Goal: Use online tool/utility: Use online tool/utility

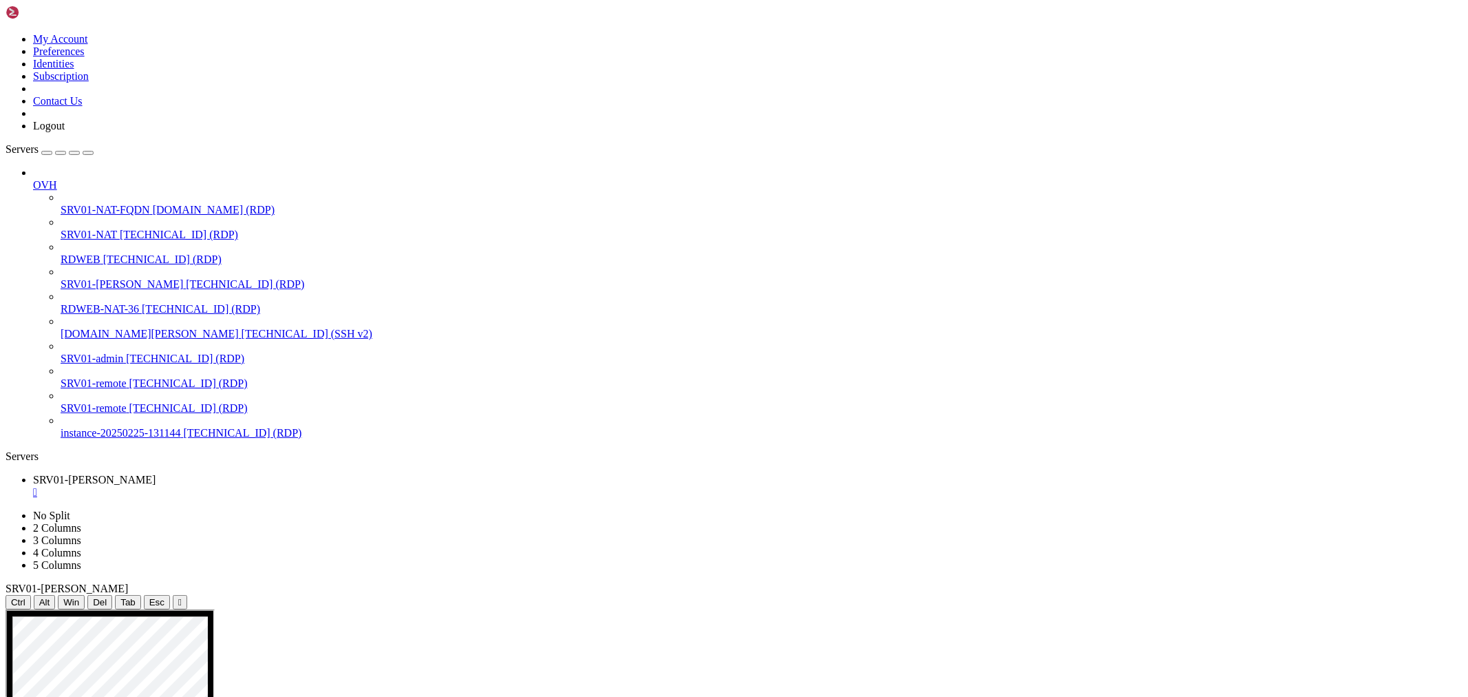
drag, startPoint x: 729, startPoint y: 823, endPoint x: 805, endPoint y: 819, distance: 75.9
drag, startPoint x: 999, startPoint y: 821, endPoint x: 1108, endPoint y: 819, distance: 109.5
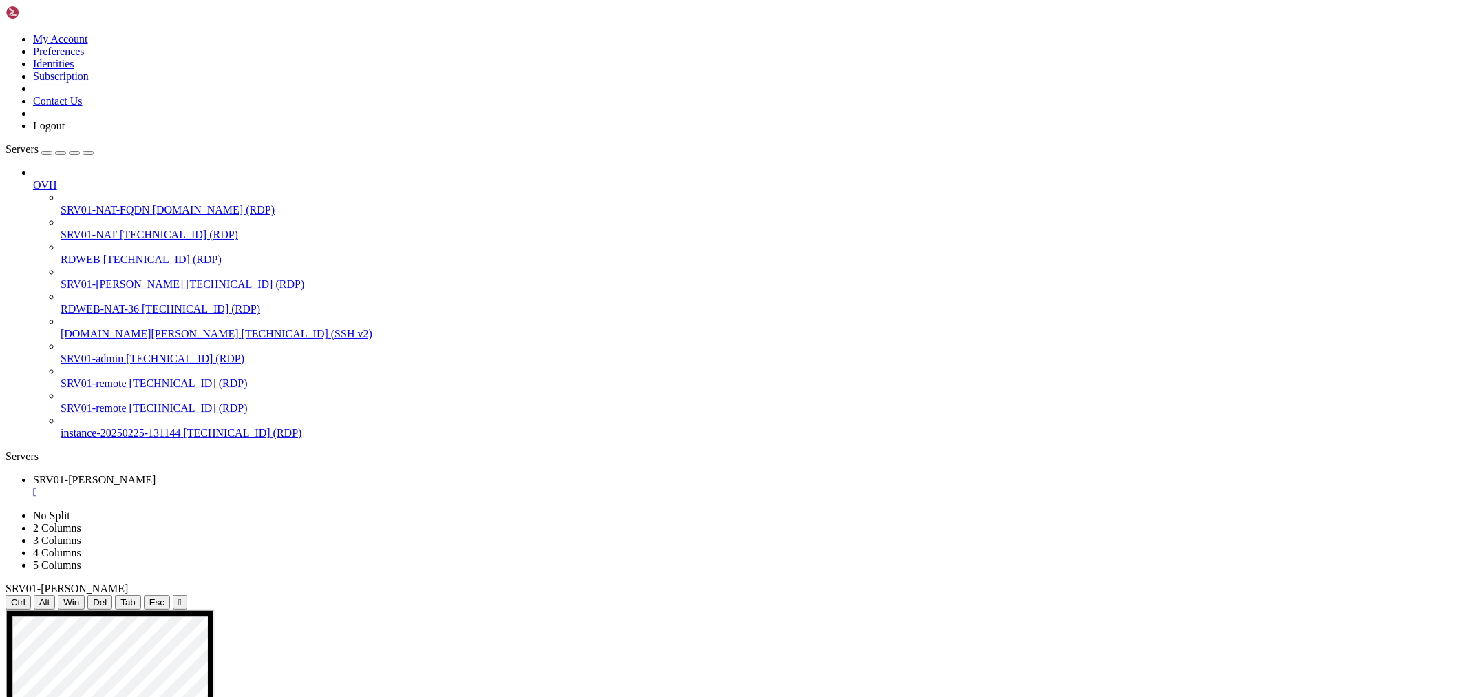
drag, startPoint x: 482, startPoint y: 893, endPoint x: 744, endPoint y: 894, distance: 262.3
drag, startPoint x: 509, startPoint y: 998, endPoint x: 766, endPoint y: 997, distance: 256.8
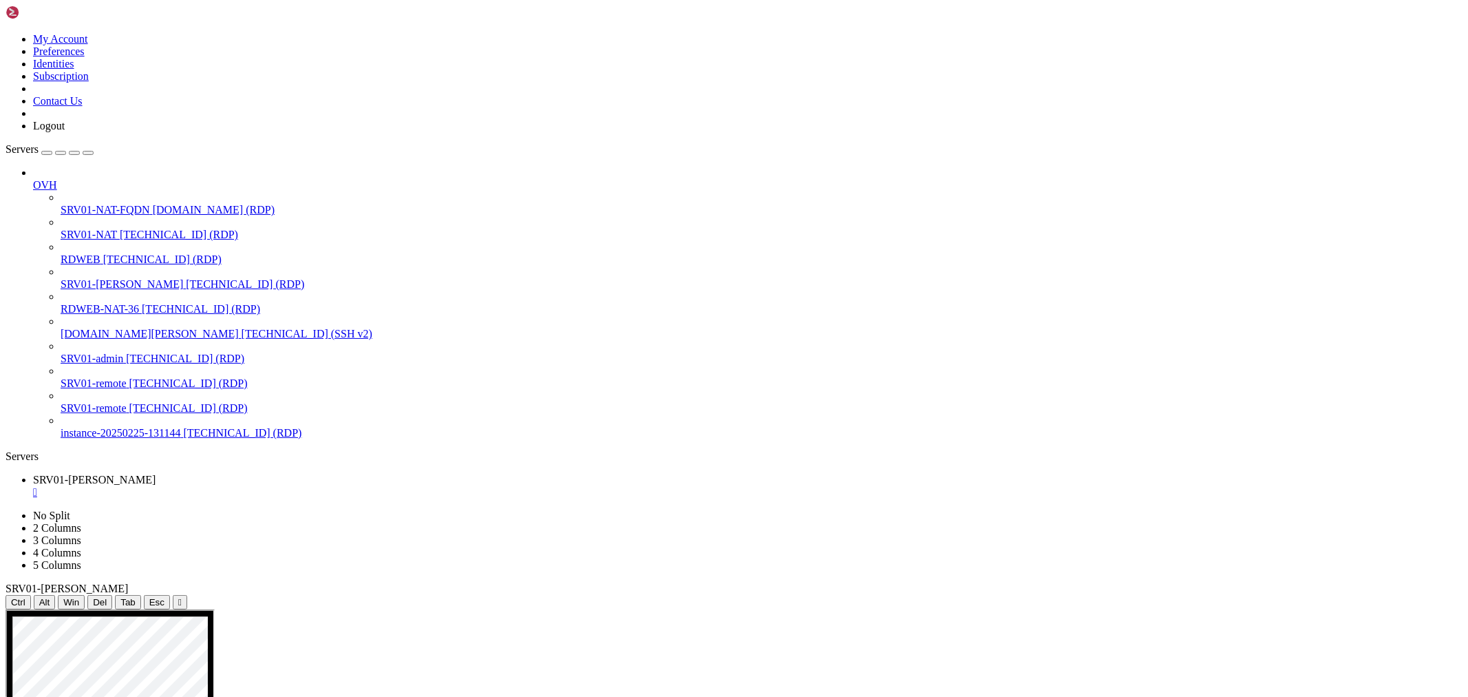
drag, startPoint x: 441, startPoint y: 958, endPoint x: 823, endPoint y: 956, distance: 382.1
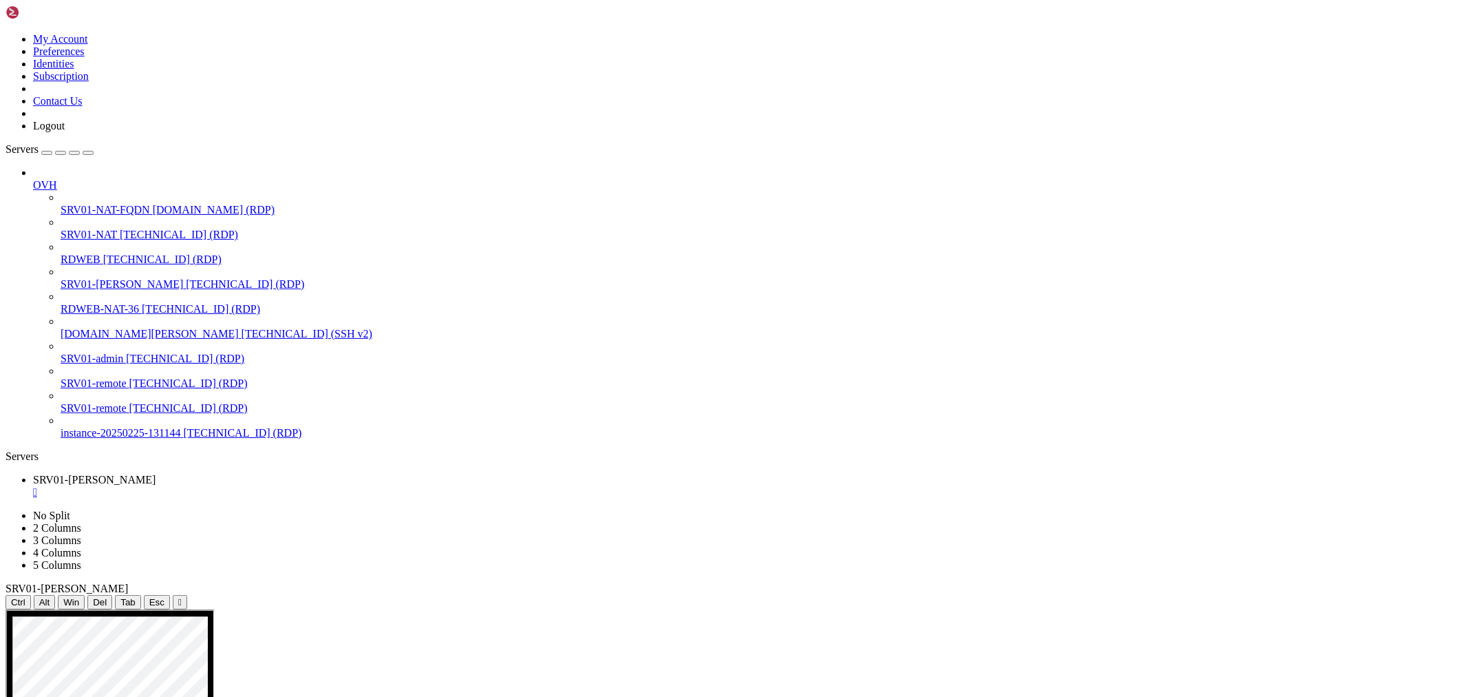
drag, startPoint x: 321, startPoint y: 961, endPoint x: 440, endPoint y: 969, distance: 118.7
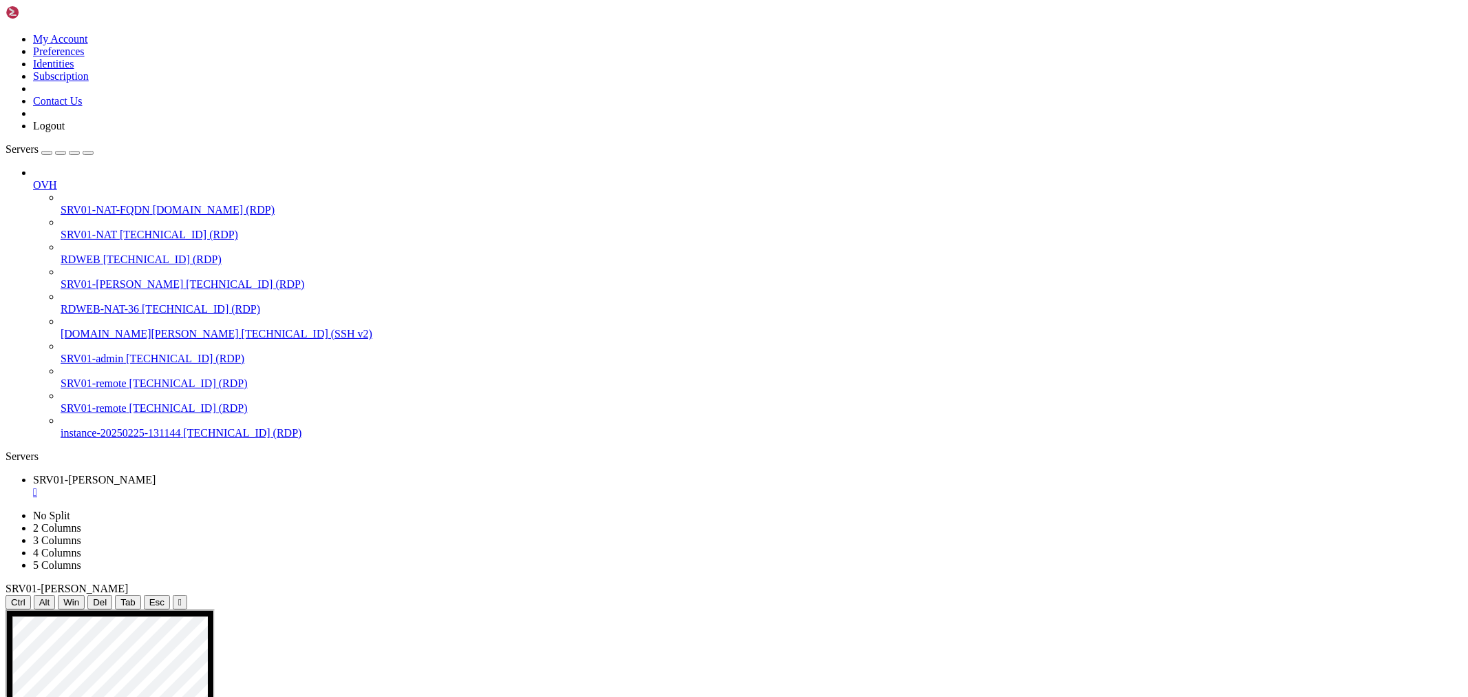
drag, startPoint x: 401, startPoint y: 982, endPoint x: 1115, endPoint y: 987, distance: 713.9
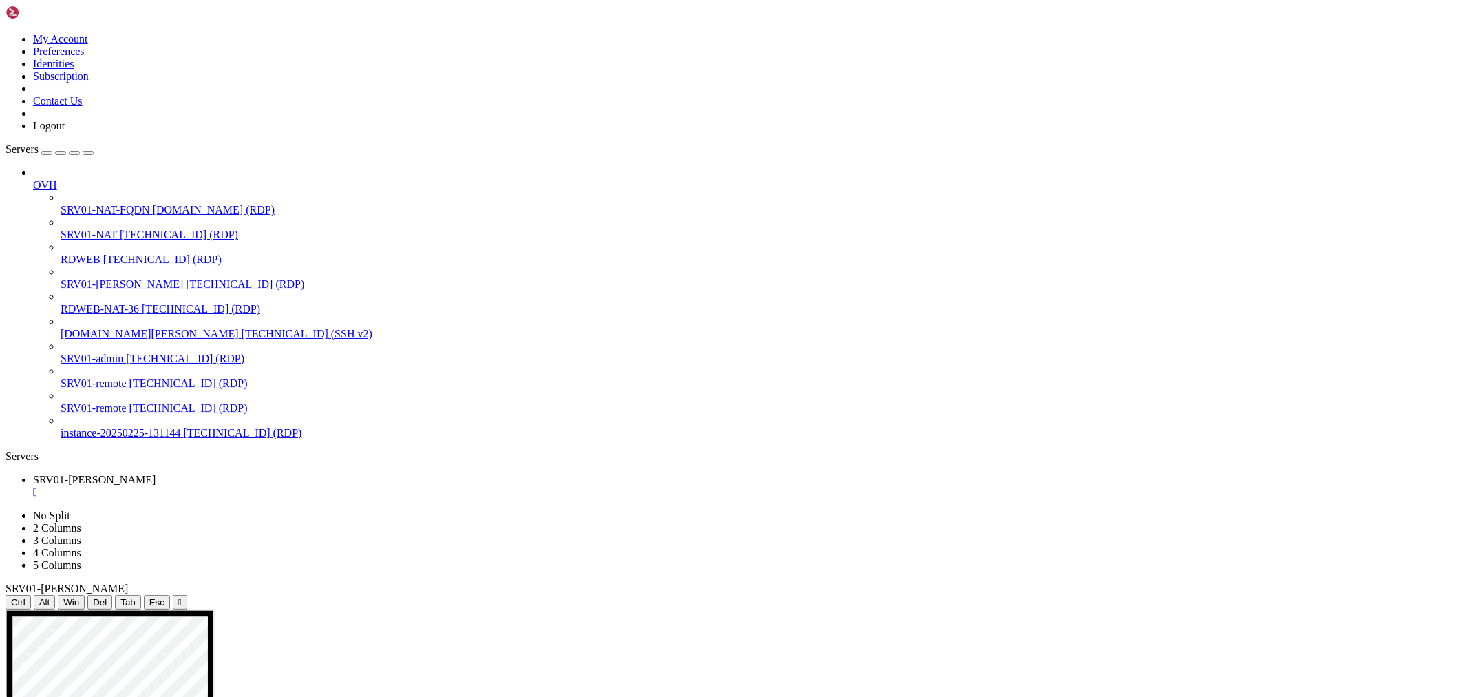
drag, startPoint x: 772, startPoint y: 812, endPoint x: 863, endPoint y: 876, distance: 110.6
drag, startPoint x: 759, startPoint y: 827, endPoint x: 918, endPoint y: 869, distance: 164.5
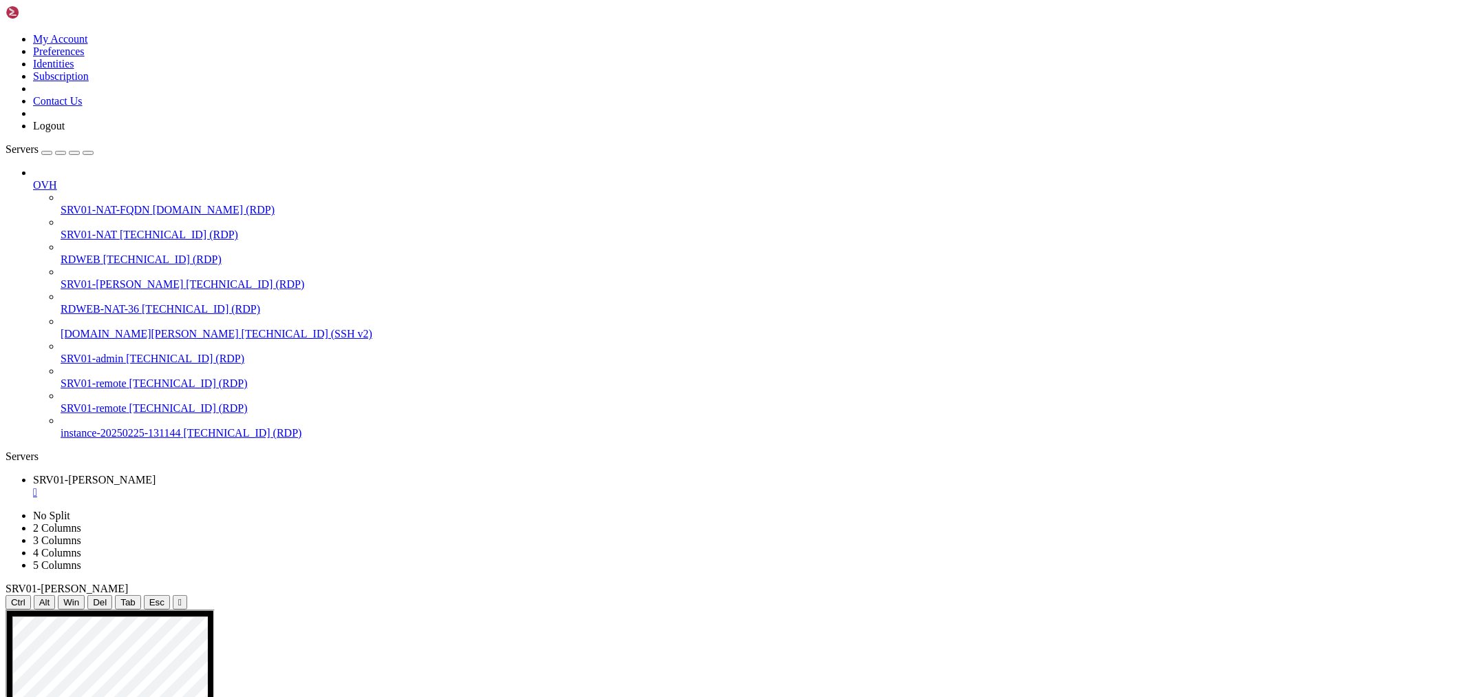
drag, startPoint x: 667, startPoint y: 907, endPoint x: 812, endPoint y: 904, distance: 145.3
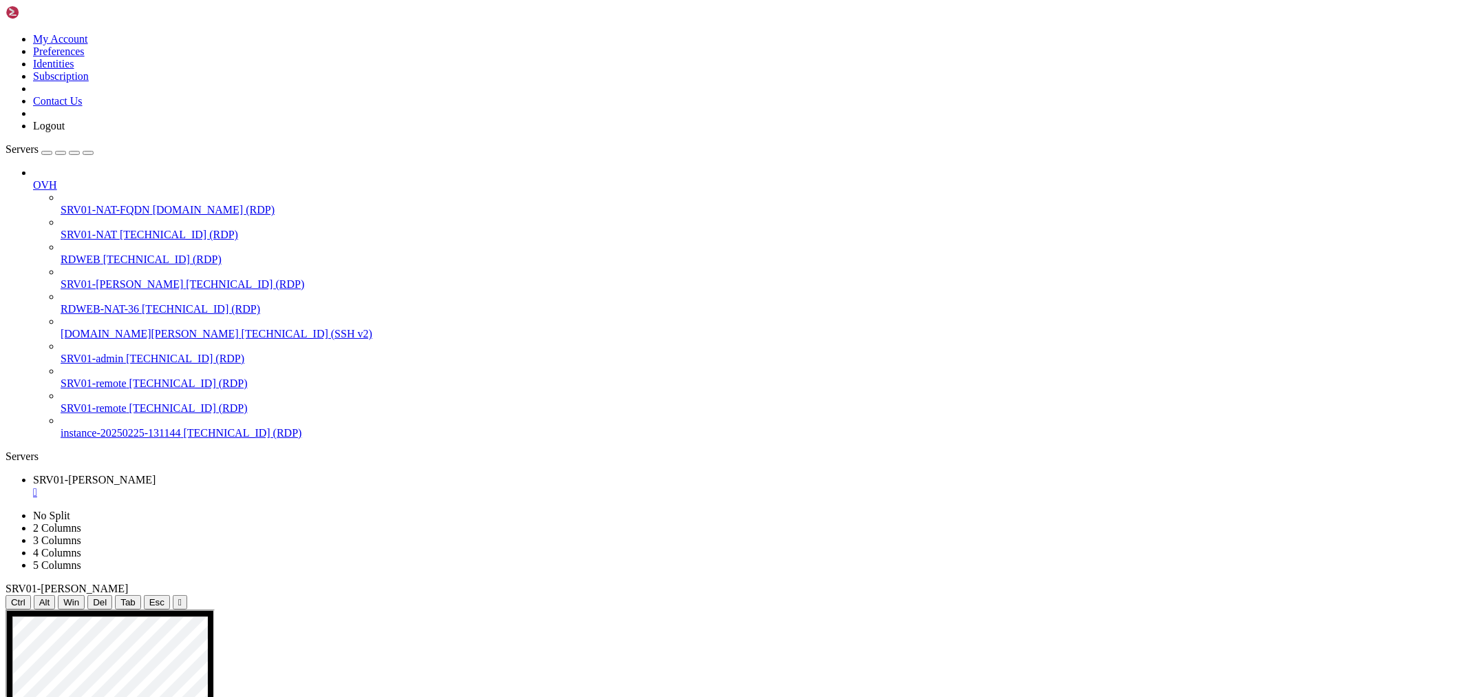
drag, startPoint x: 529, startPoint y: 849, endPoint x: 531, endPoint y: 918, distance: 68.9
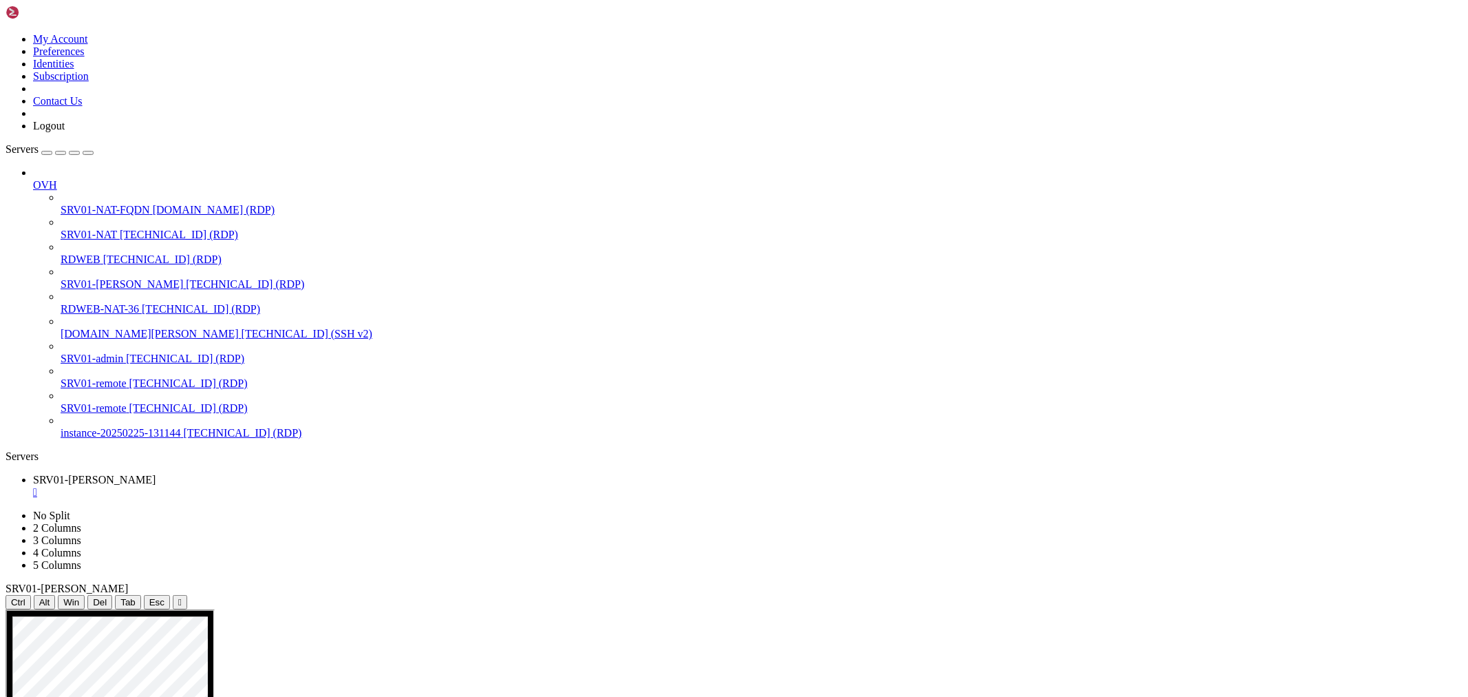
drag, startPoint x: 477, startPoint y: 982, endPoint x: 1088, endPoint y: 982, distance: 611.3
drag, startPoint x: 1298, startPoint y: 976, endPoint x: 690, endPoint y: 983, distance: 607.2
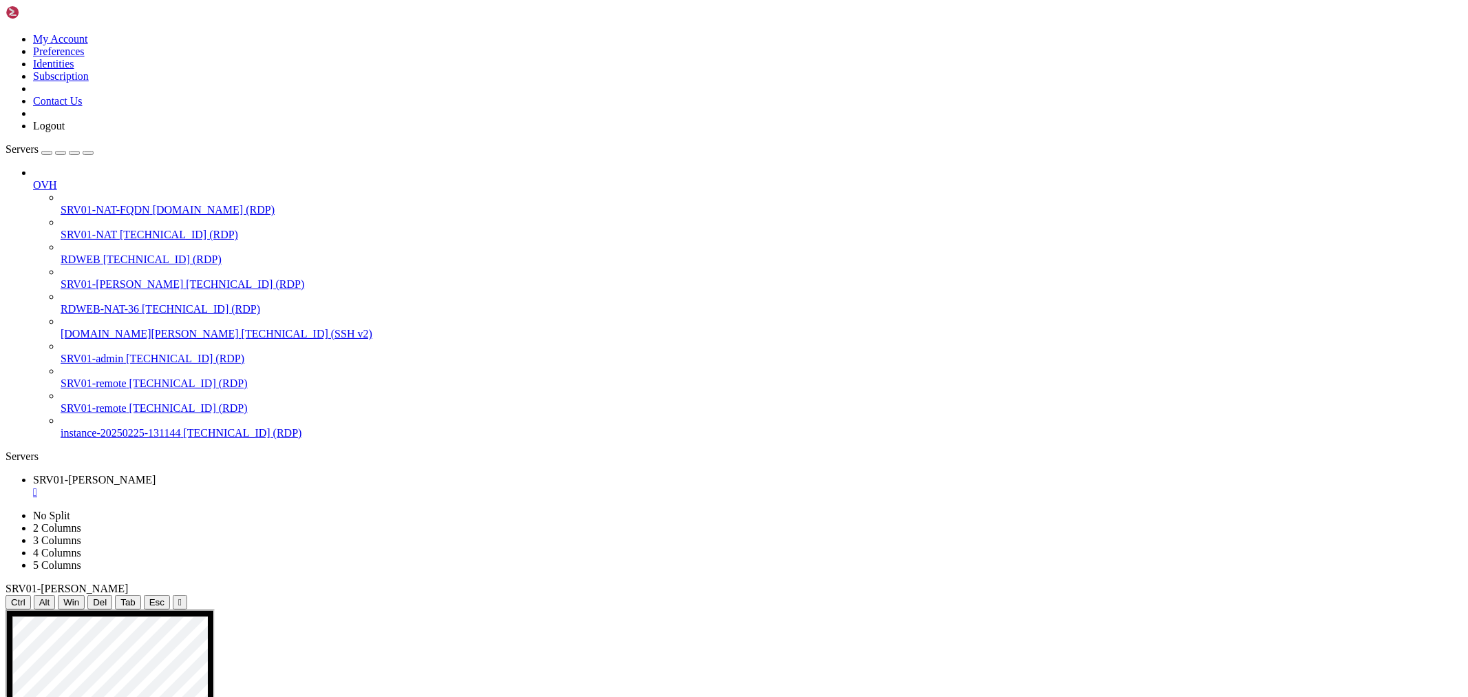
drag, startPoint x: 580, startPoint y: 757, endPoint x: 571, endPoint y: 764, distance: 12.3
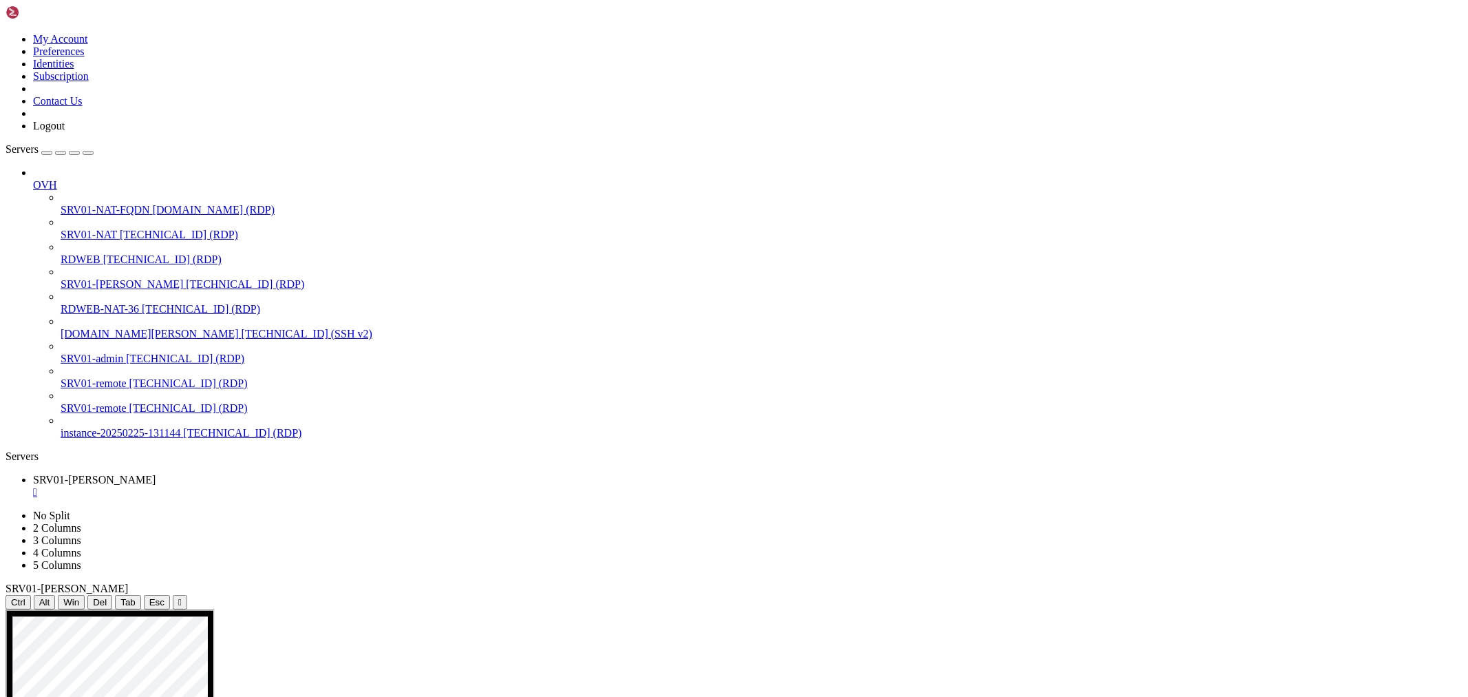
drag, startPoint x: 1210, startPoint y: 775, endPoint x: 1226, endPoint y: 757, distance: 24.4
drag, startPoint x: 1202, startPoint y: 770, endPoint x: 1181, endPoint y: 770, distance: 20.7
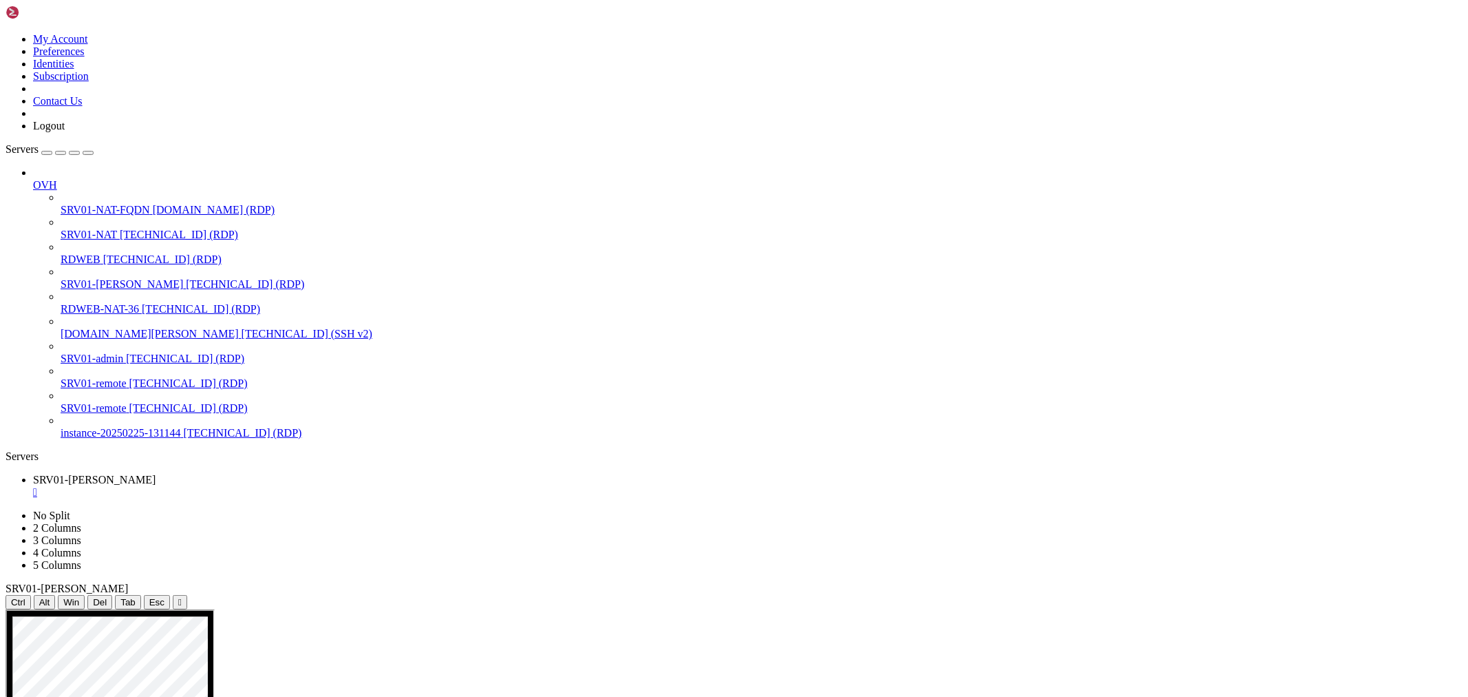
drag, startPoint x: 984, startPoint y: 773, endPoint x: 1060, endPoint y: 782, distance: 76.9
drag, startPoint x: 968, startPoint y: 785, endPoint x: 1047, endPoint y: 771, distance: 80.4
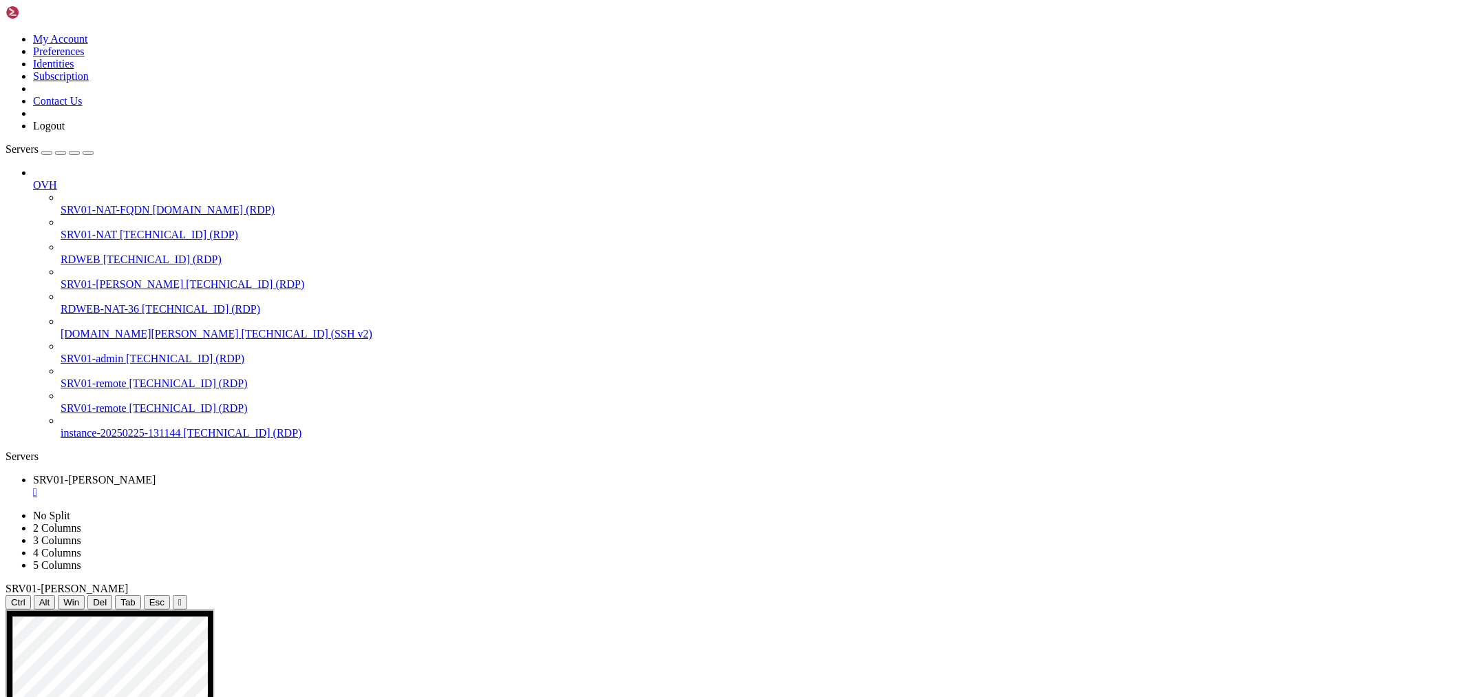
drag, startPoint x: 1044, startPoint y: 779, endPoint x: 1197, endPoint y: 783, distance: 152.9
drag, startPoint x: 480, startPoint y: 1029, endPoint x: 733, endPoint y: 1039, distance: 253.5
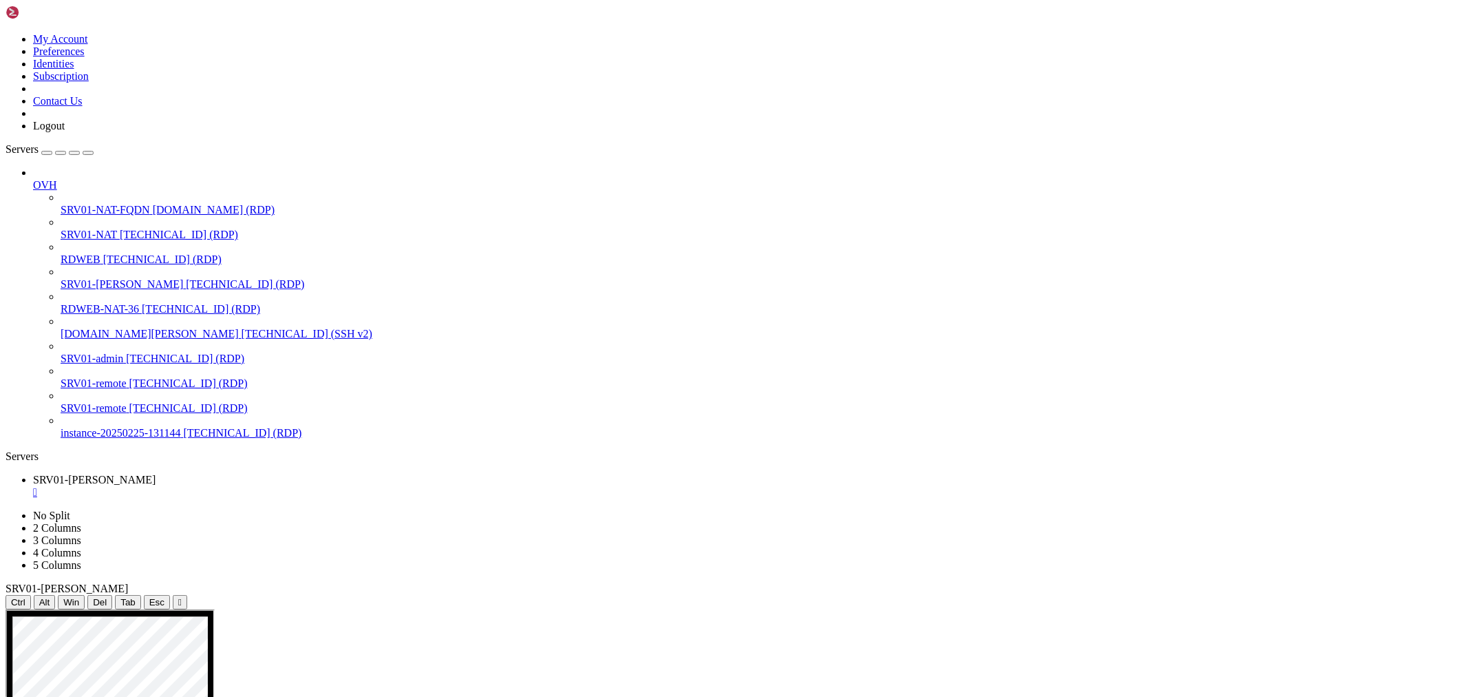
drag, startPoint x: 458, startPoint y: 1044, endPoint x: 785, endPoint y: 1045, distance: 327.7
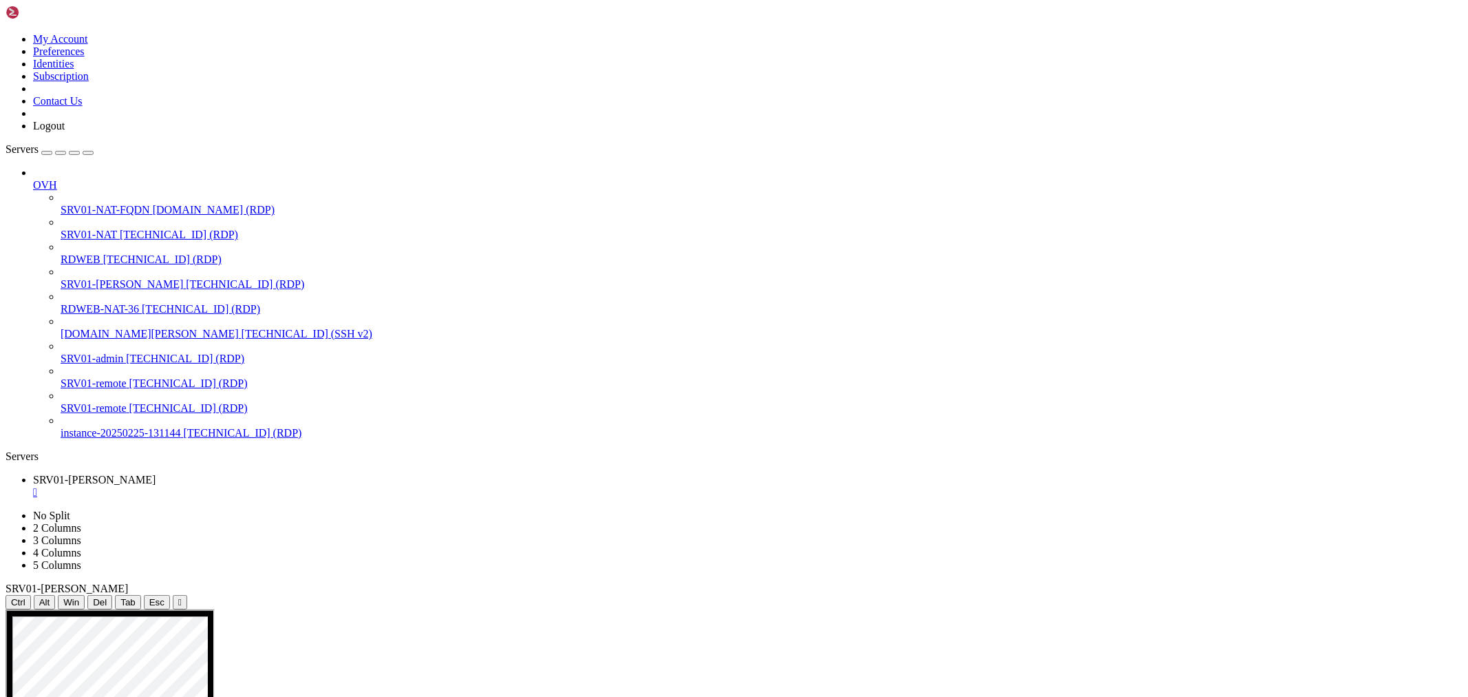
drag, startPoint x: 361, startPoint y: 982, endPoint x: 1099, endPoint y: 974, distance: 737.3
drag, startPoint x: 472, startPoint y: 989, endPoint x: 779, endPoint y: 987, distance: 307.7
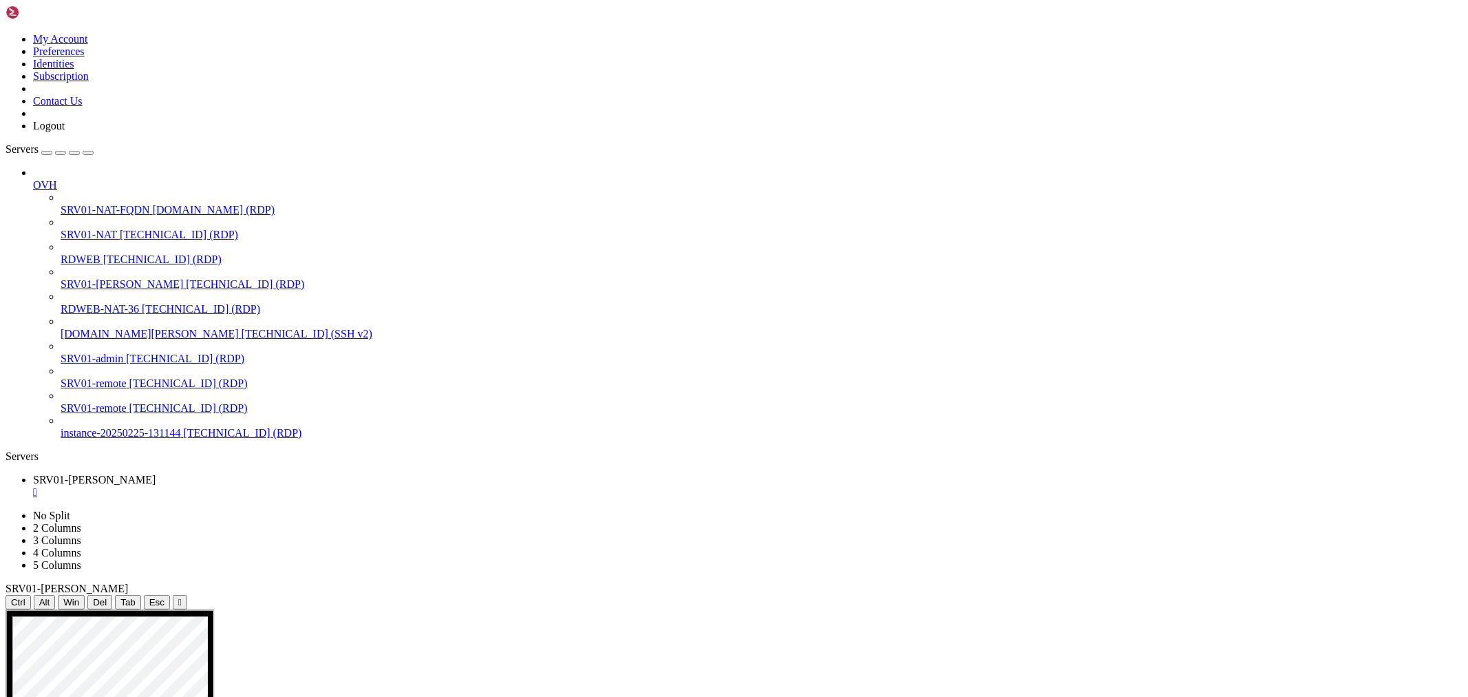
drag, startPoint x: 1371, startPoint y: 990, endPoint x: 461, endPoint y: 971, distance: 911.0
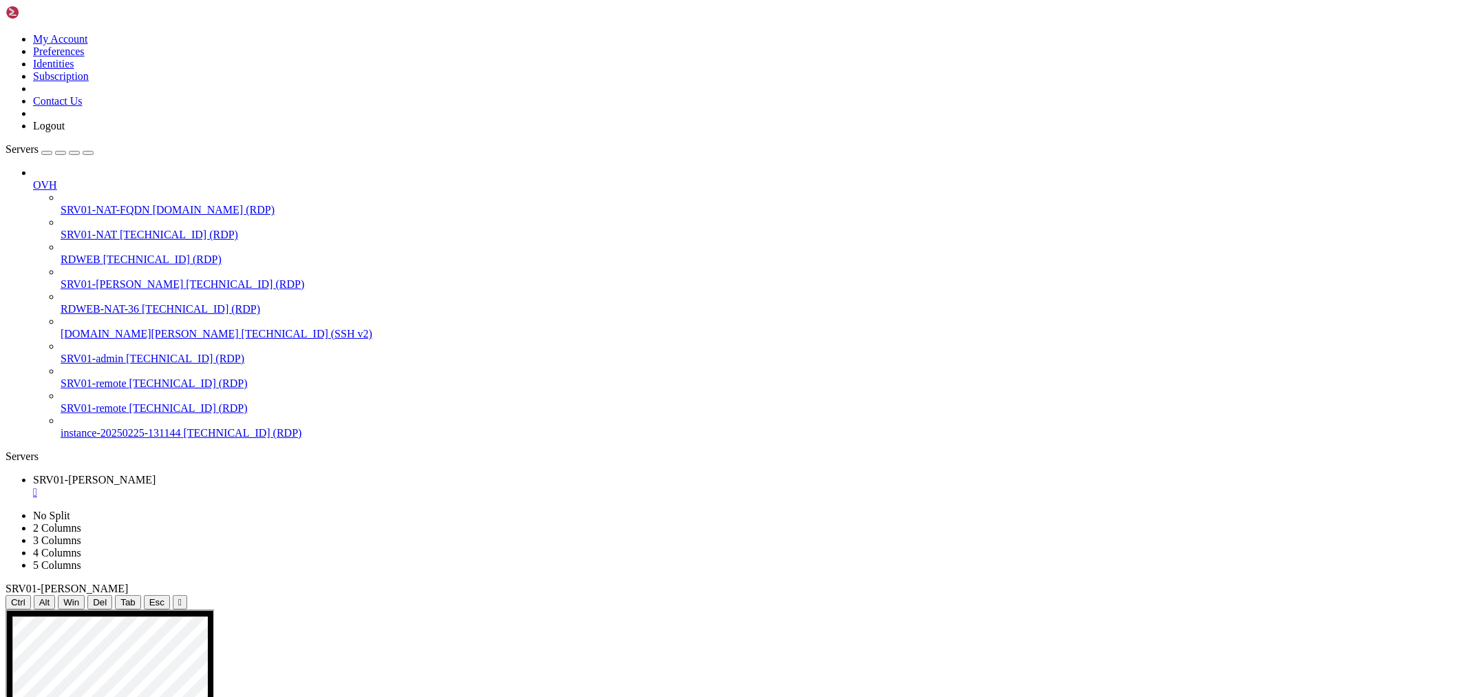
drag, startPoint x: 700, startPoint y: 1045, endPoint x: 913, endPoint y: 1047, distance: 212.7
drag, startPoint x: 704, startPoint y: 958, endPoint x: 807, endPoint y: 965, distance: 102.9
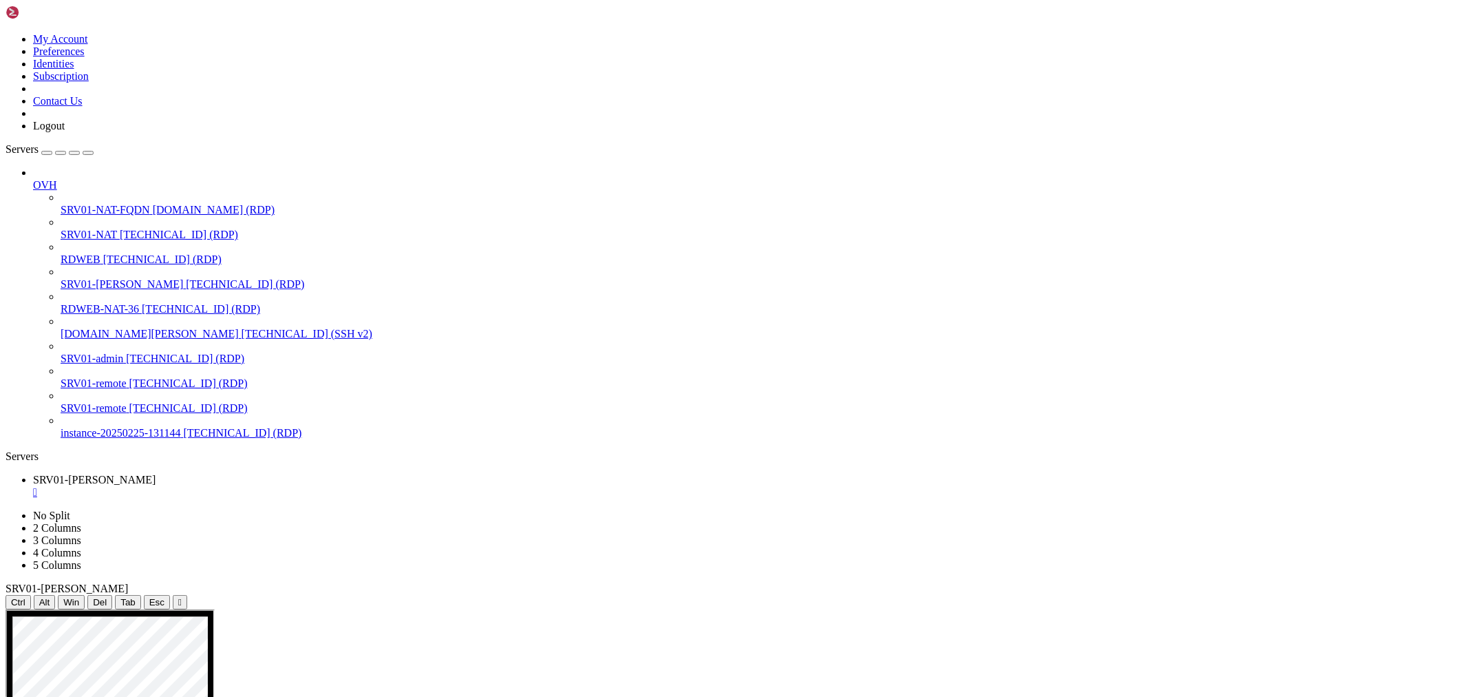
drag, startPoint x: 446, startPoint y: 769, endPoint x: 715, endPoint y: 1053, distance: 390.6
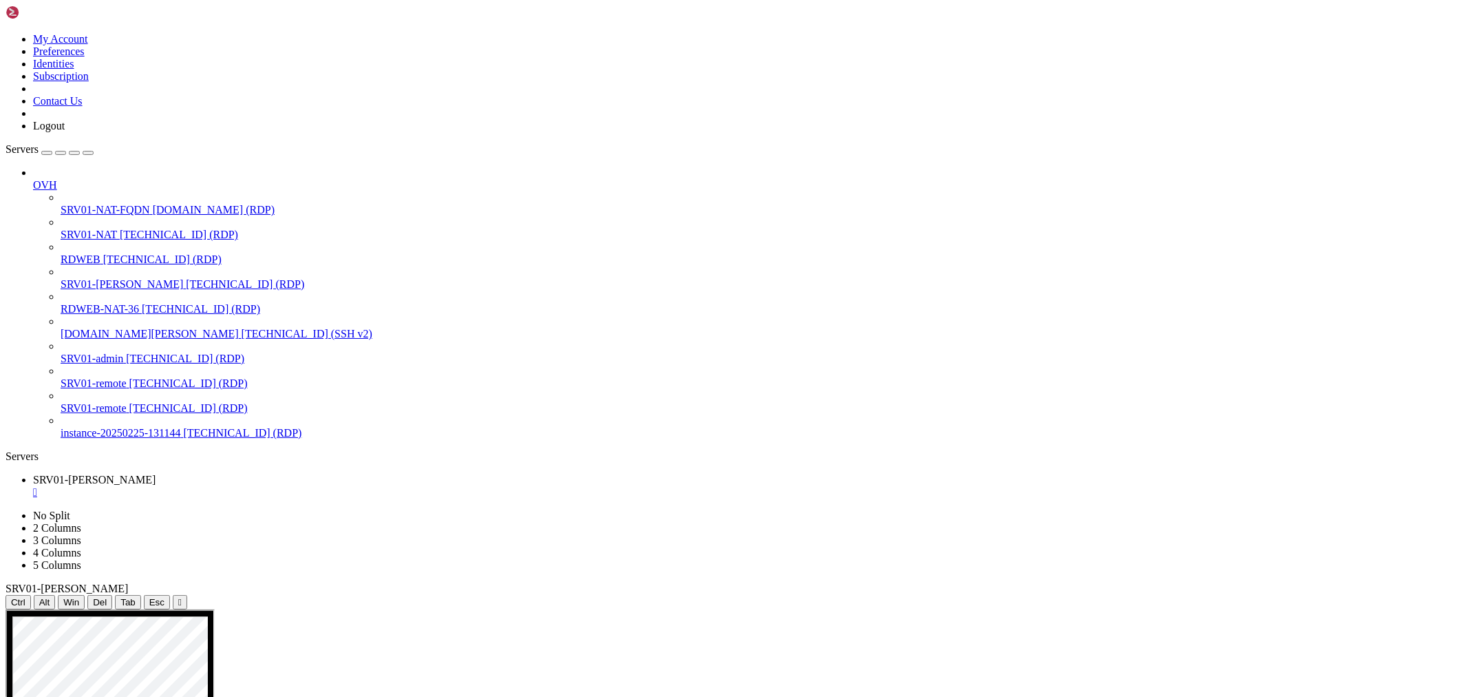
drag, startPoint x: 476, startPoint y: 825, endPoint x: 600, endPoint y: 825, distance: 123.9
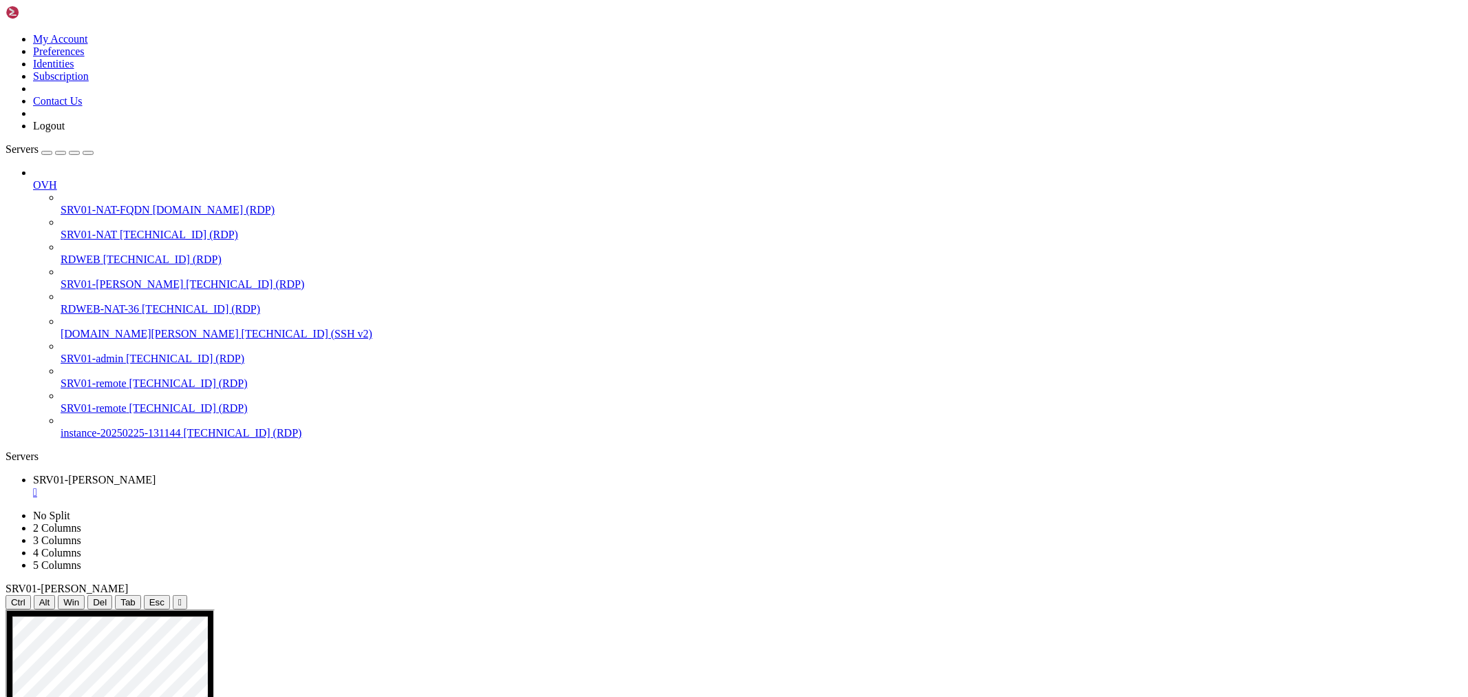
drag, startPoint x: 350, startPoint y: 924, endPoint x: 425, endPoint y: 893, distance: 81.8
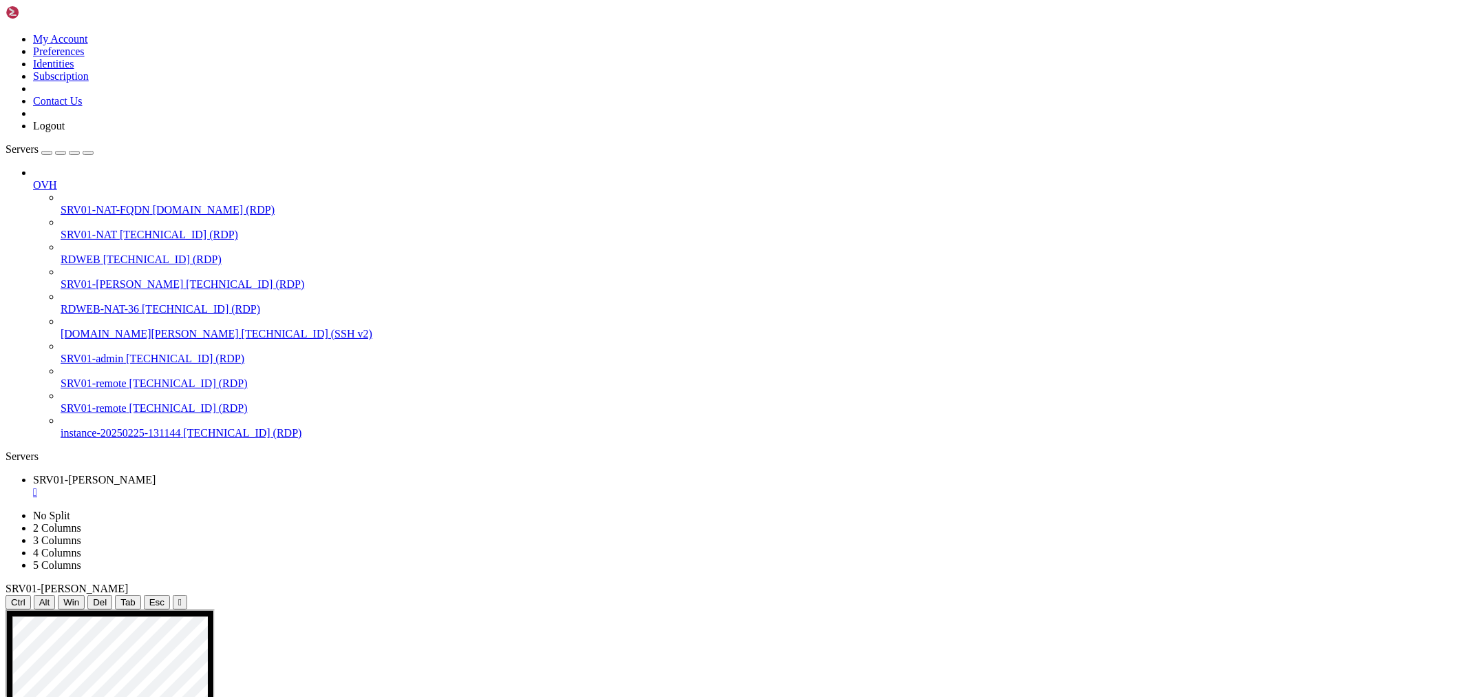
drag, startPoint x: 447, startPoint y: 819, endPoint x: 571, endPoint y: 812, distance: 124.1
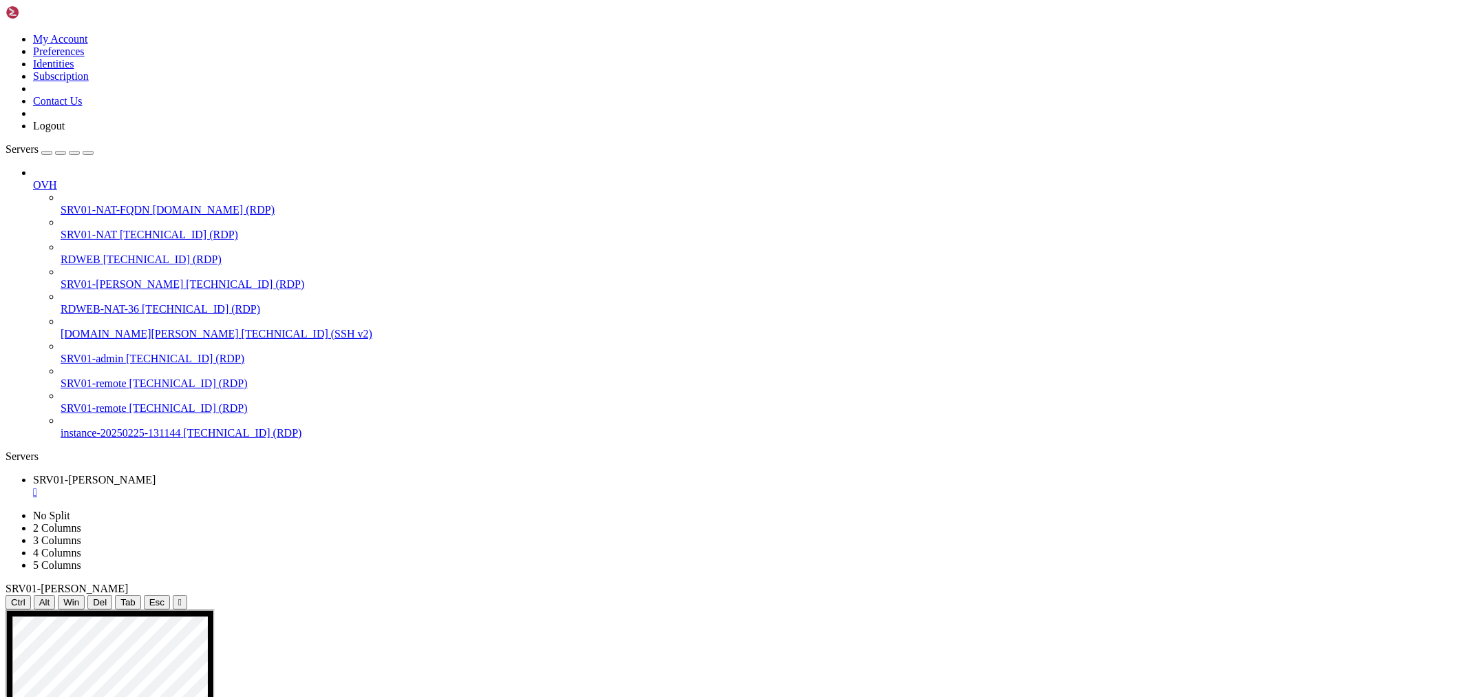
drag, startPoint x: 365, startPoint y: 1006, endPoint x: 374, endPoint y: 989, distance: 19.4
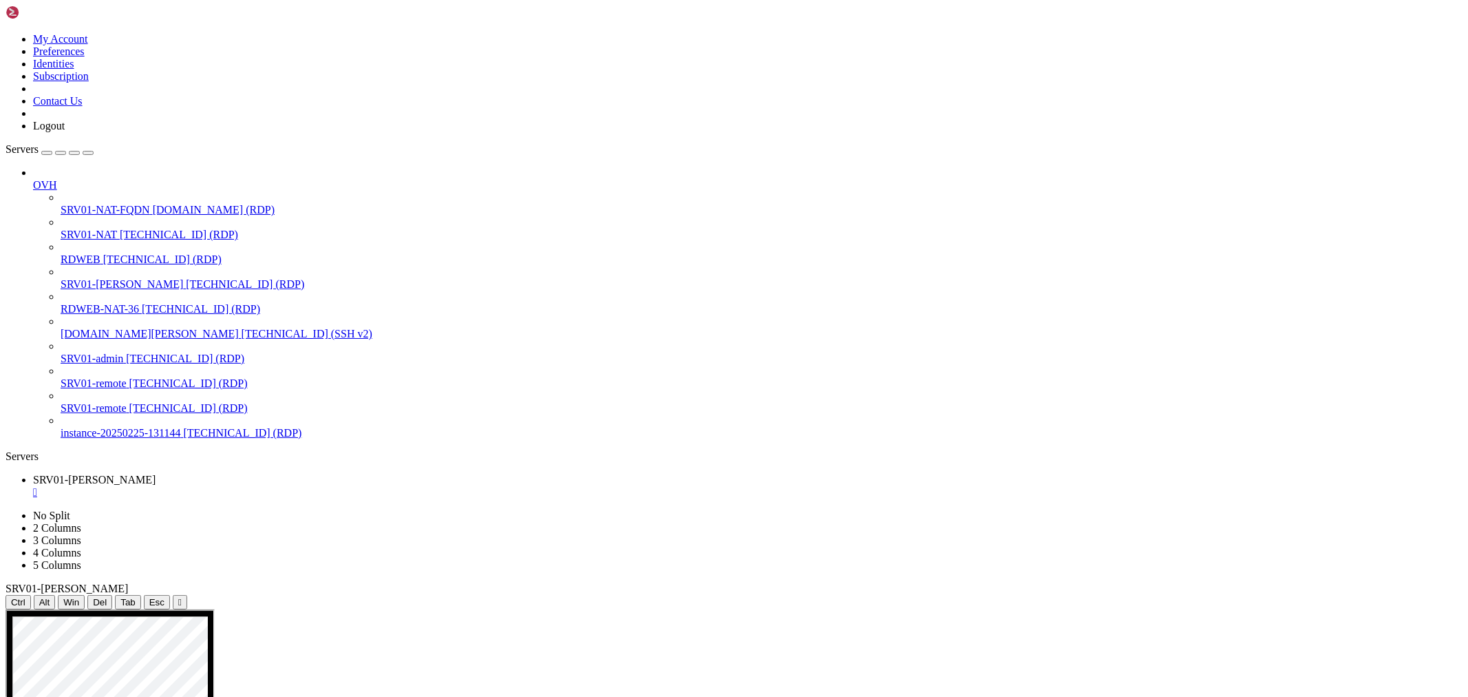
drag, startPoint x: 1057, startPoint y: 998, endPoint x: 1141, endPoint y: 1009, distance: 85.4
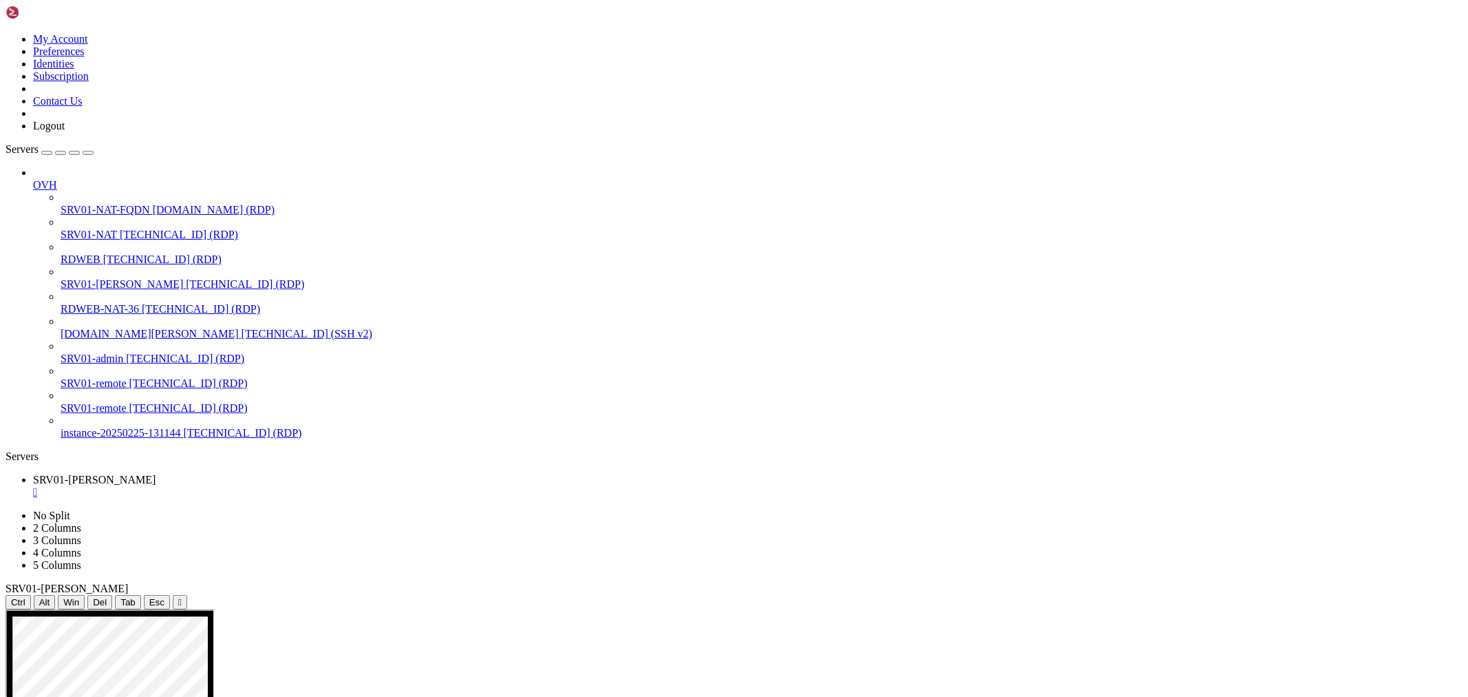
drag, startPoint x: 1071, startPoint y: 998, endPoint x: 1103, endPoint y: 1024, distance: 41.6
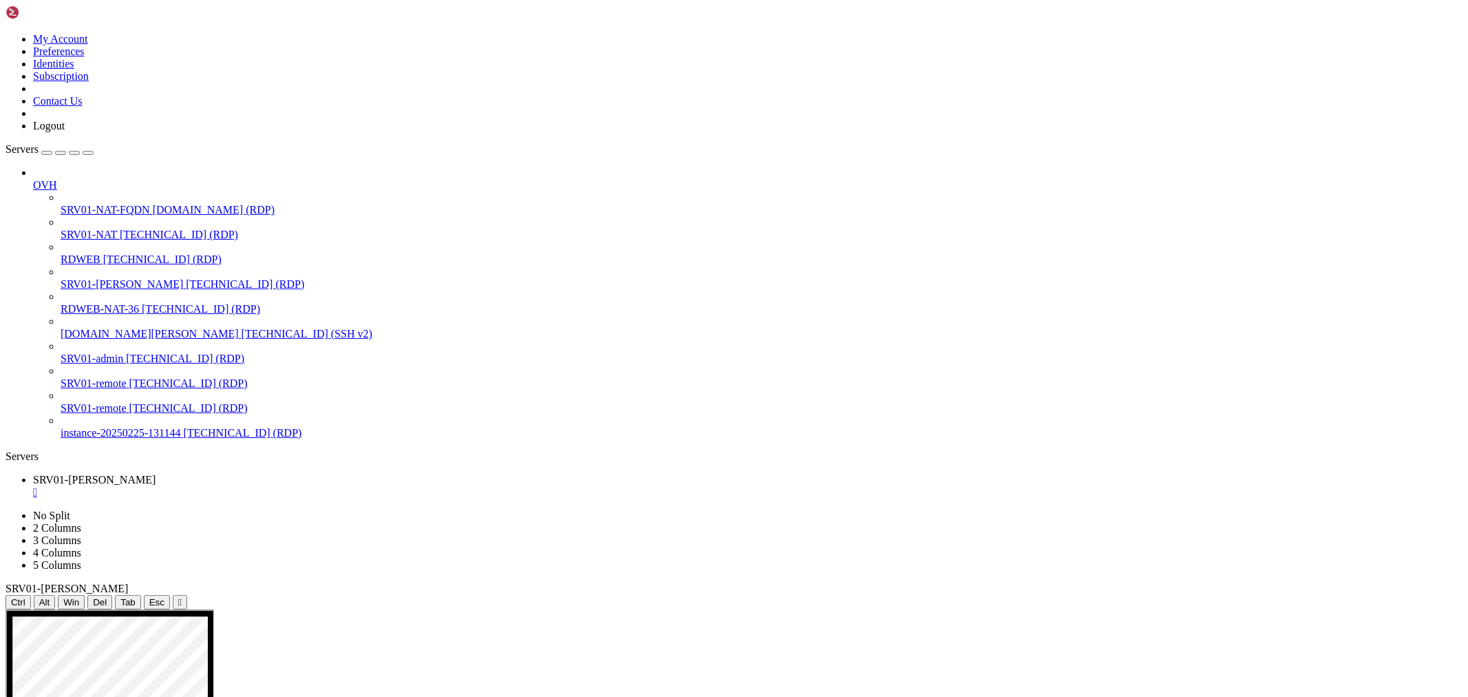
drag, startPoint x: 1082, startPoint y: 1059, endPoint x: 1092, endPoint y: 1059, distance: 9.7
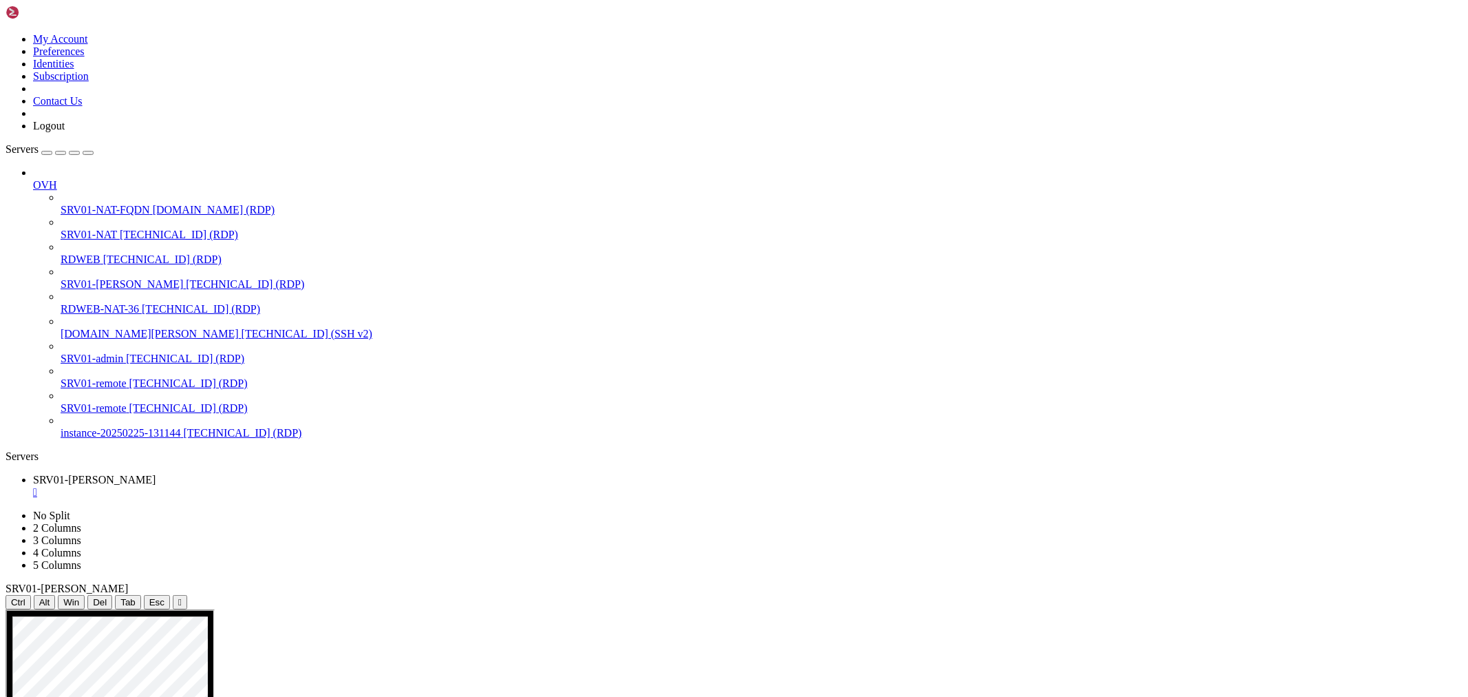
drag, startPoint x: 442, startPoint y: 954, endPoint x: 931, endPoint y: 1004, distance: 492.0
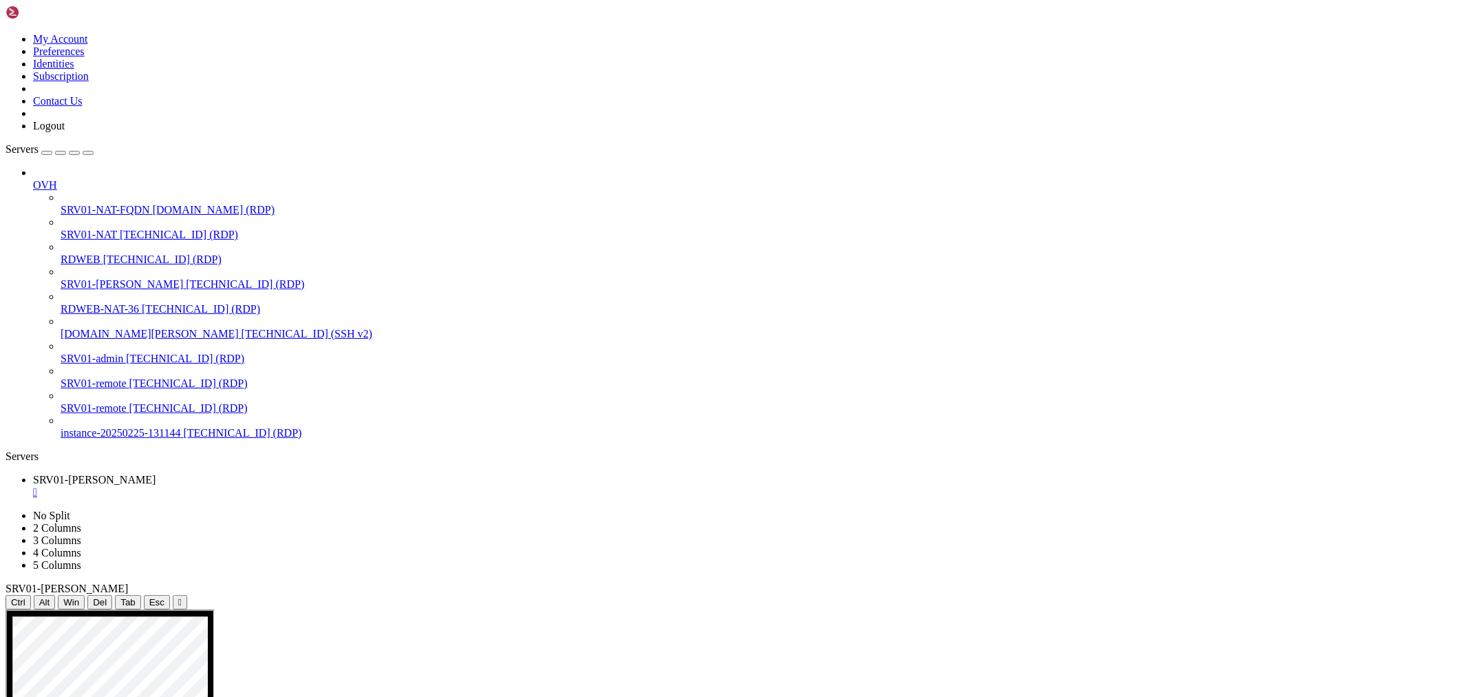
drag, startPoint x: 1071, startPoint y: 984, endPoint x: 1127, endPoint y: 1004, distance: 60.1
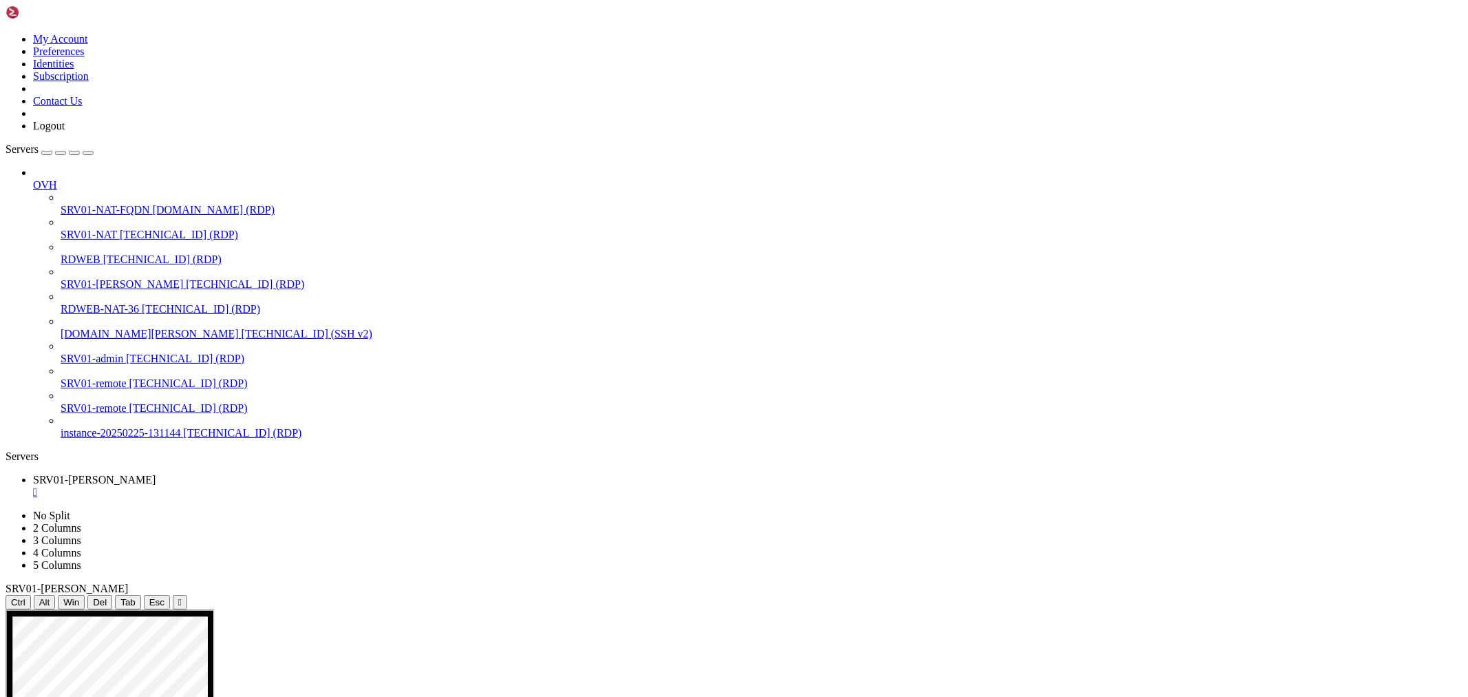
drag, startPoint x: 823, startPoint y: 893, endPoint x: 909, endPoint y: 890, distance: 85.4
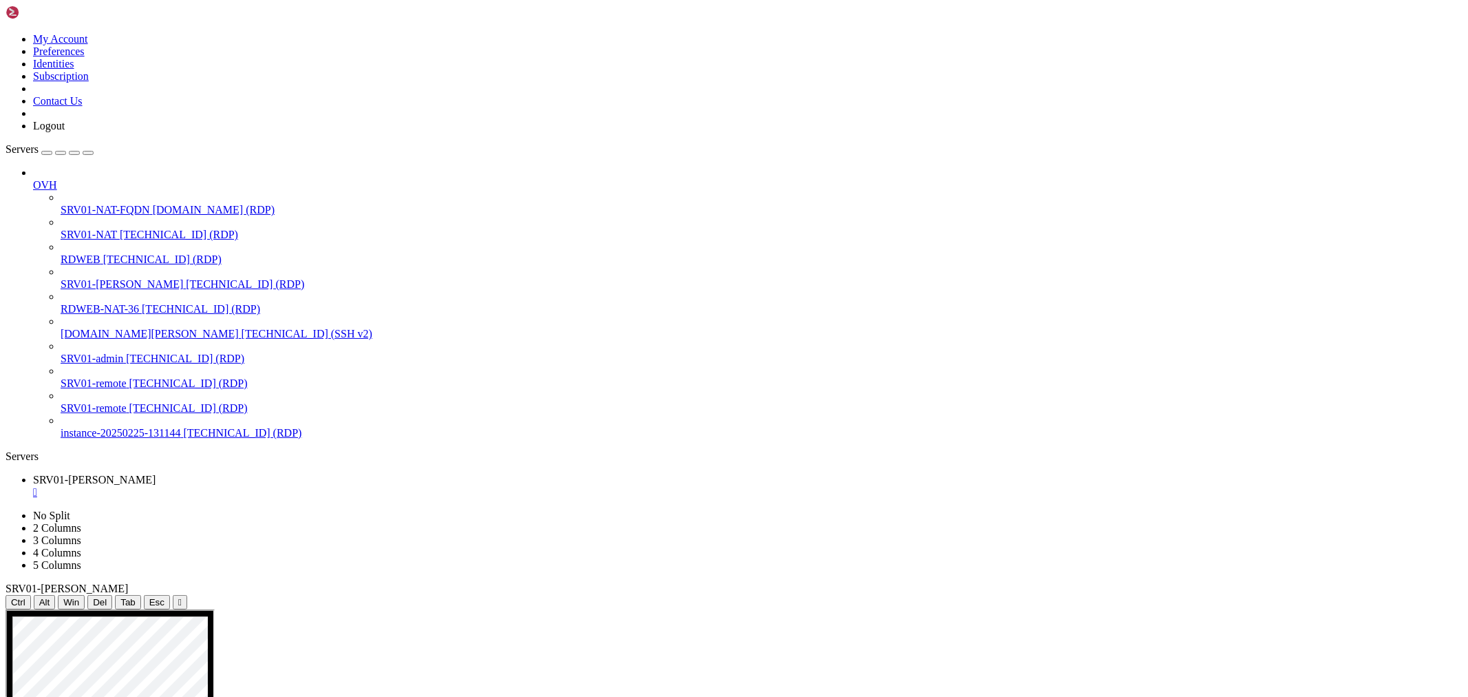
drag, startPoint x: 709, startPoint y: 1043, endPoint x: 864, endPoint y: 1047, distance: 155.0
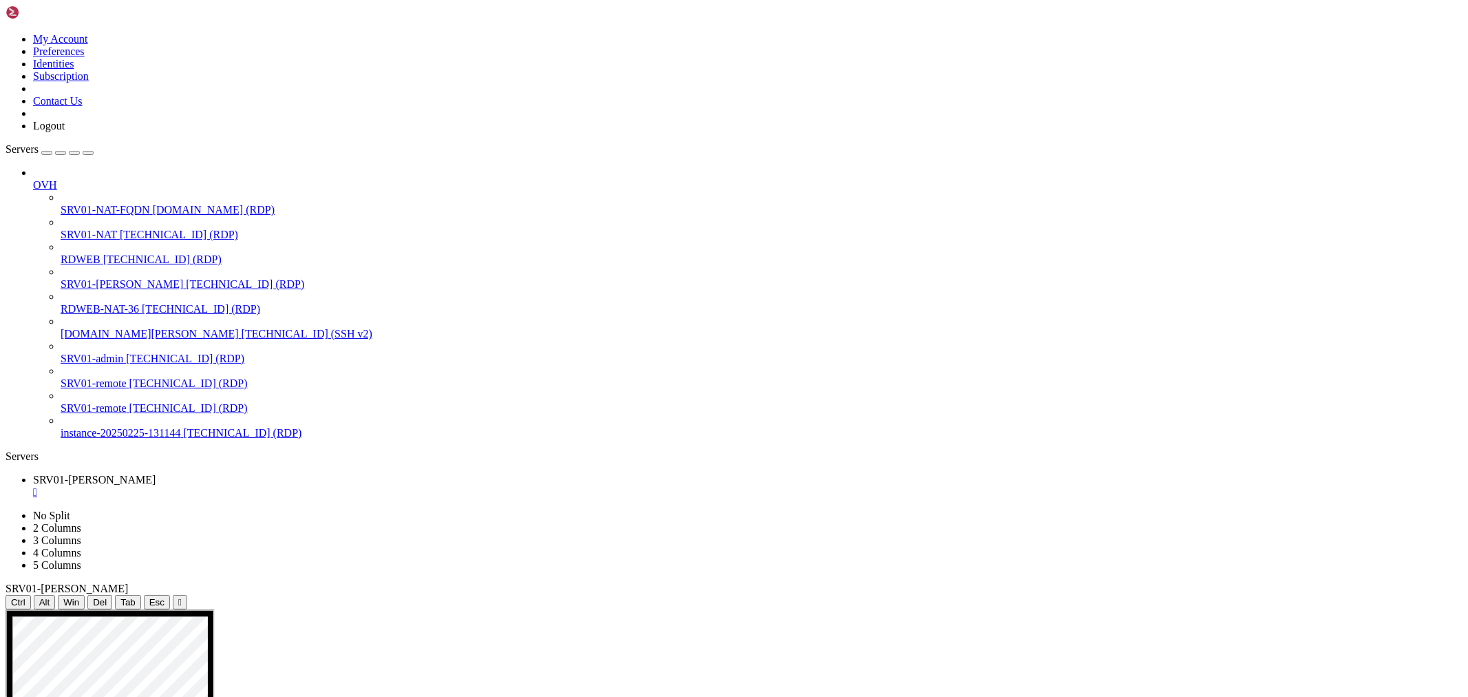
drag, startPoint x: 914, startPoint y: 1062, endPoint x: 823, endPoint y: 1059, distance: 91.6
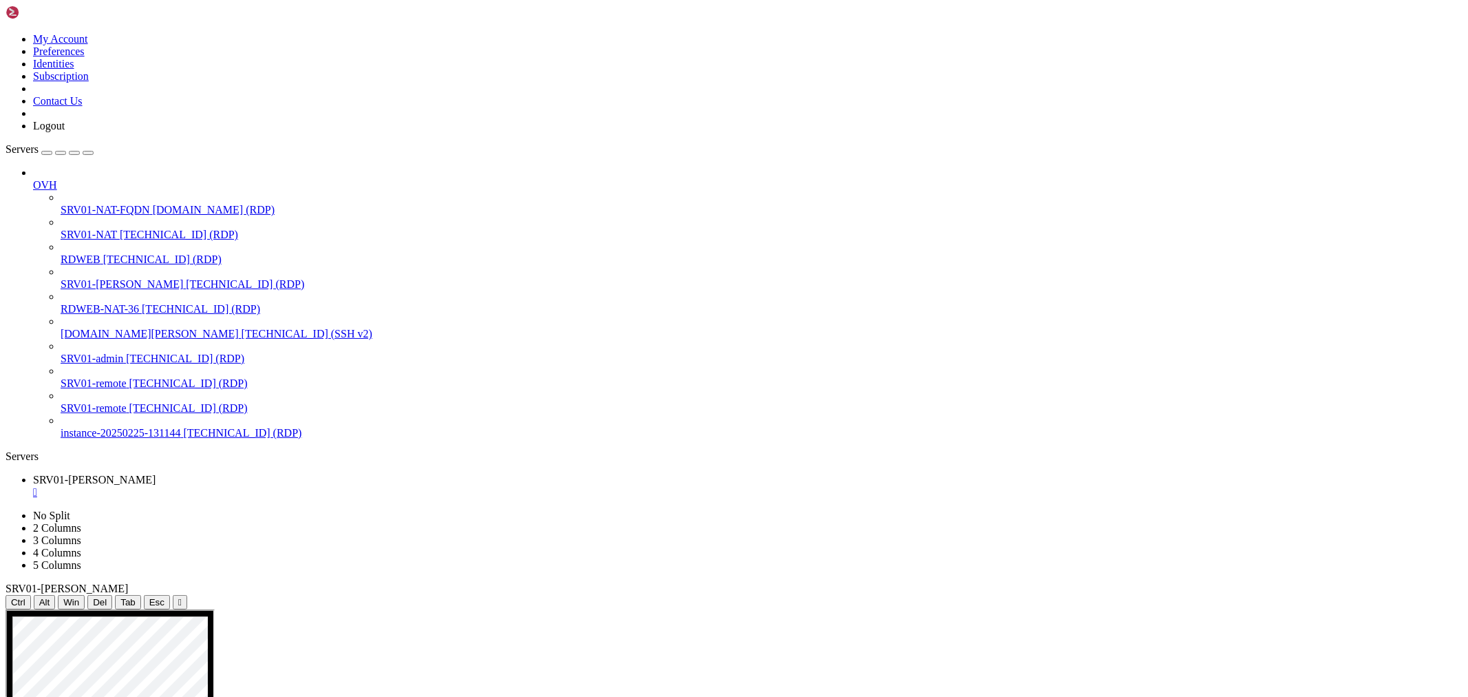
drag, startPoint x: 454, startPoint y: 878, endPoint x: 637, endPoint y: 958, distance: 200.7
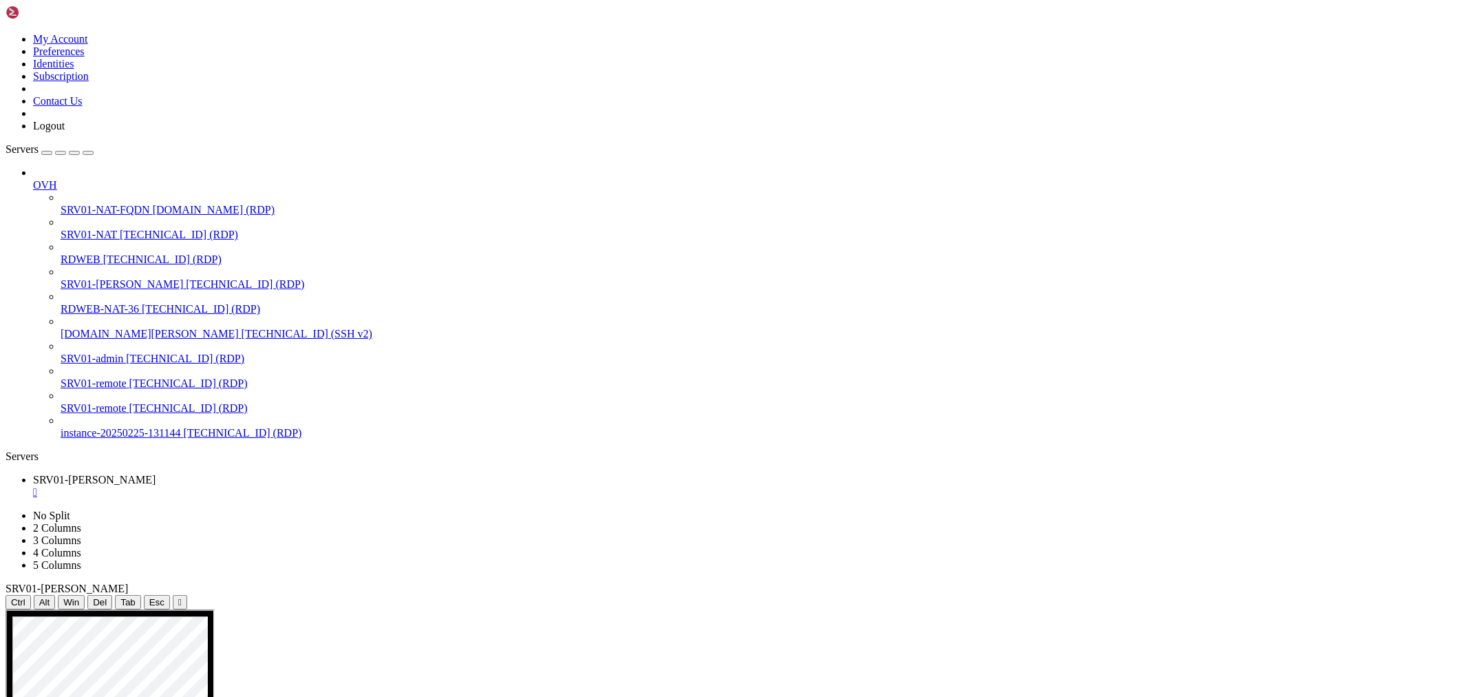
drag, startPoint x: 960, startPoint y: 1016, endPoint x: 1150, endPoint y: 1093, distance: 204.8
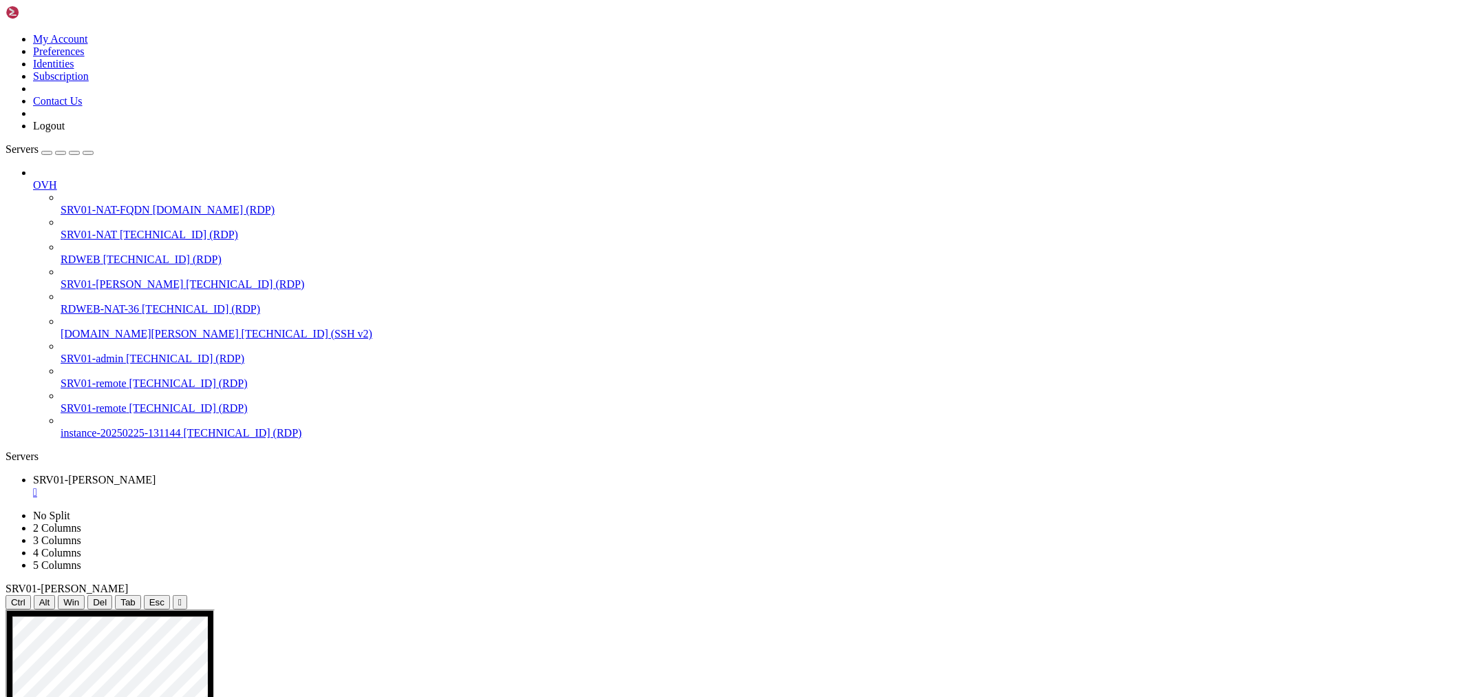
drag, startPoint x: 439, startPoint y: 862, endPoint x: 467, endPoint y: 867, distance: 28.6
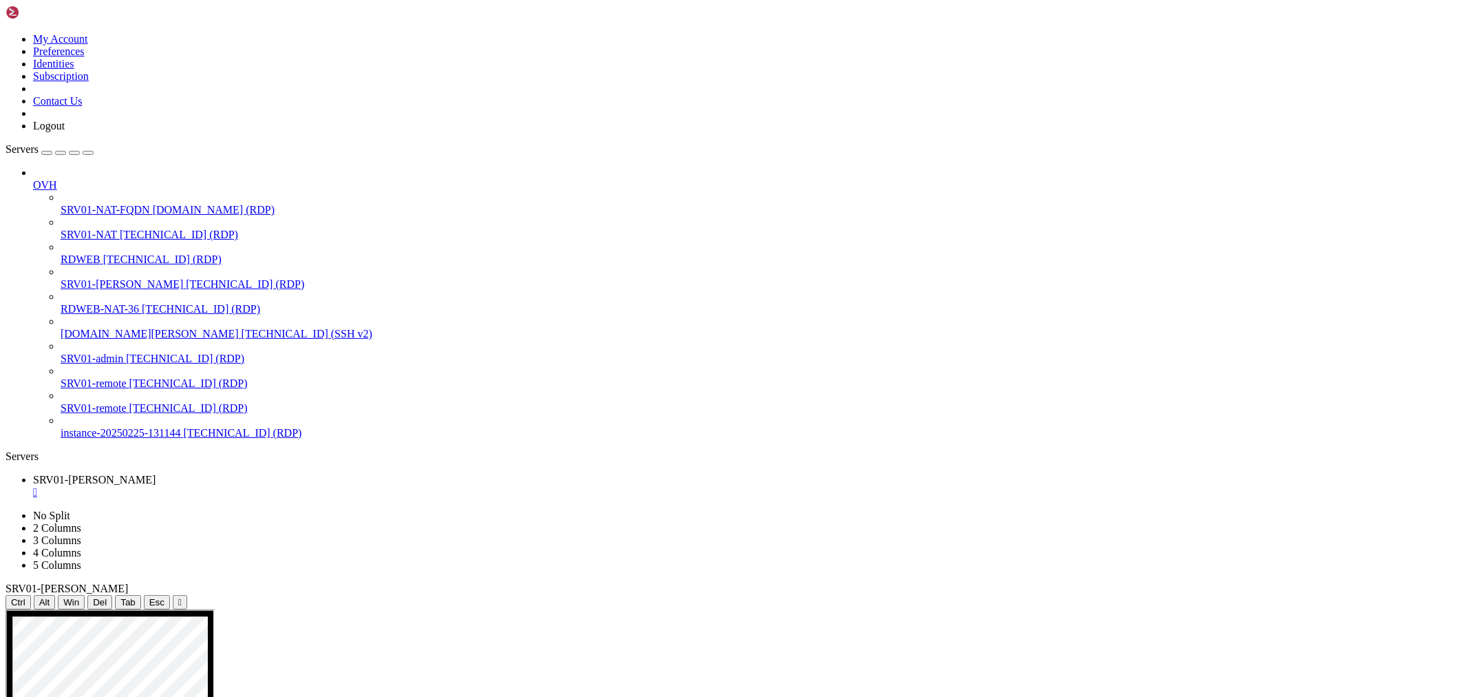
drag, startPoint x: 456, startPoint y: 831, endPoint x: 555, endPoint y: 832, distance: 99.1
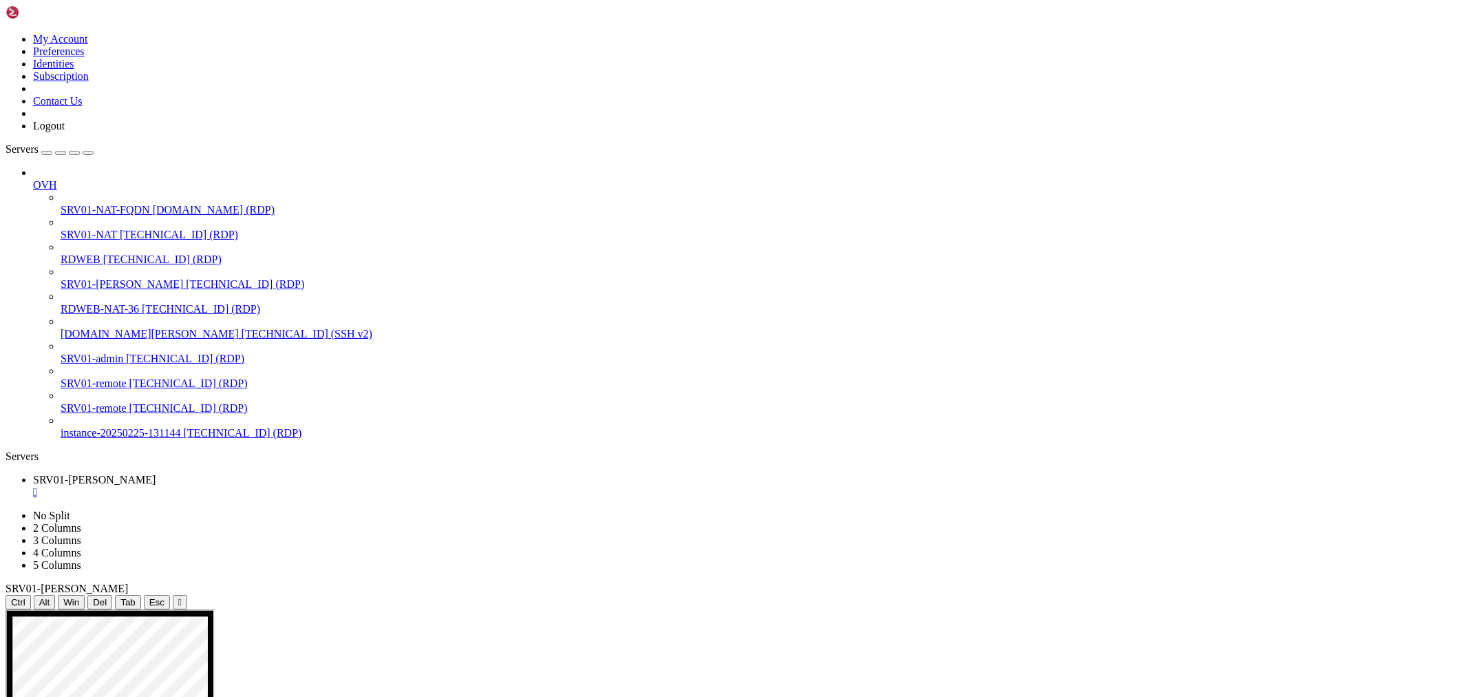
drag, startPoint x: 1267, startPoint y: 830, endPoint x: 1263, endPoint y: 805, distance: 25.8
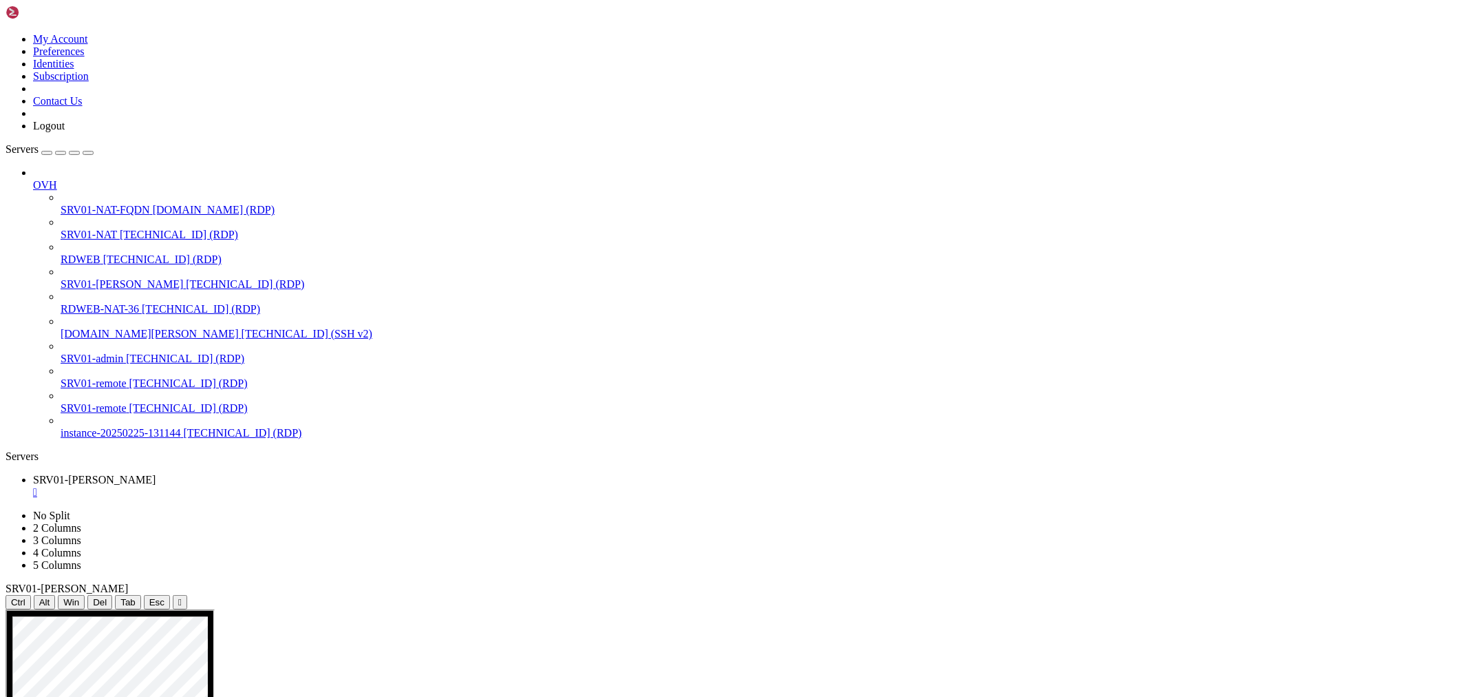
drag, startPoint x: 459, startPoint y: 835, endPoint x: 783, endPoint y: 854, distance: 324.1
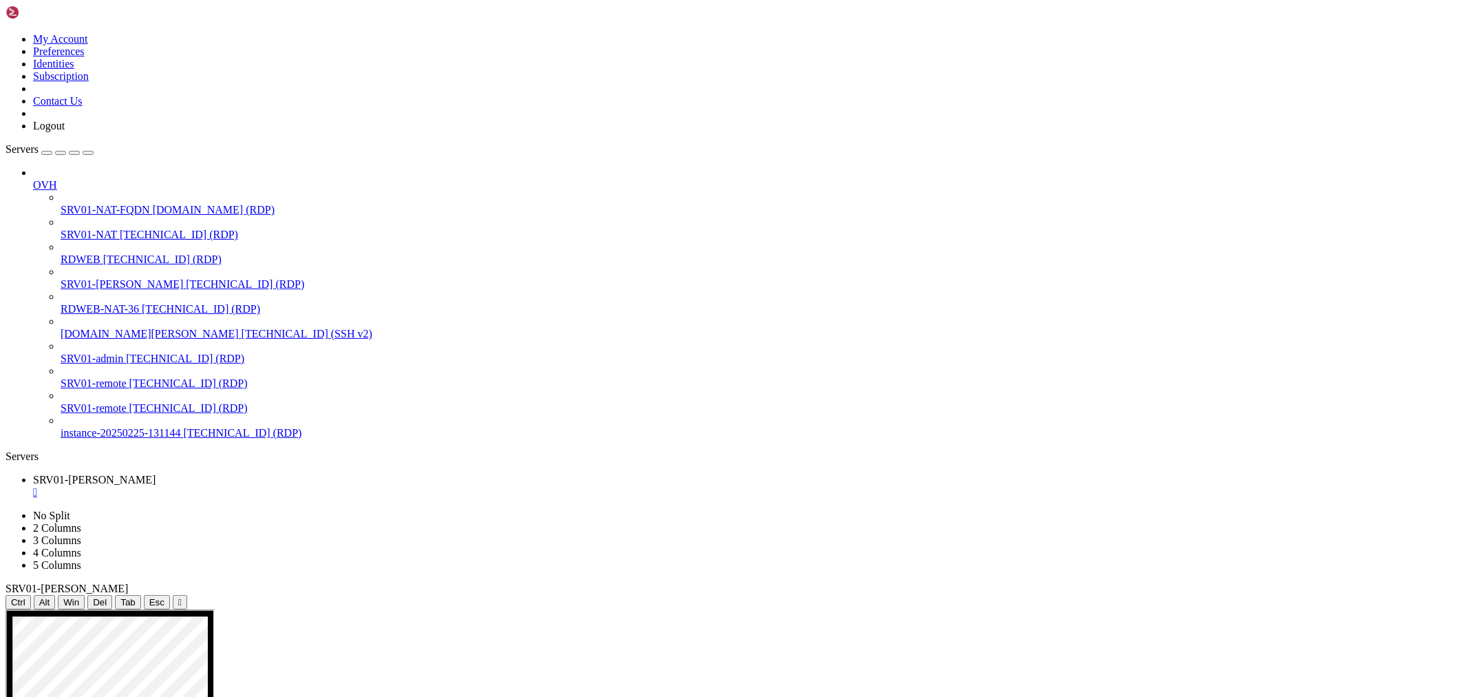
drag, startPoint x: 1267, startPoint y: 1011, endPoint x: 1198, endPoint y: 1106, distance: 116.8
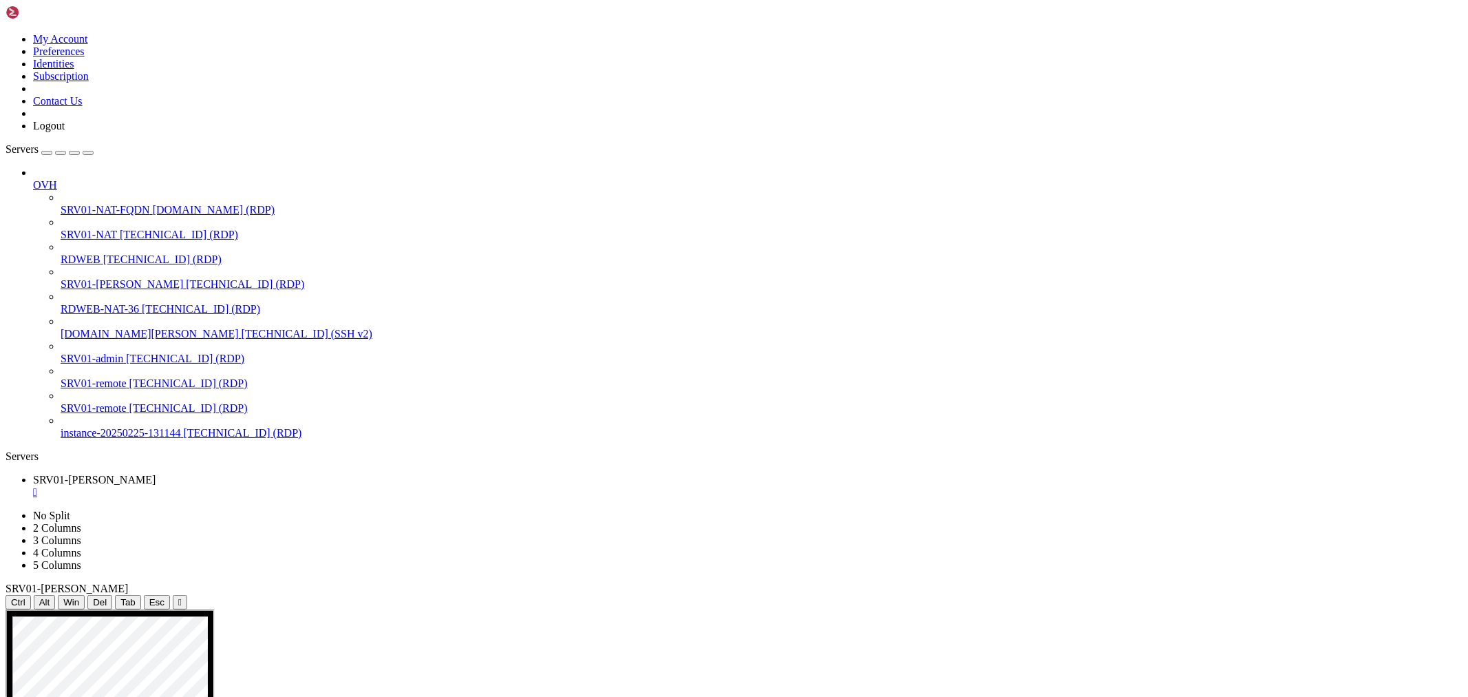
drag, startPoint x: 1204, startPoint y: 1121, endPoint x: 1099, endPoint y: 1117, distance: 104.7
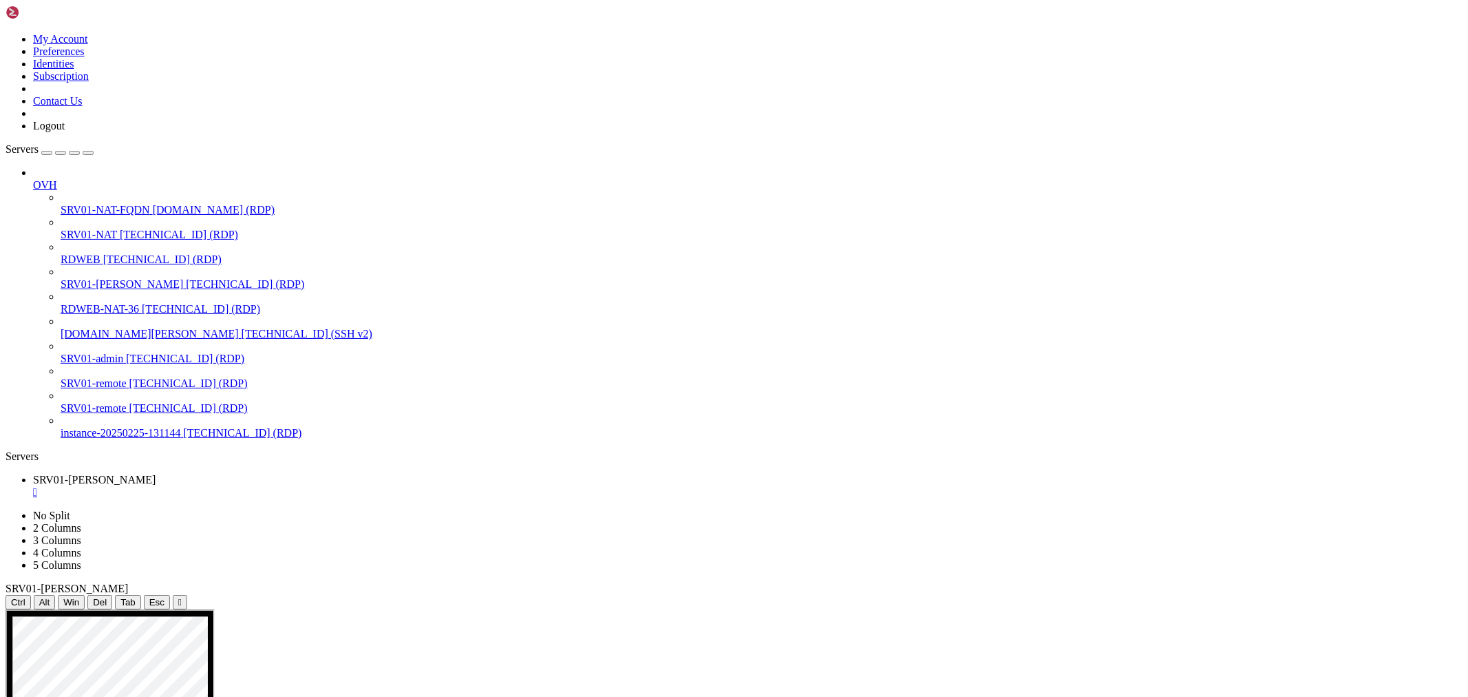
drag, startPoint x: 1062, startPoint y: 1110, endPoint x: 1185, endPoint y: 1110, distance: 122.5
drag, startPoint x: 1224, startPoint y: 1110, endPoint x: 1231, endPoint y: 1108, distance: 7.0
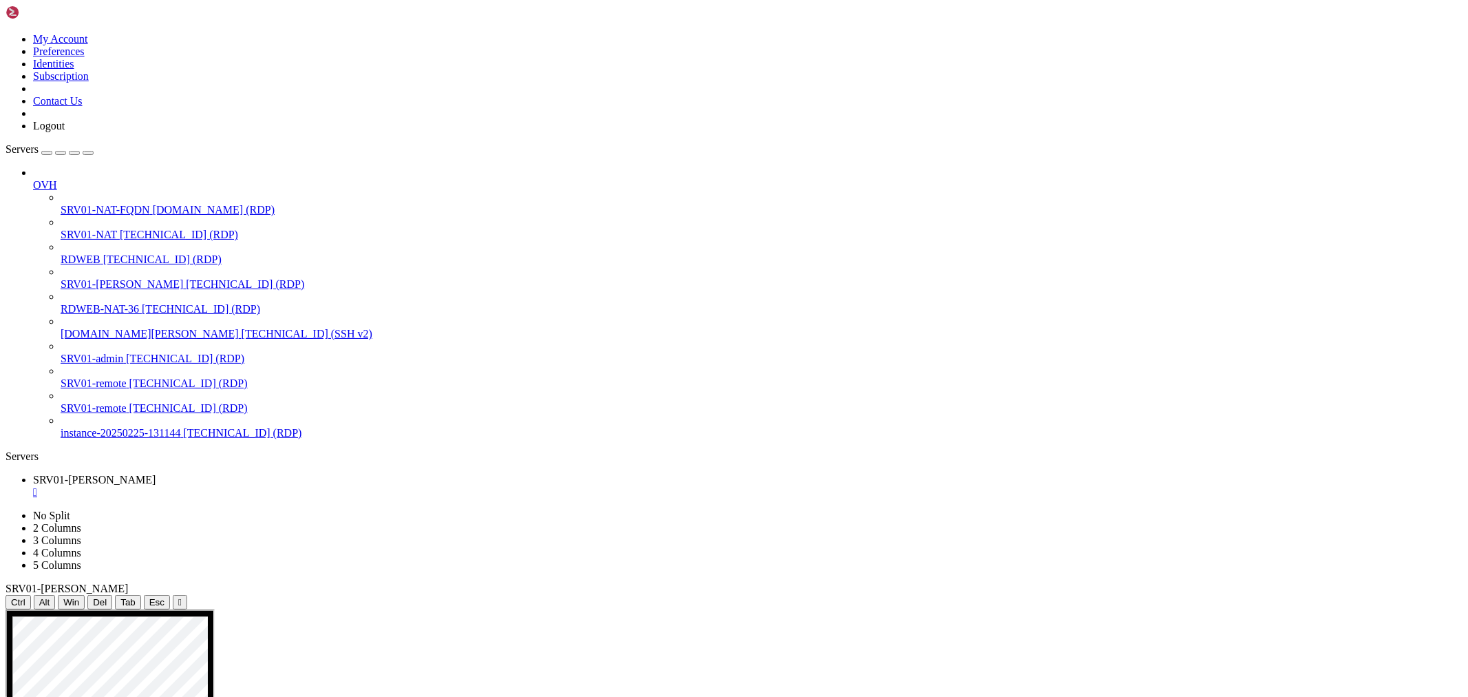
drag, startPoint x: 1061, startPoint y: 984, endPoint x: 1154, endPoint y: 977, distance: 93.9
drag, startPoint x: 1162, startPoint y: 976, endPoint x: 1085, endPoint y: 980, distance: 77.2
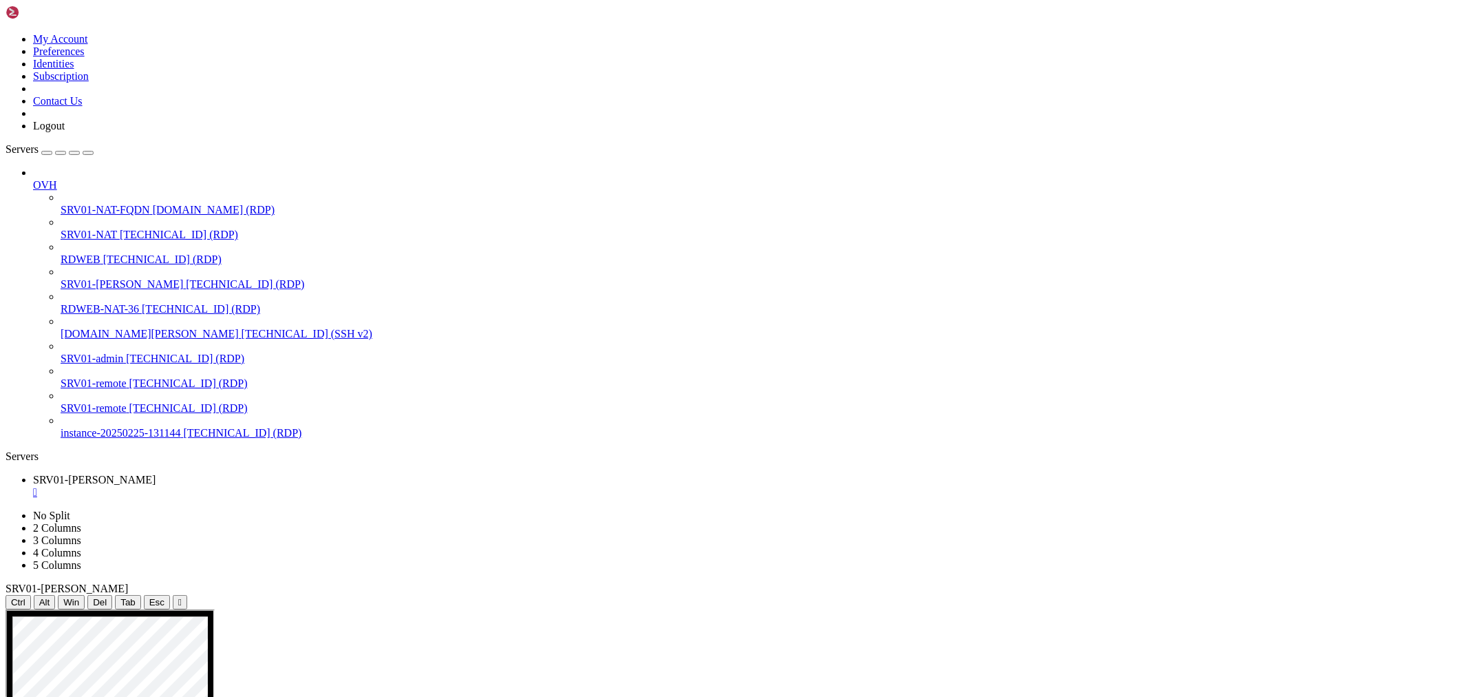
drag, startPoint x: 1053, startPoint y: 967, endPoint x: 1160, endPoint y: 969, distance: 106.7
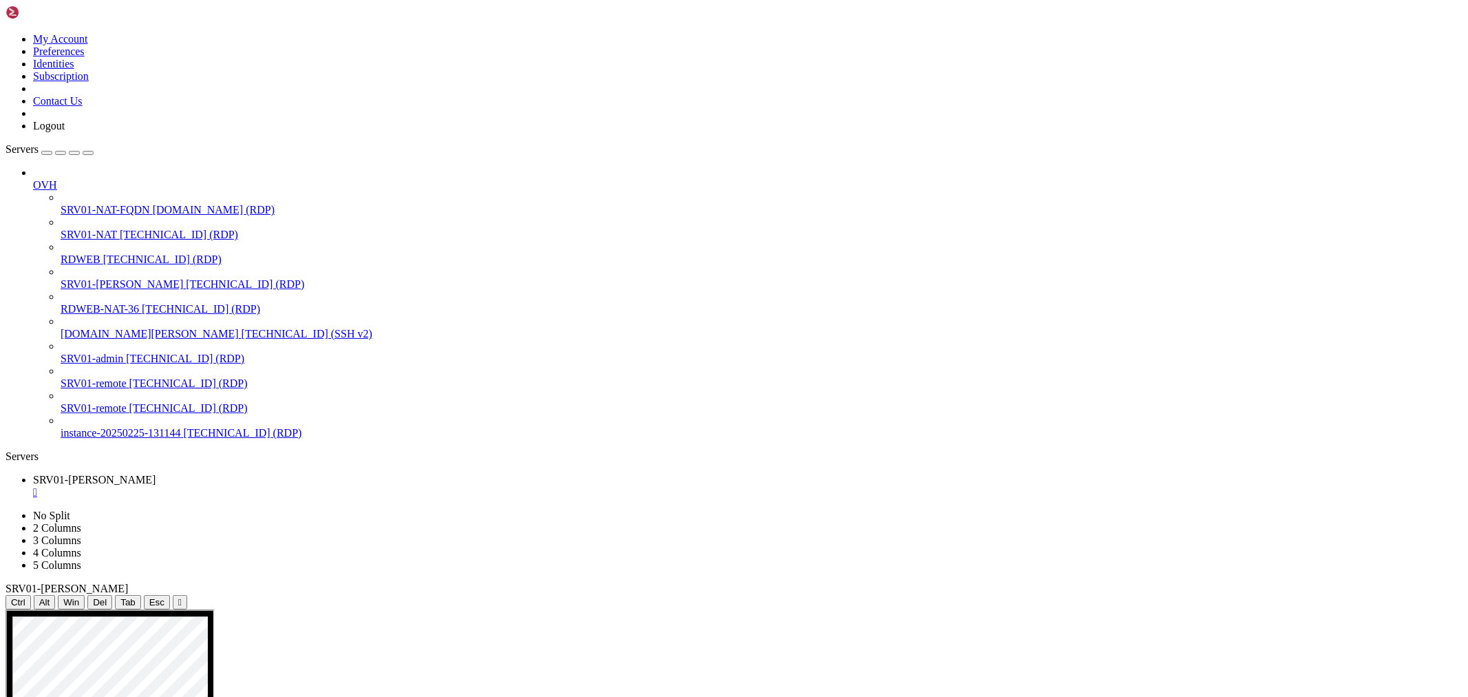
drag, startPoint x: 357, startPoint y: 914, endPoint x: 365, endPoint y: 929, distance: 16.9
drag, startPoint x: 404, startPoint y: 886, endPoint x: 1194, endPoint y: 879, distance: 790.3
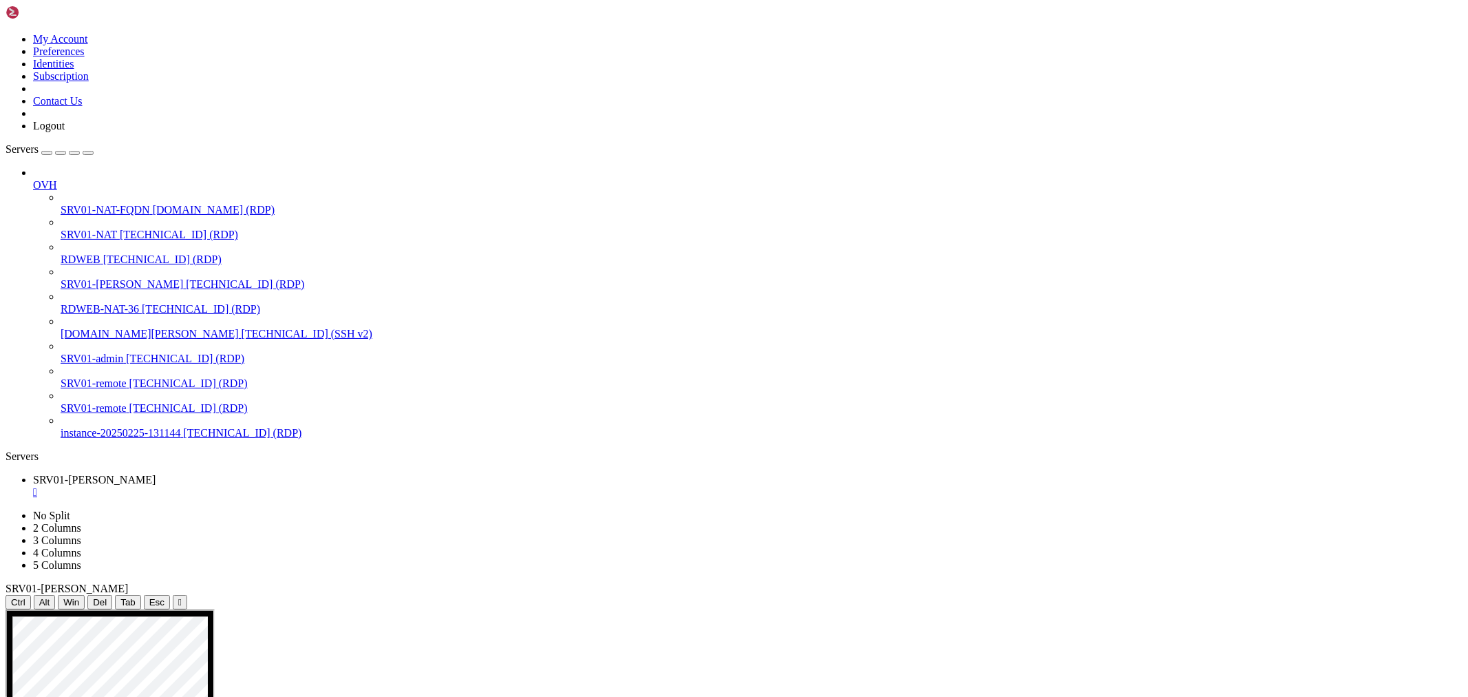
drag, startPoint x: 389, startPoint y: 888, endPoint x: 1161, endPoint y: 885, distance: 772.4
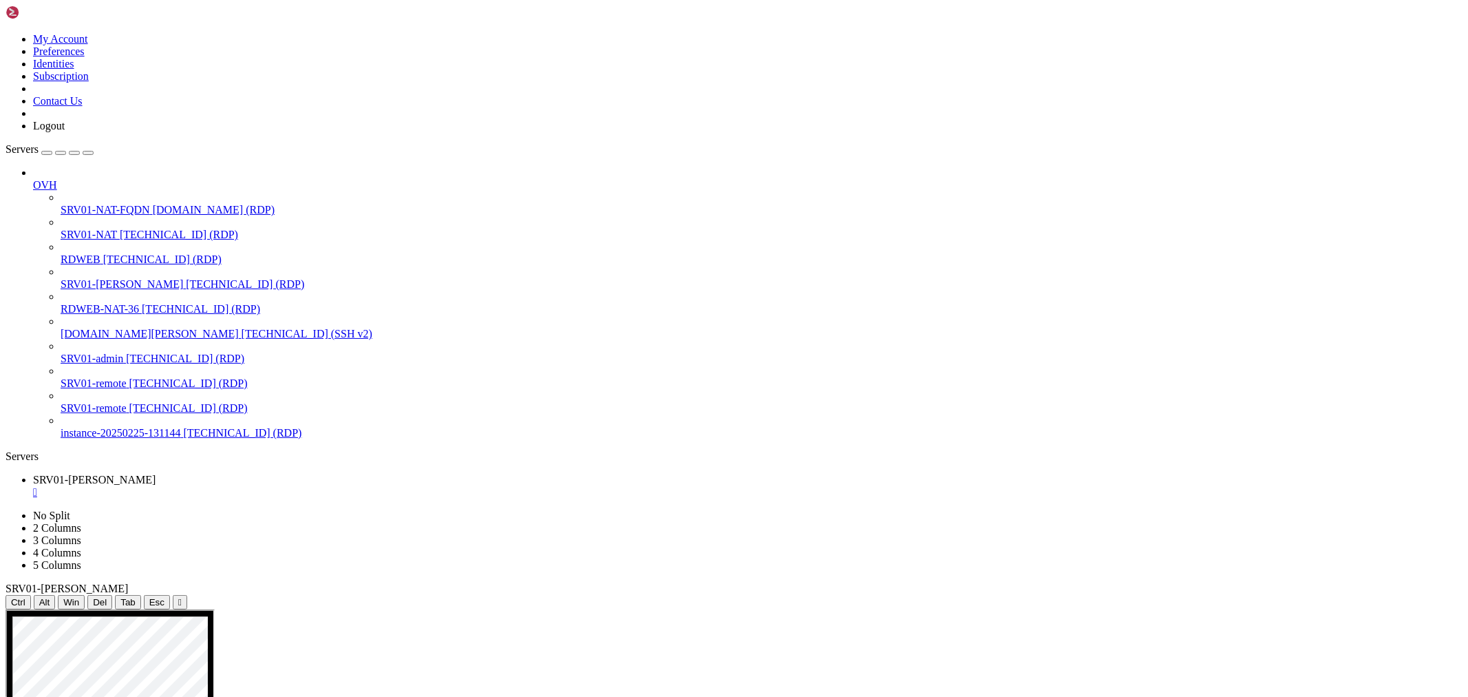
drag, startPoint x: 799, startPoint y: 863, endPoint x: 867, endPoint y: 861, distance: 68.9
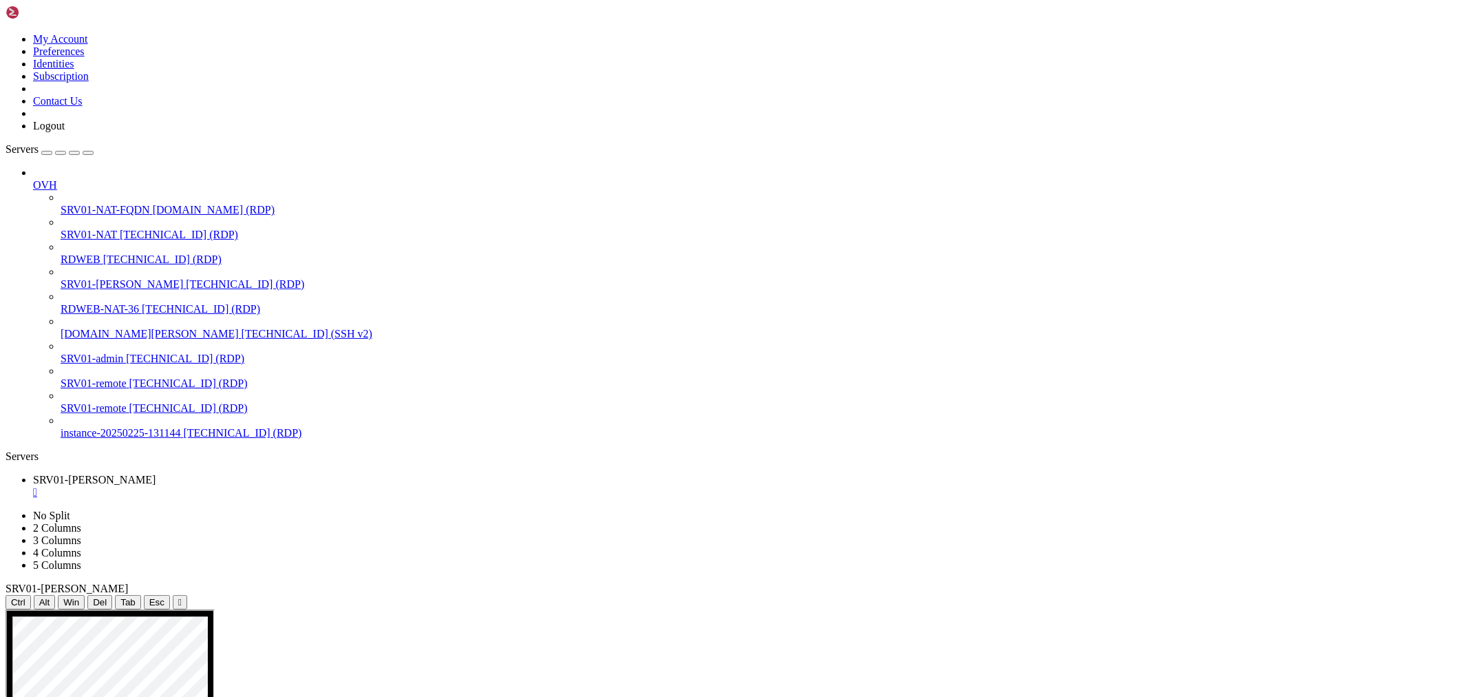
drag, startPoint x: 956, startPoint y: 782, endPoint x: 991, endPoint y: 800, distance: 39.4
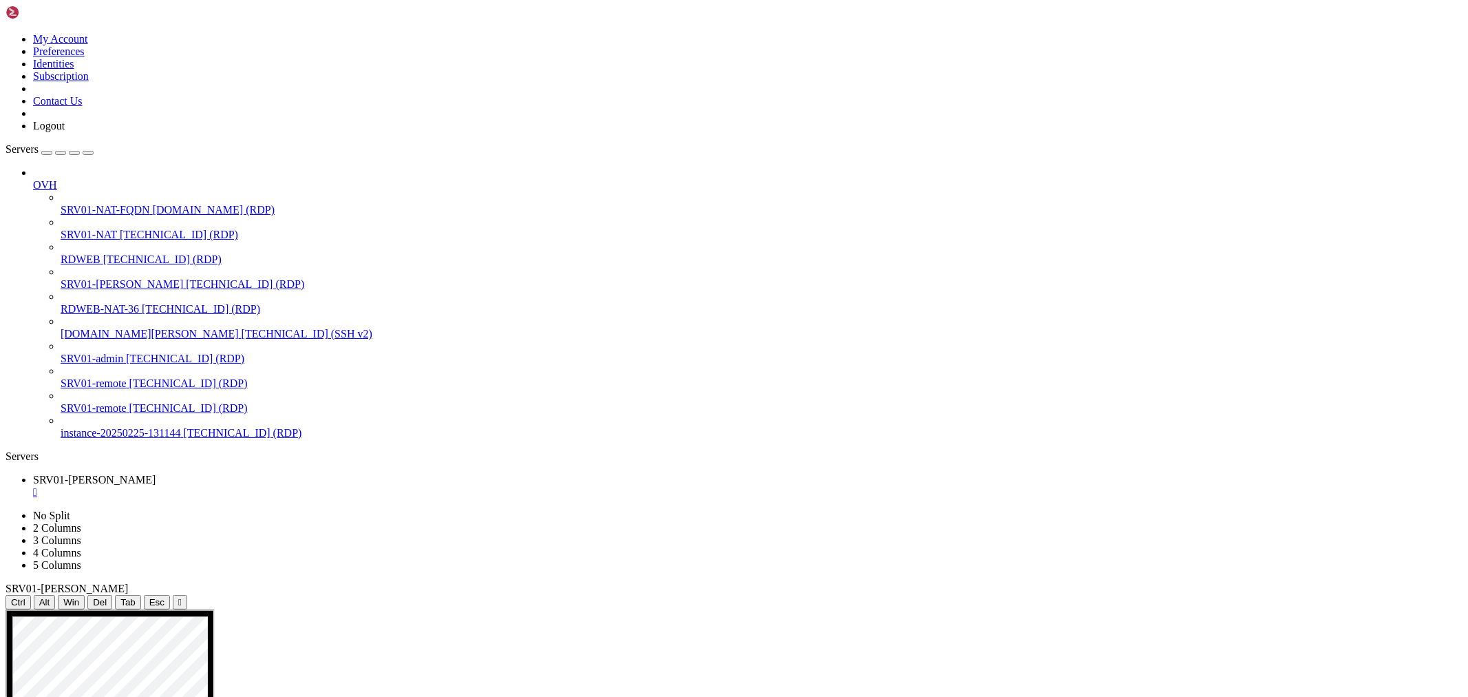
drag, startPoint x: 735, startPoint y: 922, endPoint x: 763, endPoint y: 921, distance: 27.5
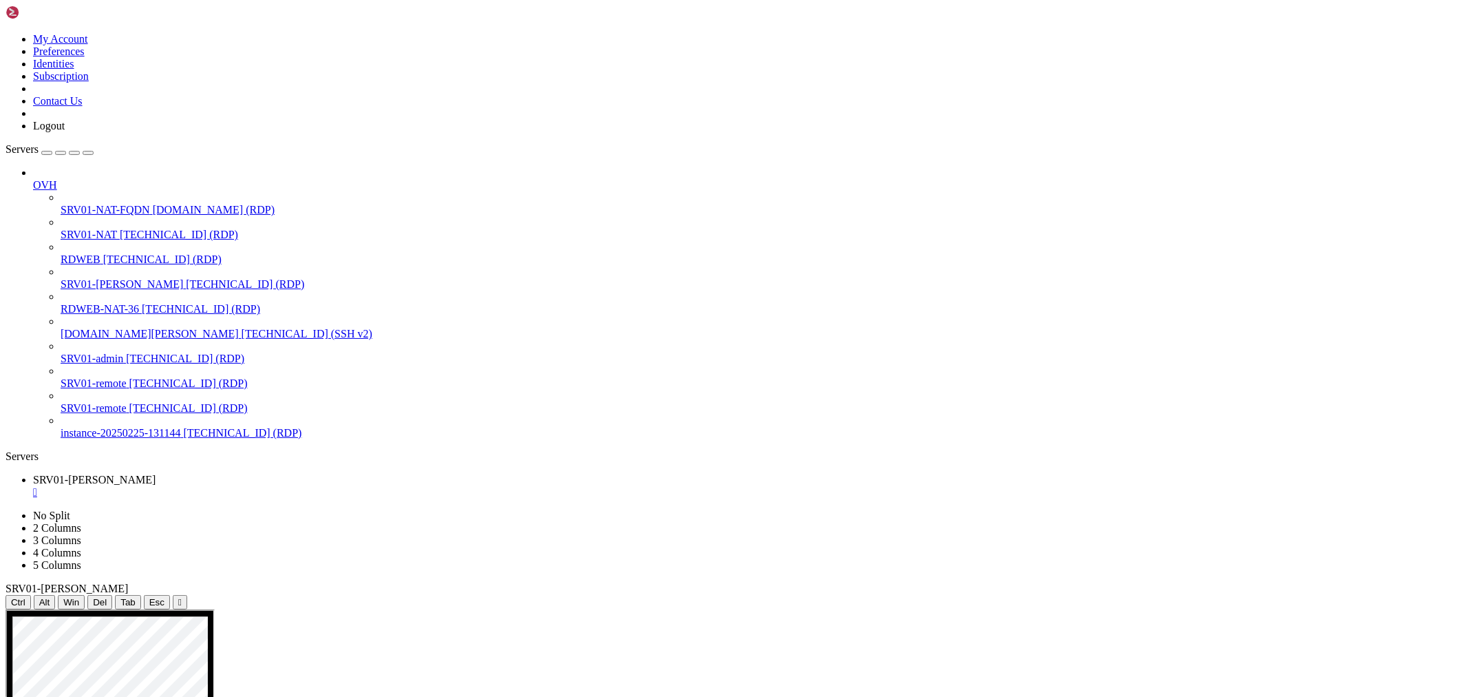
drag, startPoint x: 442, startPoint y: 892, endPoint x: 604, endPoint y: 892, distance: 161.8
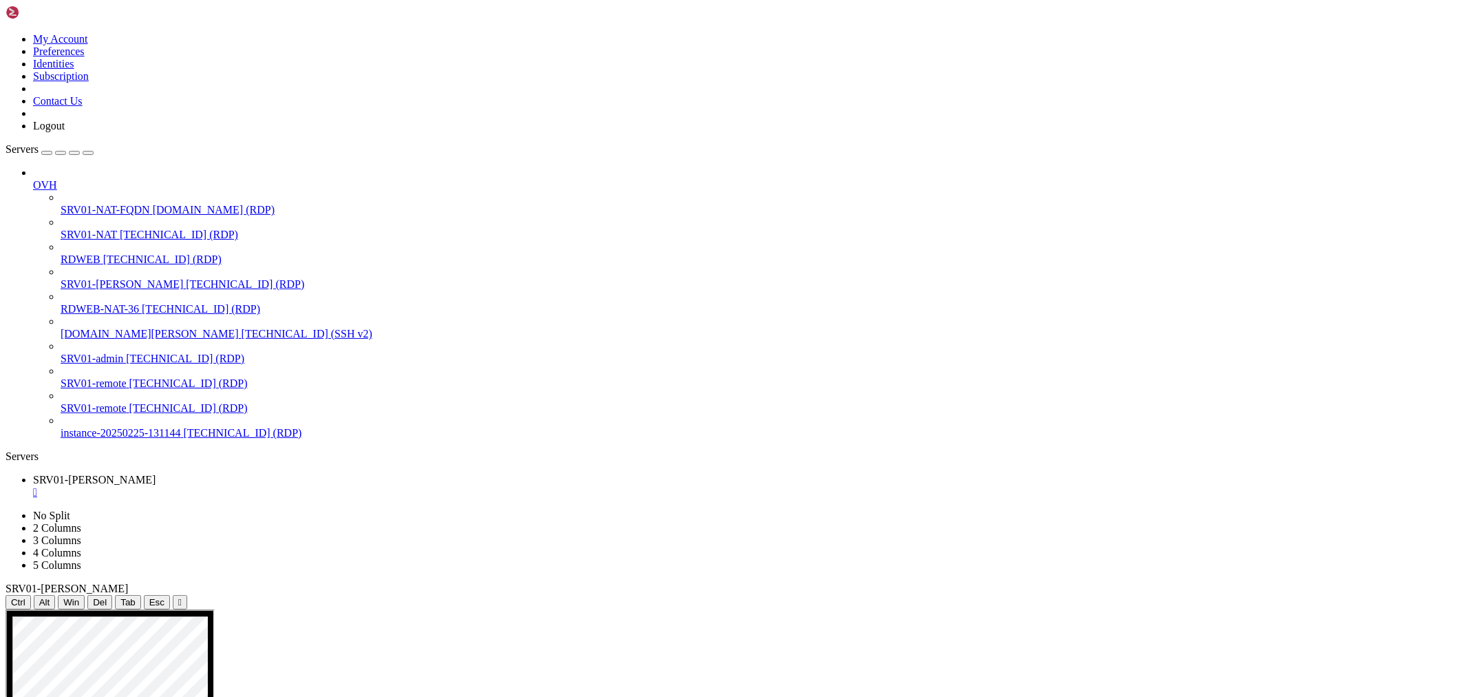
drag, startPoint x: 391, startPoint y: 962, endPoint x: 385, endPoint y: 966, distance: 7.4
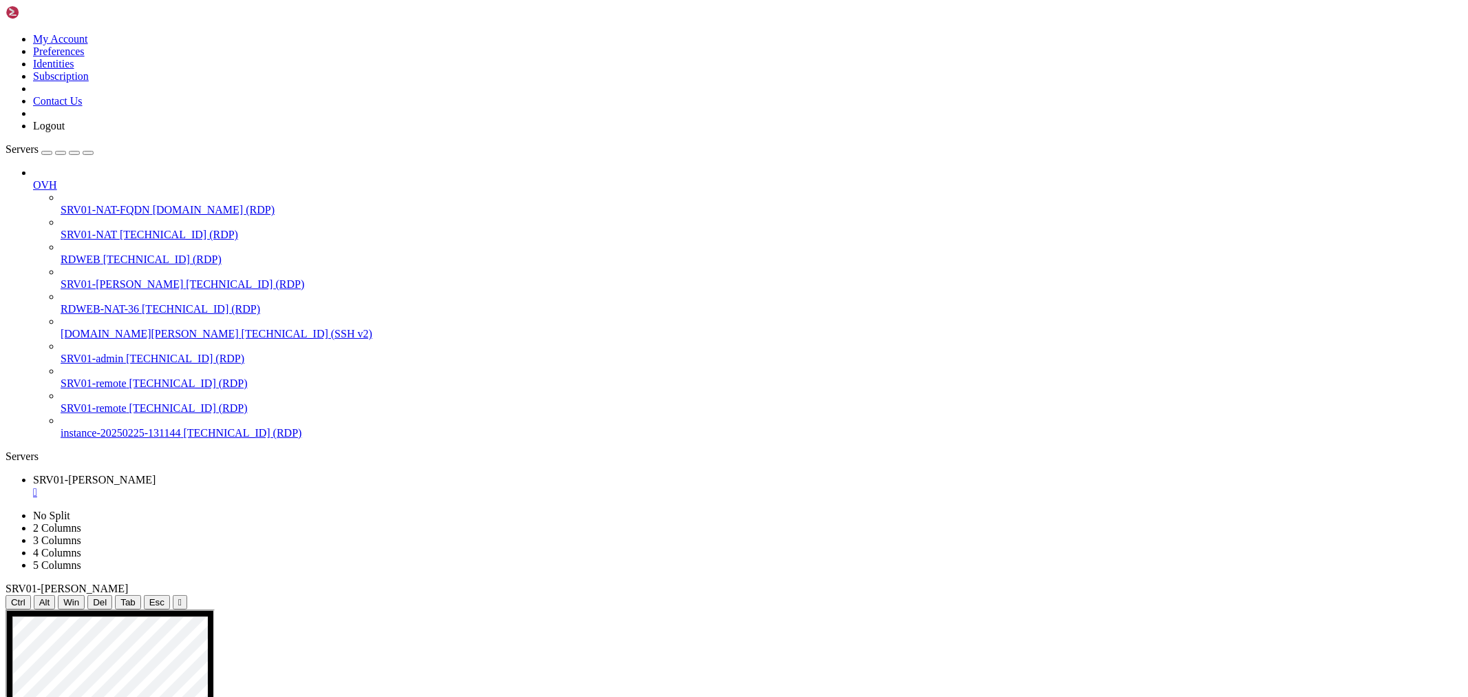
drag, startPoint x: 516, startPoint y: 930, endPoint x: 1032, endPoint y: 942, distance: 515.8
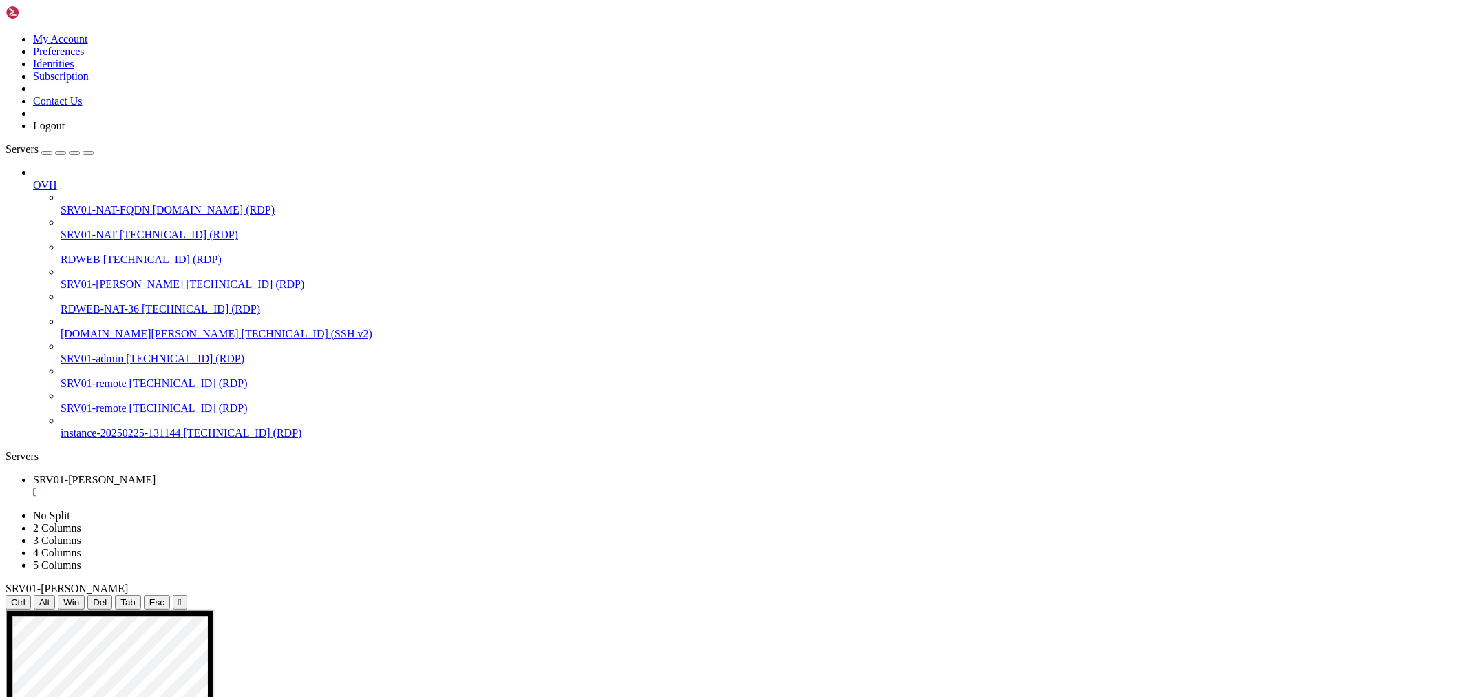
drag, startPoint x: 178, startPoint y: 649, endPoint x: 553, endPoint y: 670, distance: 375.8
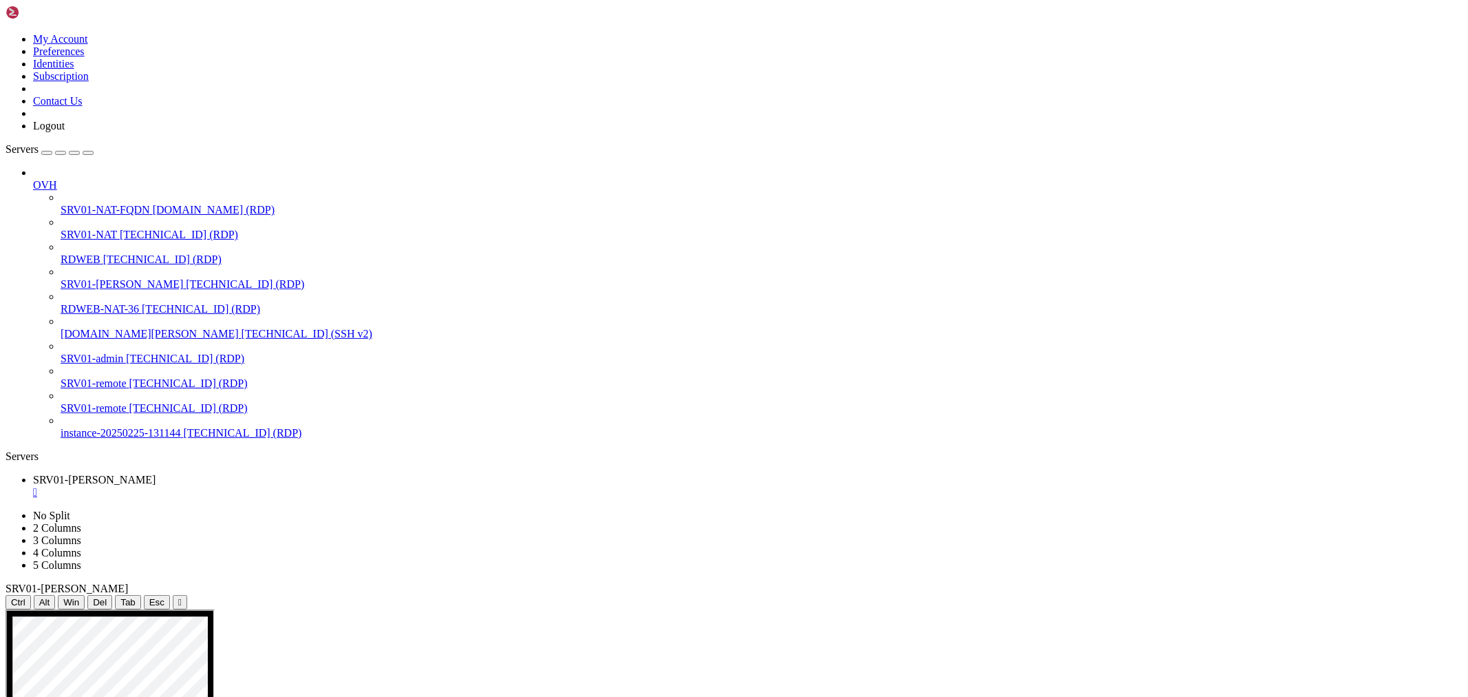
drag, startPoint x: 441, startPoint y: 768, endPoint x: 619, endPoint y: 1129, distance: 403.0
drag, startPoint x: 1379, startPoint y: 907, endPoint x: 1307, endPoint y: 927, distance: 75.0
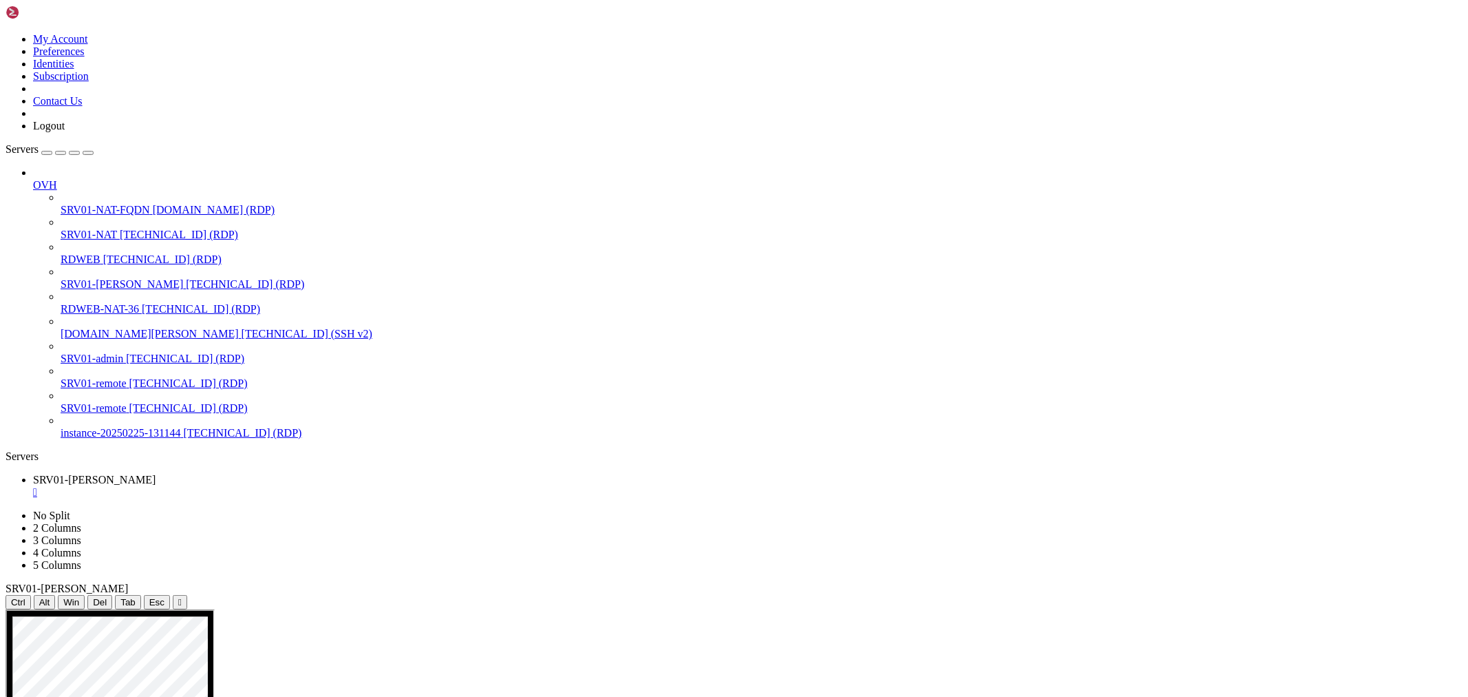
drag, startPoint x: 507, startPoint y: 718, endPoint x: 863, endPoint y: 746, distance: 357.0
drag, startPoint x: 469, startPoint y: 919, endPoint x: 591, endPoint y: 1046, distance: 176.2
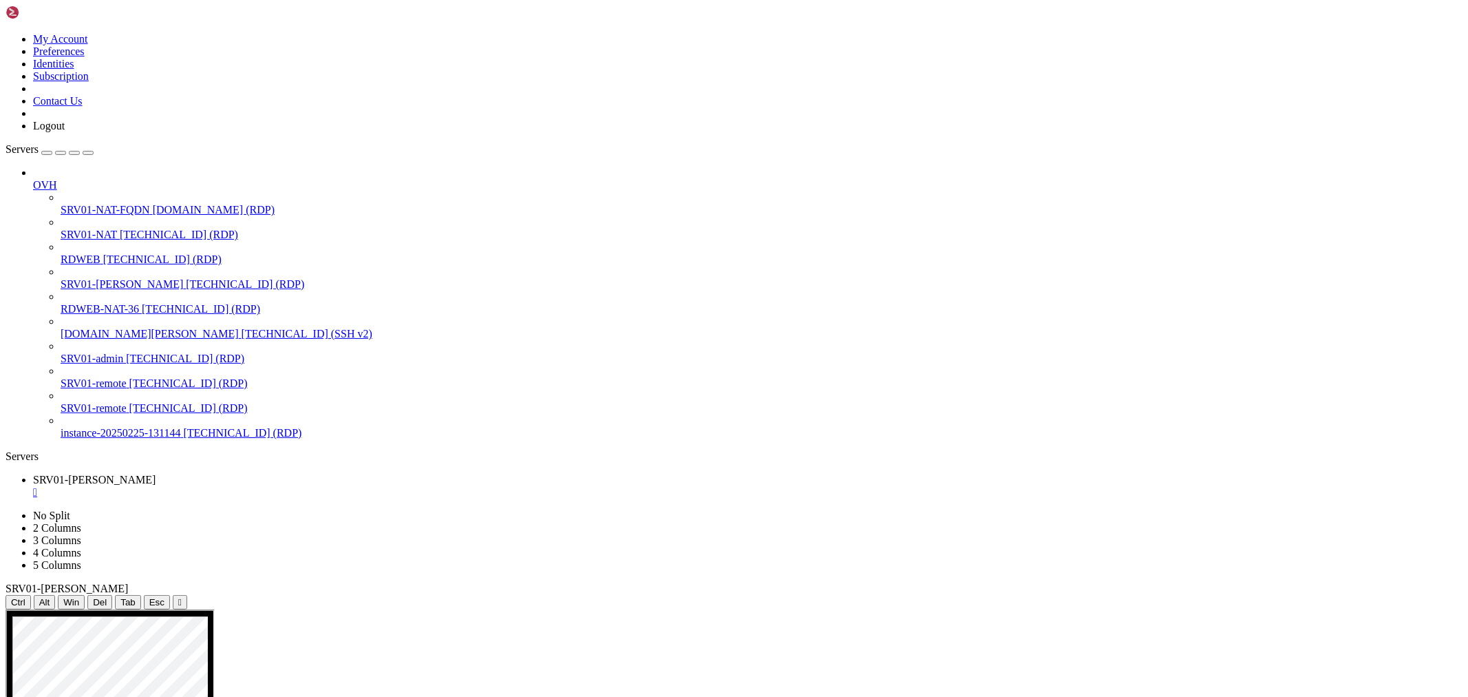
drag, startPoint x: 1246, startPoint y: 1026, endPoint x: 1203, endPoint y: 1024, distance: 42.7
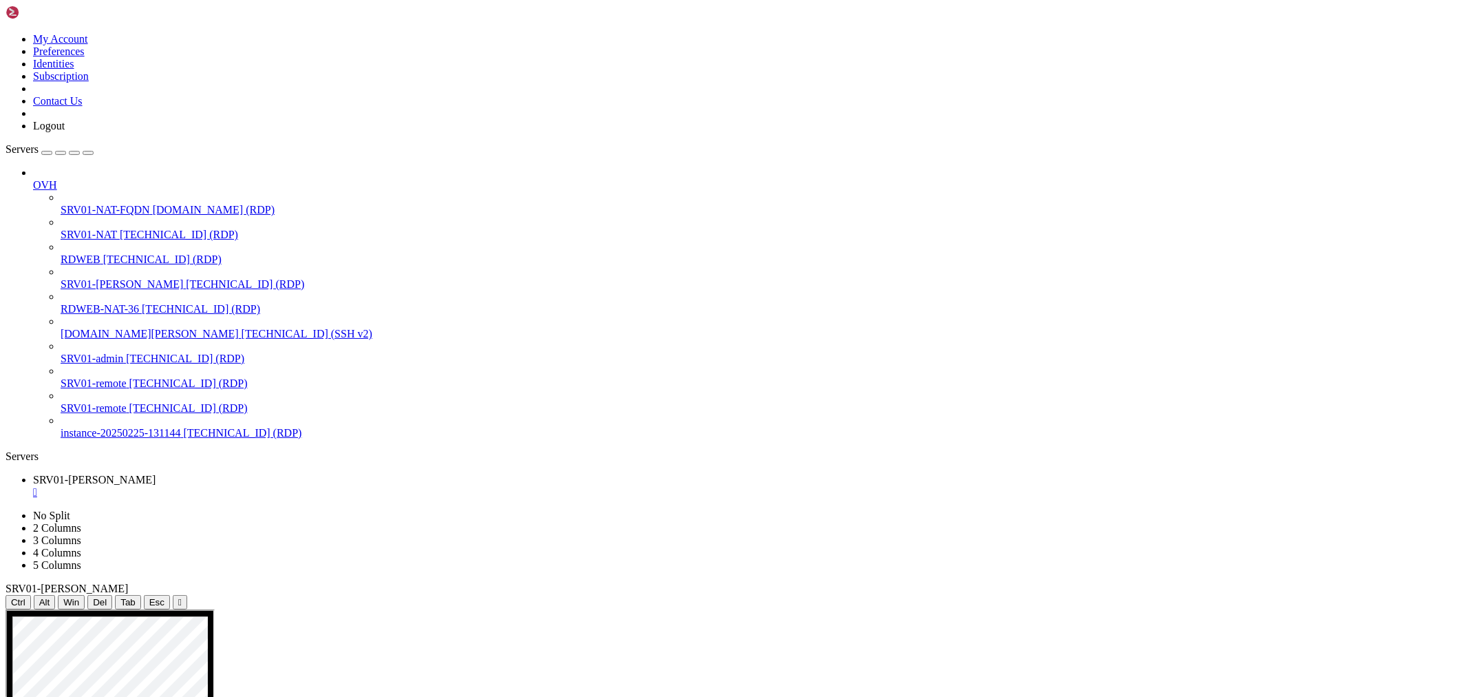
drag, startPoint x: 1259, startPoint y: 881, endPoint x: 1177, endPoint y: 799, distance: 115.9
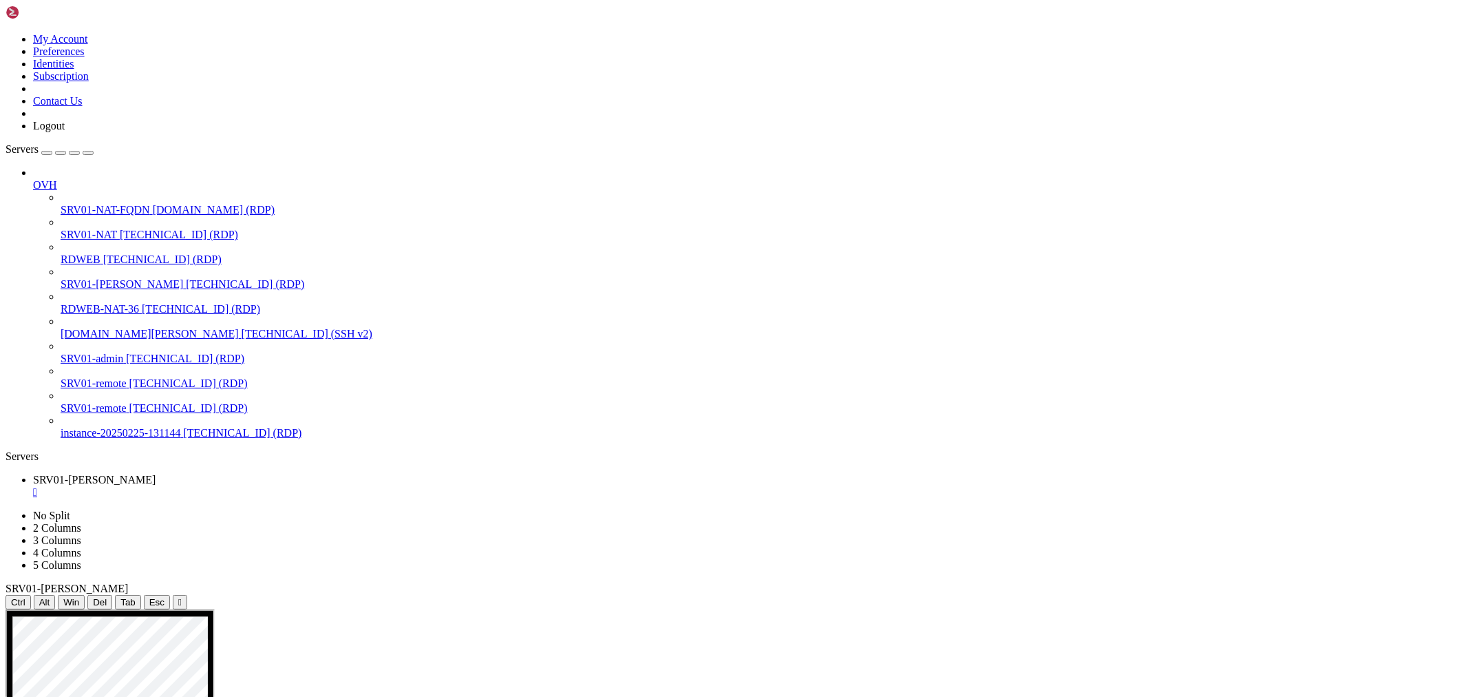
drag, startPoint x: 816, startPoint y: 979, endPoint x: 1004, endPoint y: 976, distance: 188.0
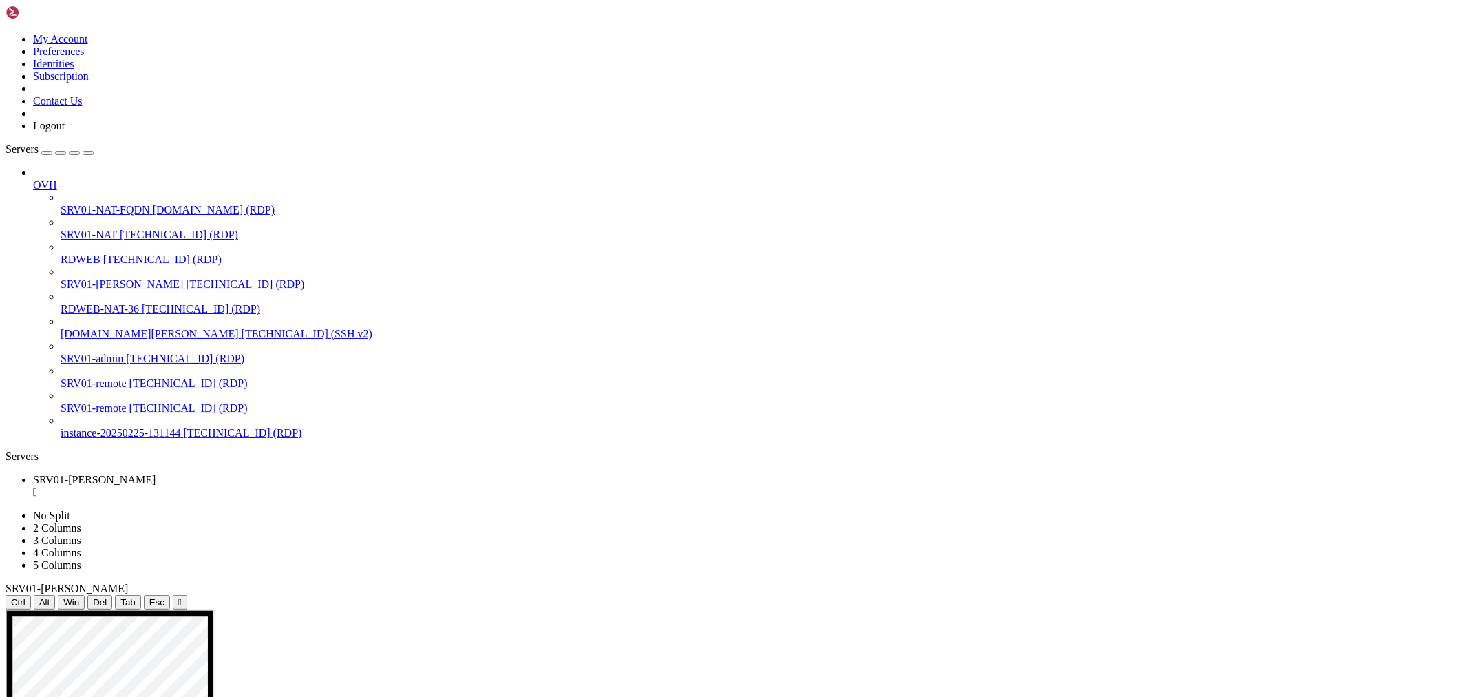
drag, startPoint x: 459, startPoint y: 989, endPoint x: 601, endPoint y: 985, distance: 141.9
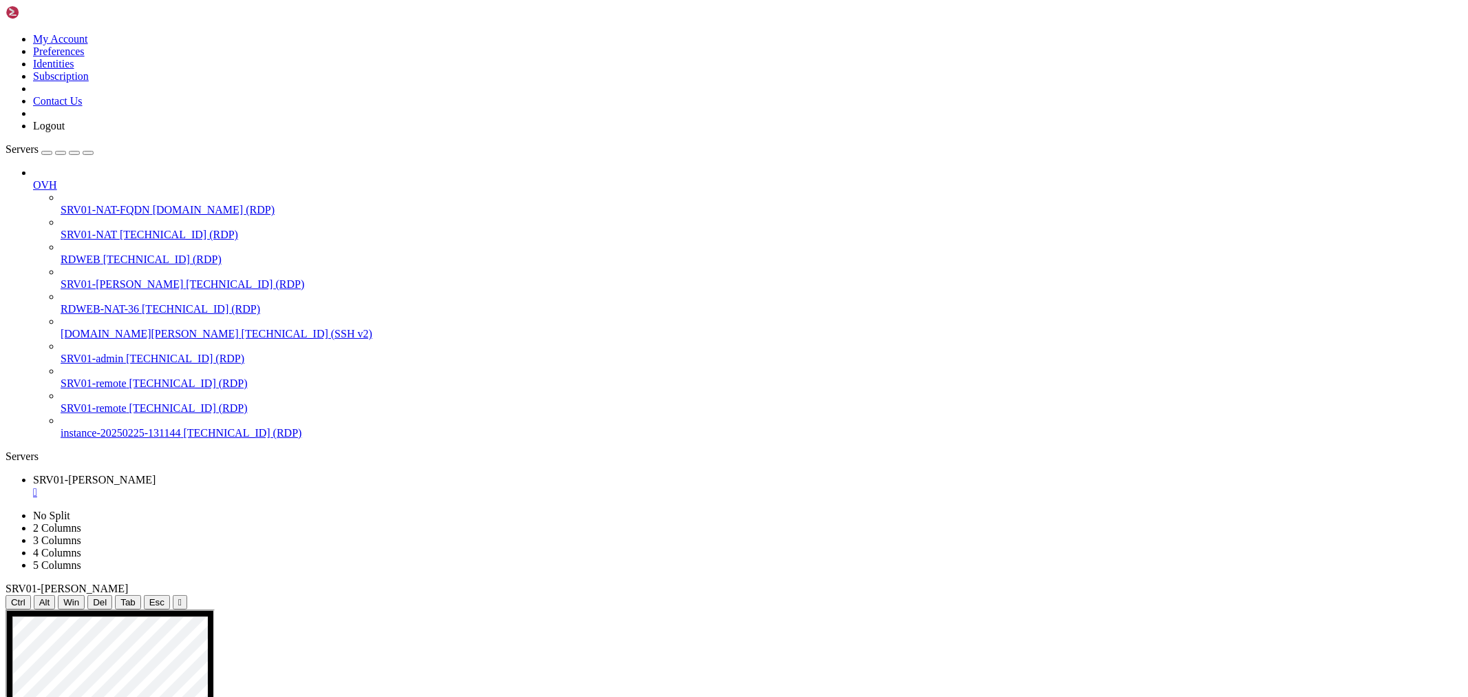
drag, startPoint x: 564, startPoint y: 906, endPoint x: 621, endPoint y: 905, distance: 57.1
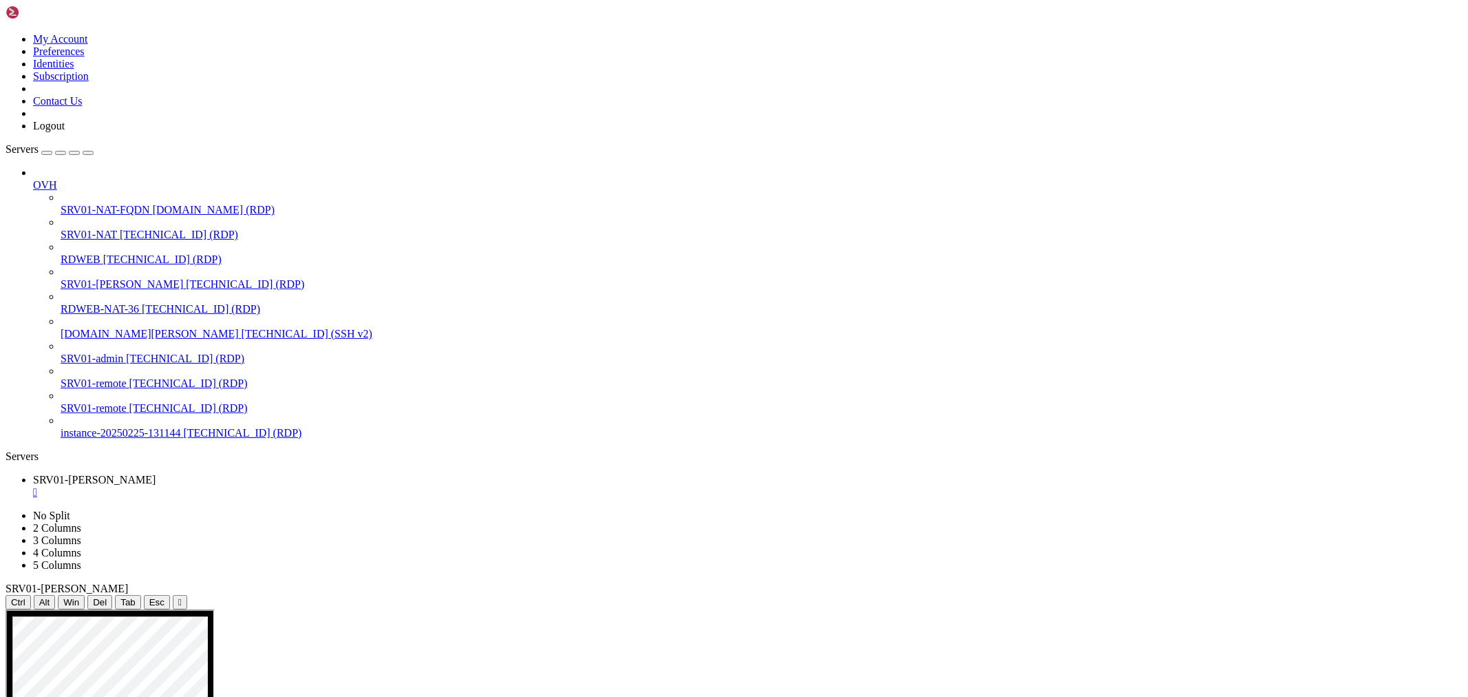
drag, startPoint x: 1011, startPoint y: 690, endPoint x: 1160, endPoint y: 728, distance: 153.4
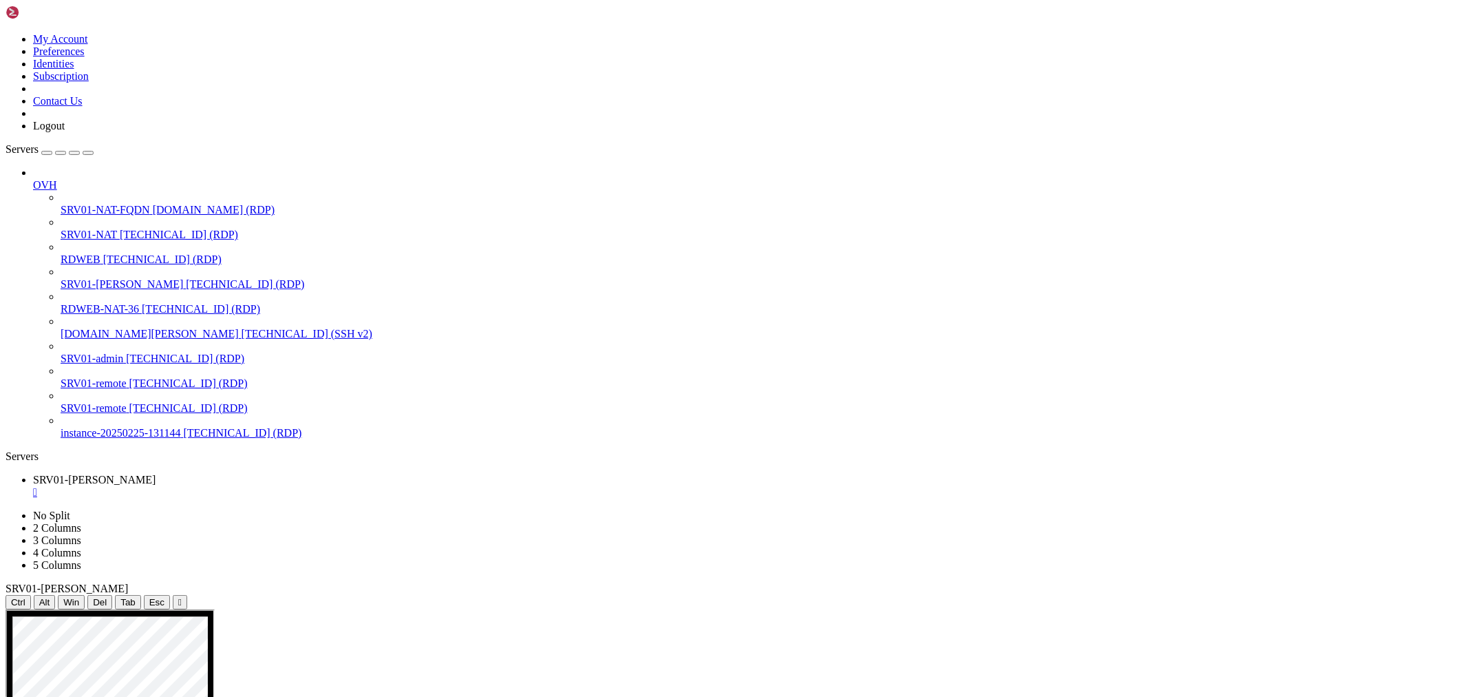
drag, startPoint x: 958, startPoint y: 934, endPoint x: 1004, endPoint y: 929, distance: 46.3
drag, startPoint x: 816, startPoint y: 923, endPoint x: 1088, endPoint y: 940, distance: 271.8
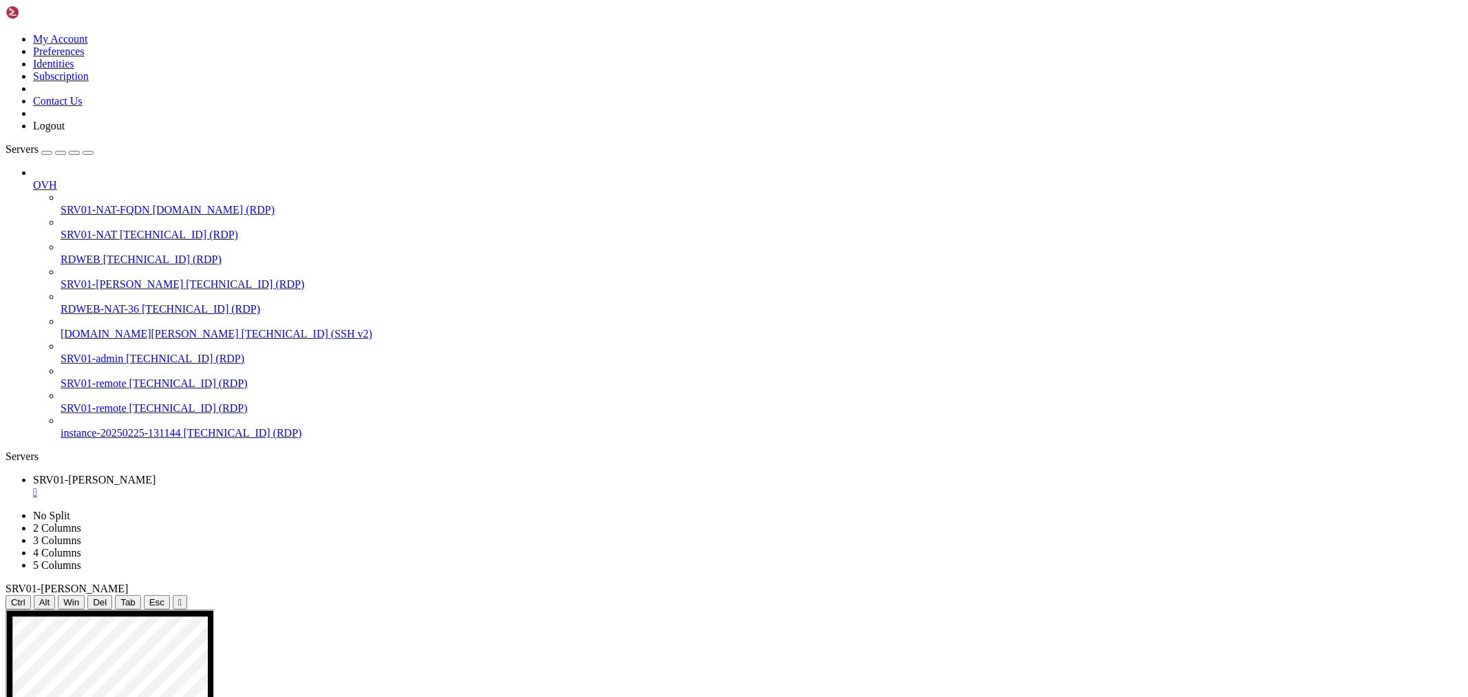
drag, startPoint x: 456, startPoint y: 892, endPoint x: 637, endPoint y: 907, distance: 182.4
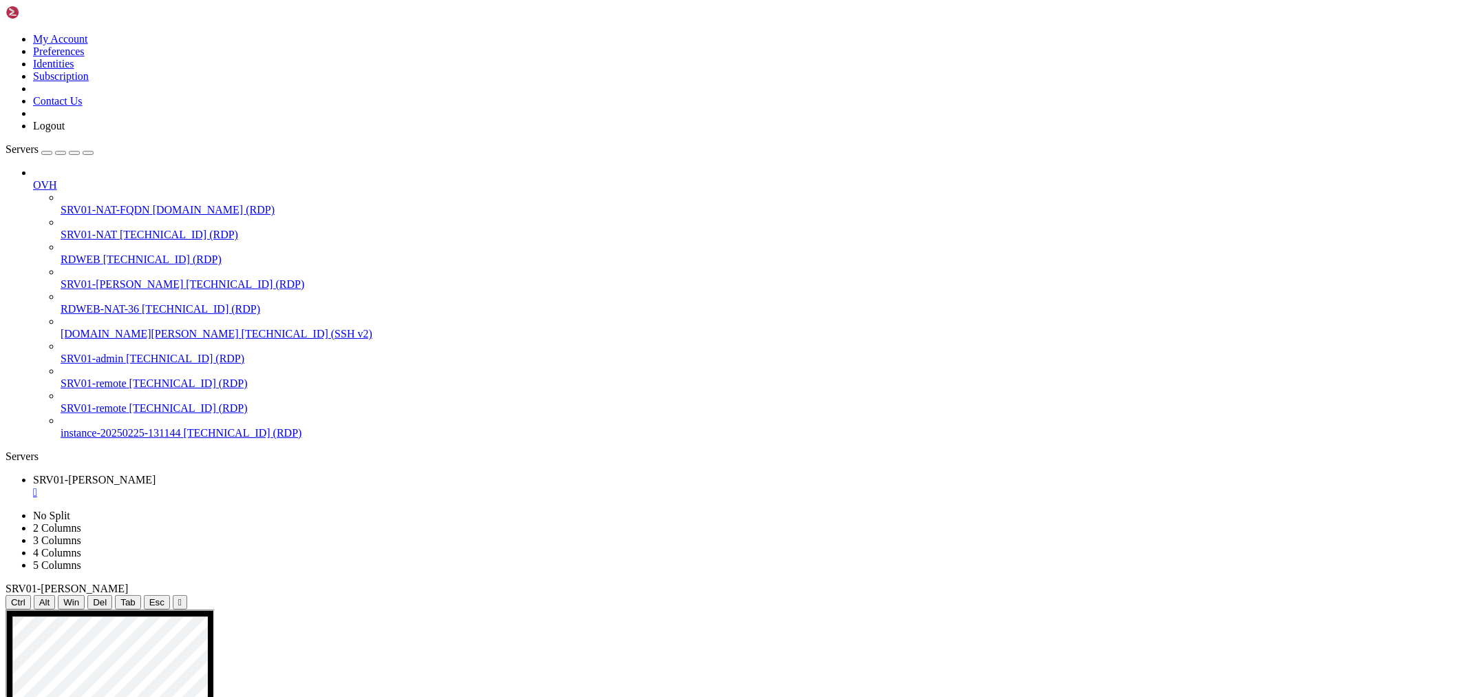
drag, startPoint x: 465, startPoint y: 951, endPoint x: 1145, endPoint y: 953, distance: 680.2
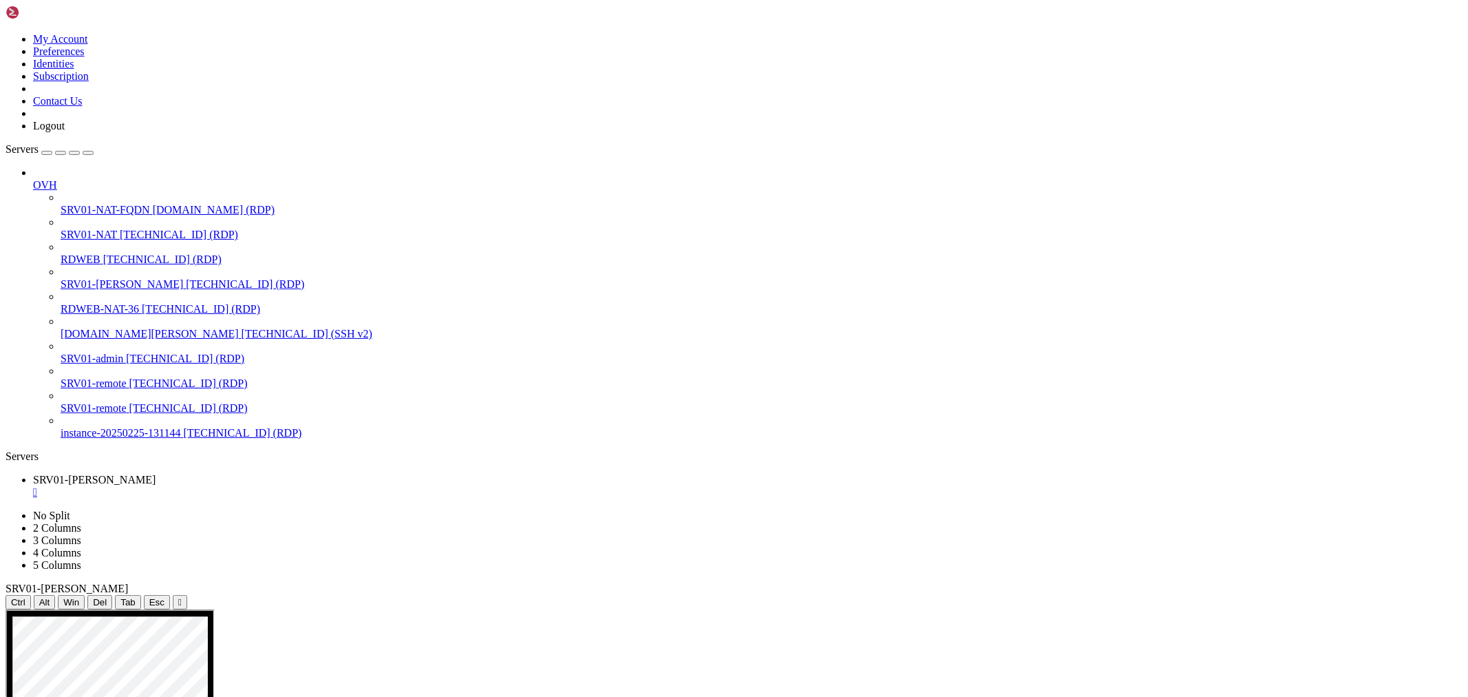
drag, startPoint x: 1183, startPoint y: 1011, endPoint x: 1110, endPoint y: 1010, distance: 72.3
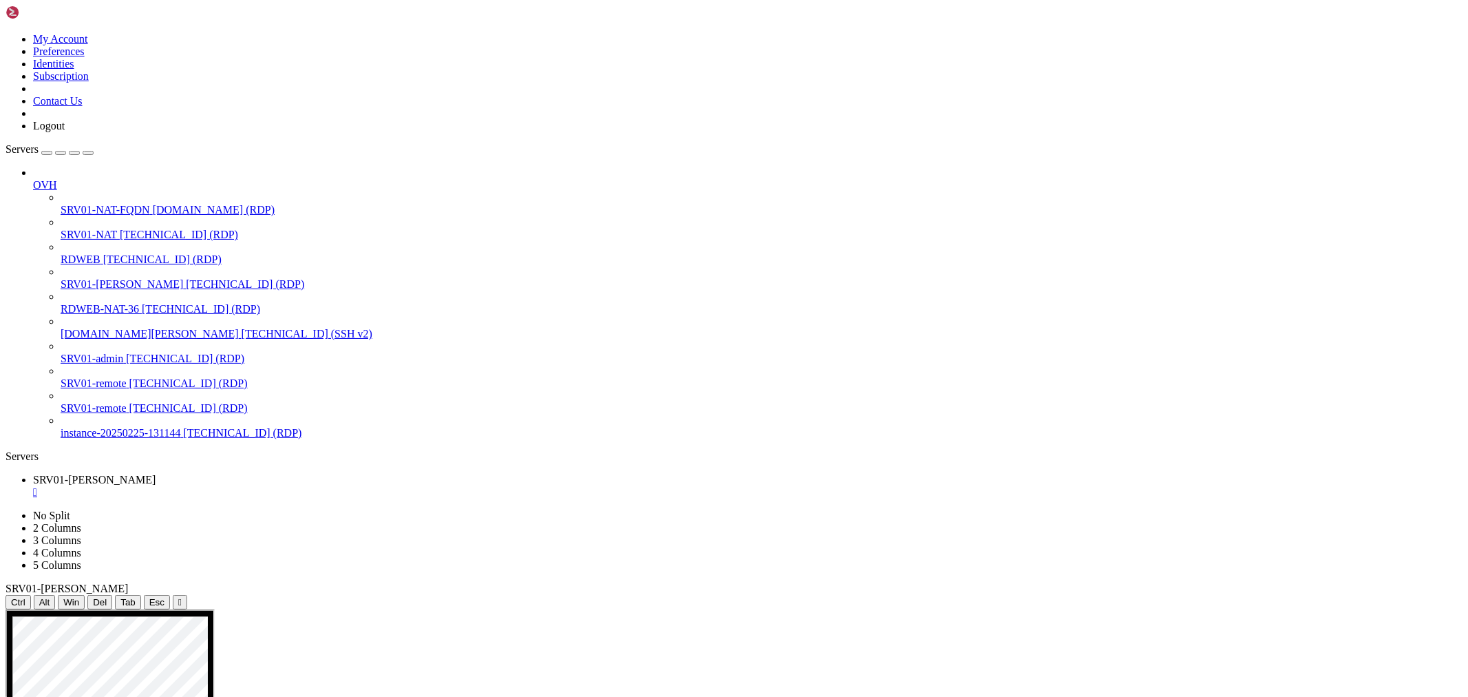
drag, startPoint x: 1266, startPoint y: 1037, endPoint x: 1241, endPoint y: 1021, distance: 29.8
drag, startPoint x: 1112, startPoint y: 993, endPoint x: 1160, endPoint y: 1017, distance: 53.9
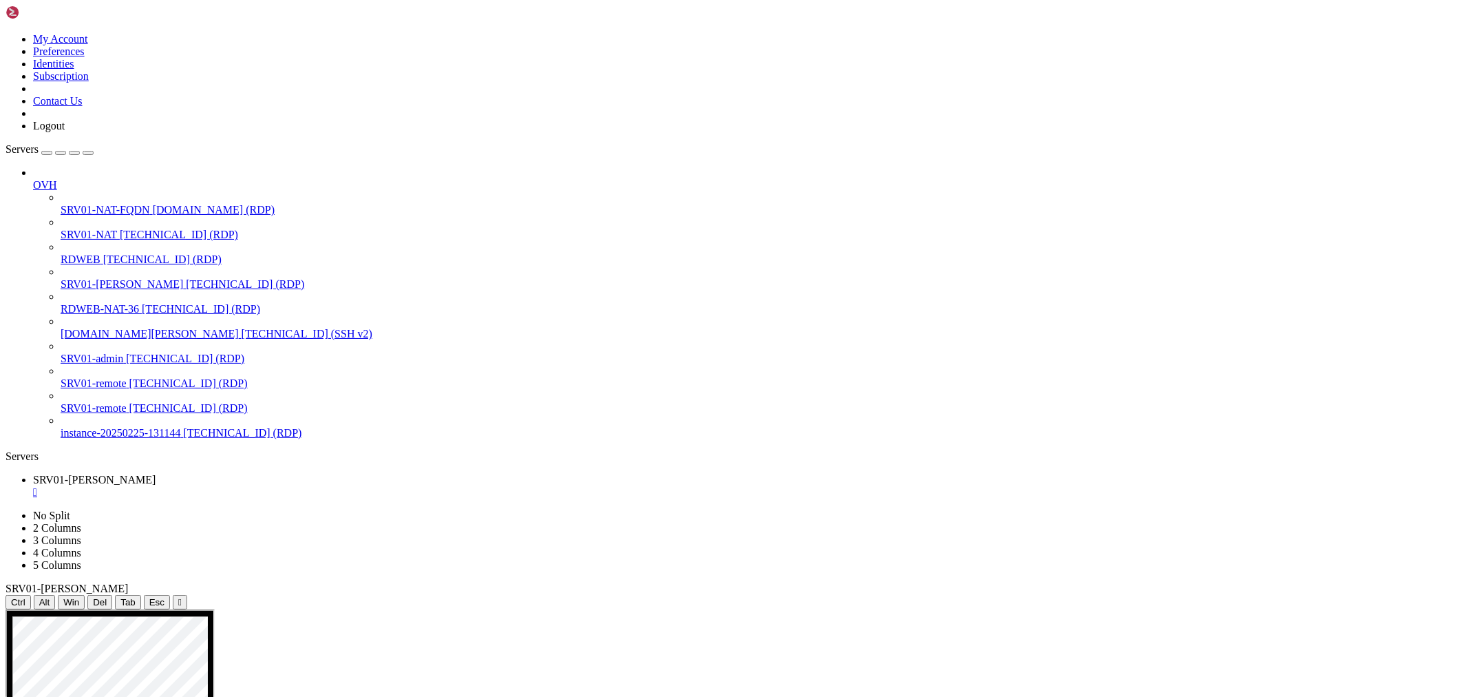
drag, startPoint x: 1179, startPoint y: 1026, endPoint x: 1110, endPoint y: 998, distance: 74.4
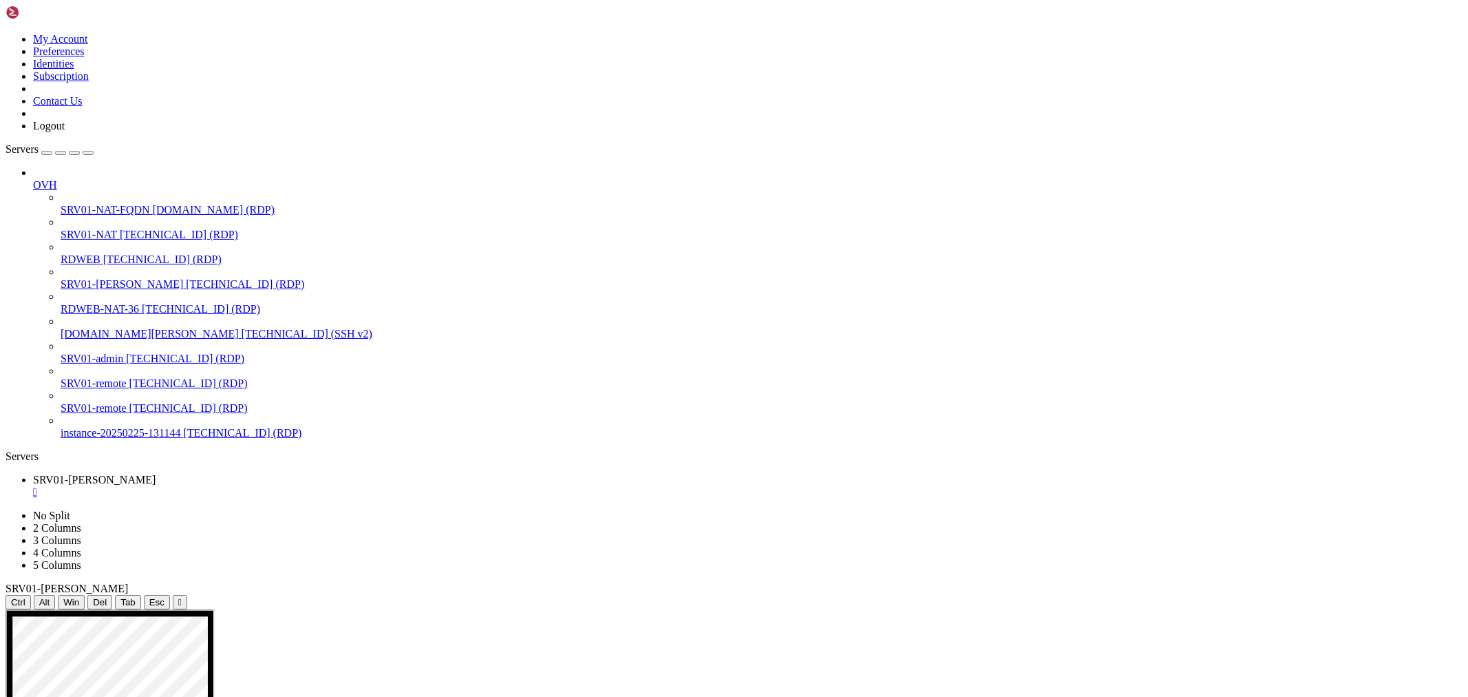
drag, startPoint x: 357, startPoint y: 823, endPoint x: 346, endPoint y: 813, distance: 14.6
drag, startPoint x: 180, startPoint y: 652, endPoint x: 379, endPoint y: 658, distance: 199.7
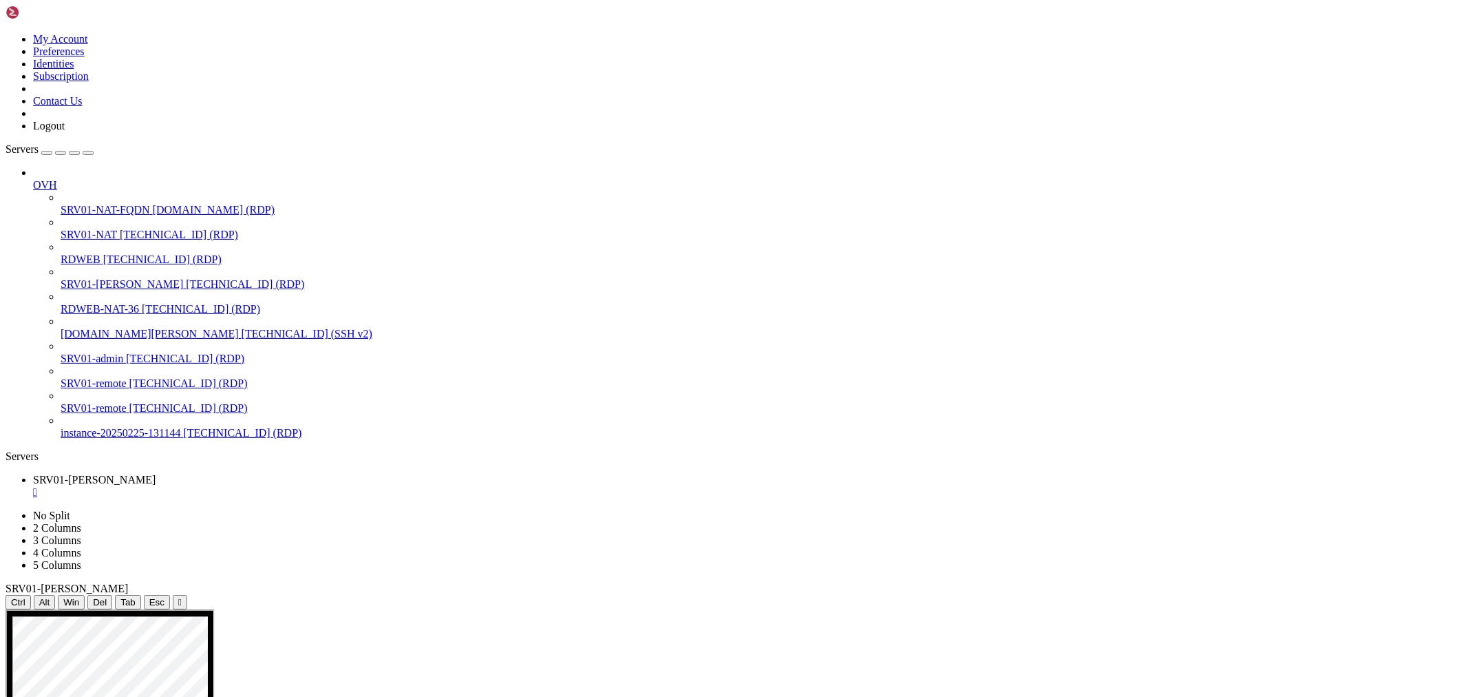
drag, startPoint x: 442, startPoint y: 768, endPoint x: 626, endPoint y: 1094, distance: 374.5
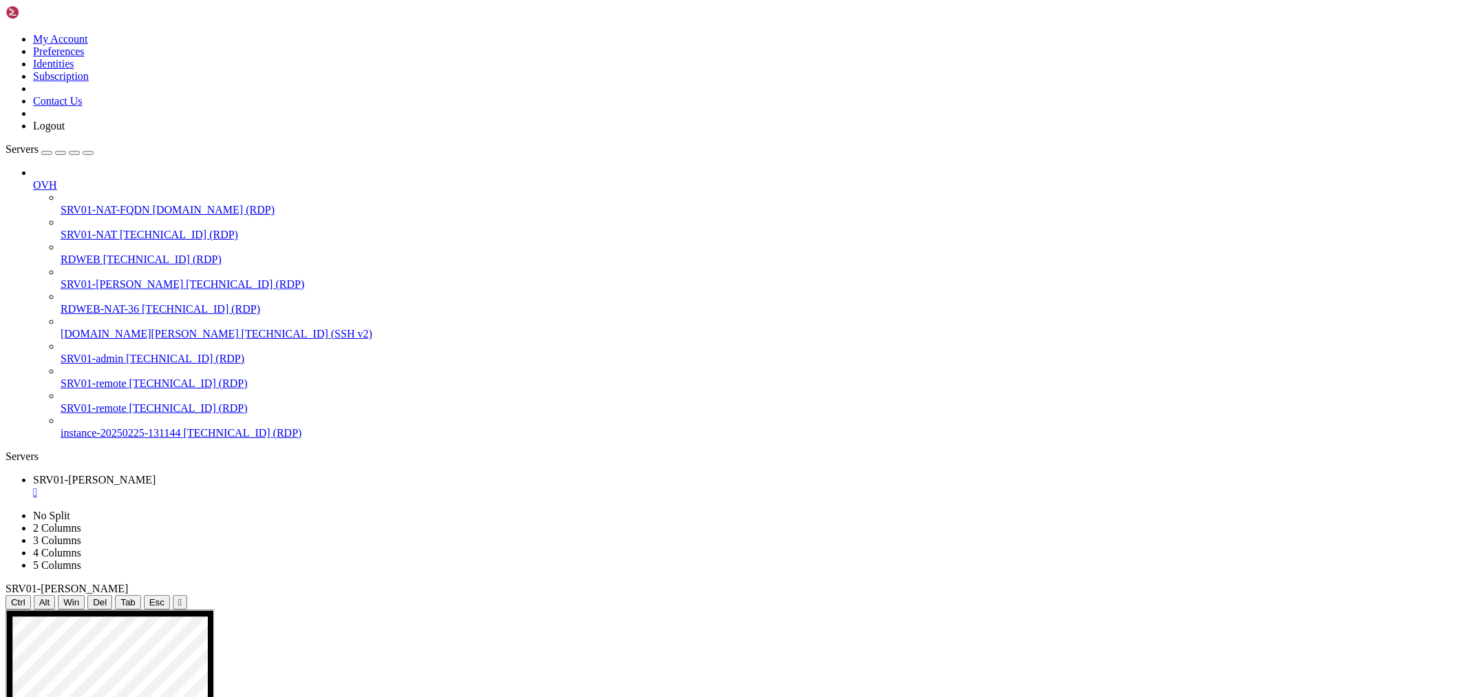
drag, startPoint x: 642, startPoint y: 1077, endPoint x: 1023, endPoint y: 1135, distance: 385.1
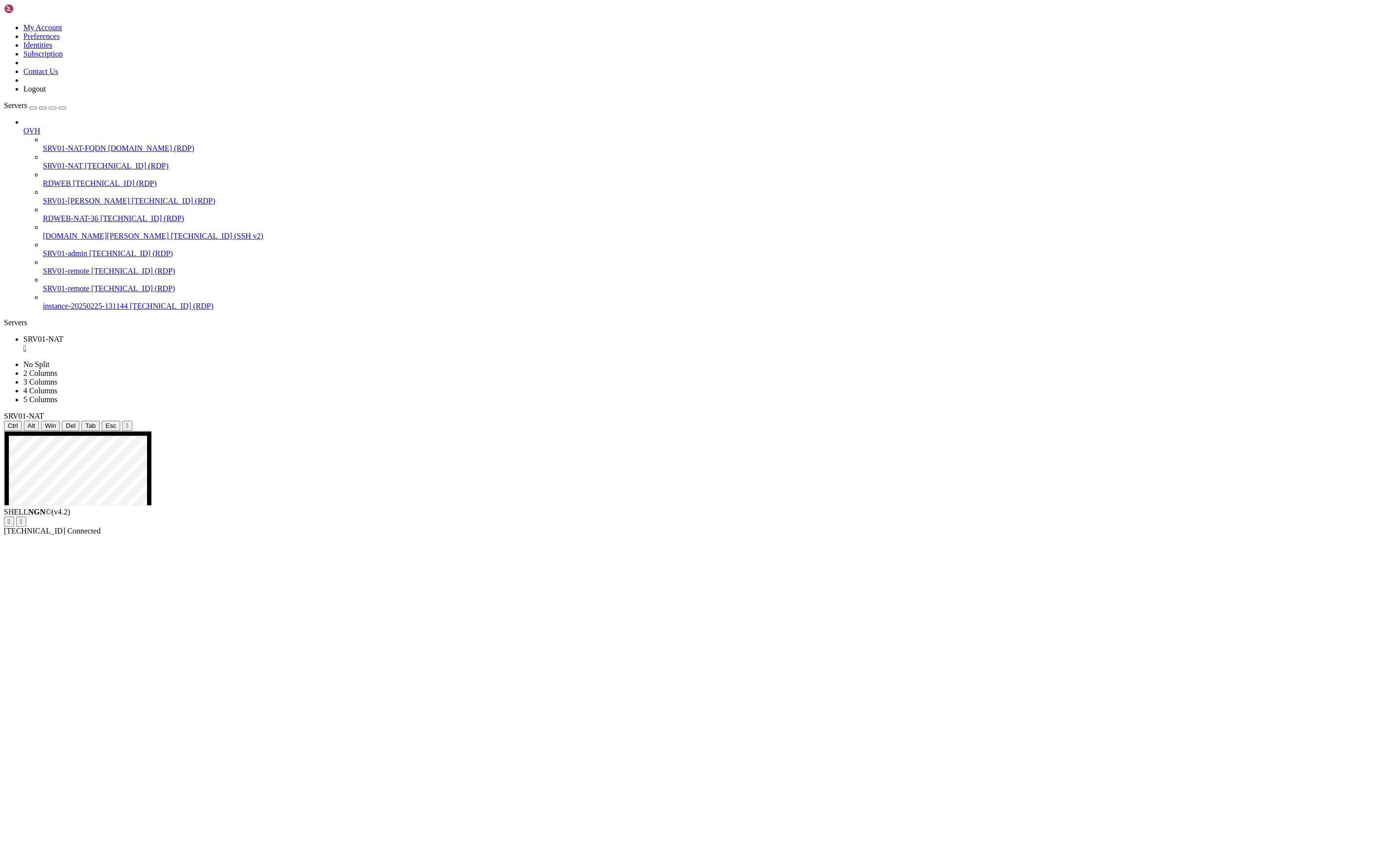
drag, startPoint x: 288, startPoint y: 643, endPoint x: 282, endPoint y: 765, distance: 122.1
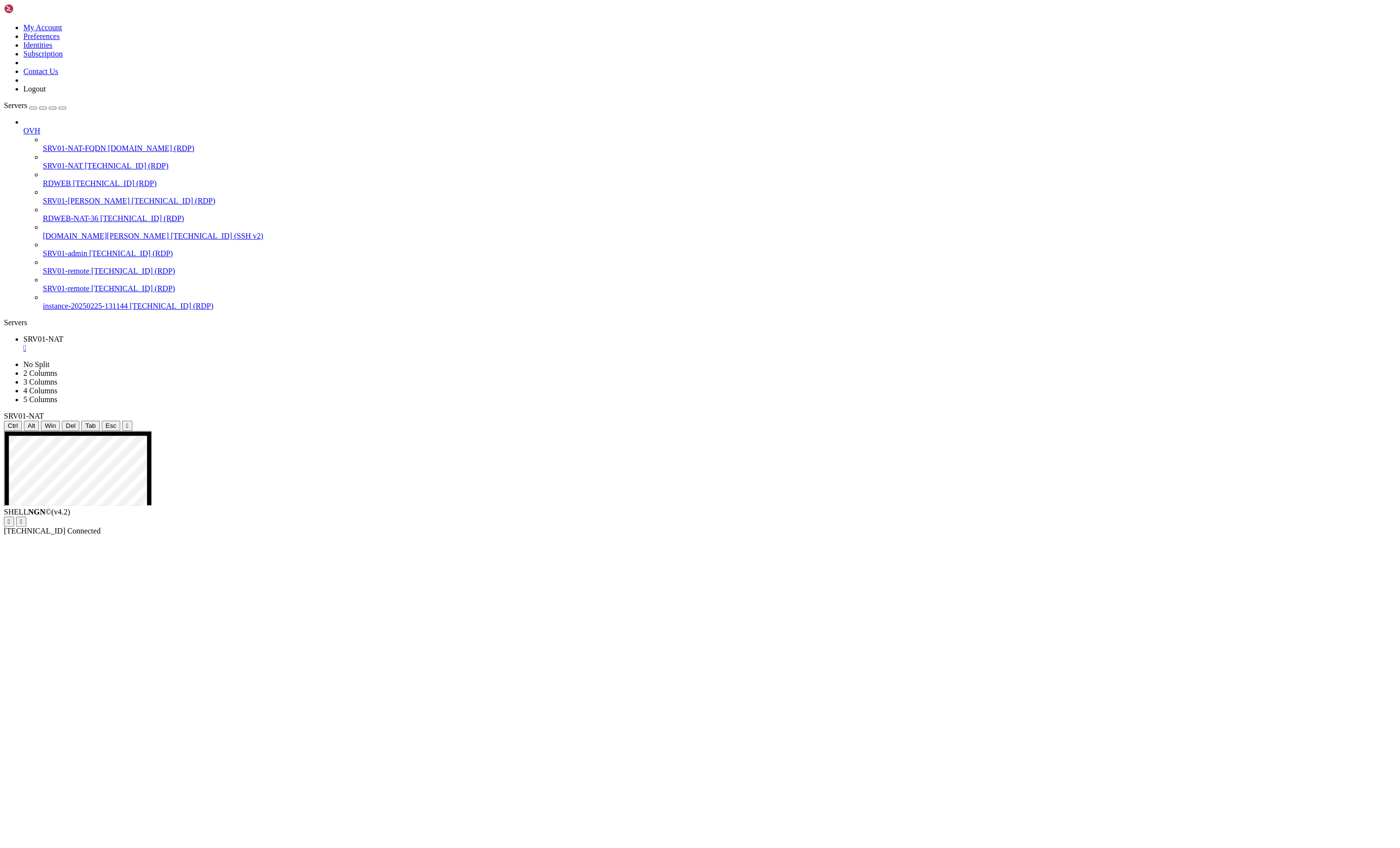
drag, startPoint x: 306, startPoint y: 460, endPoint x: 725, endPoint y: 540, distance: 426.6
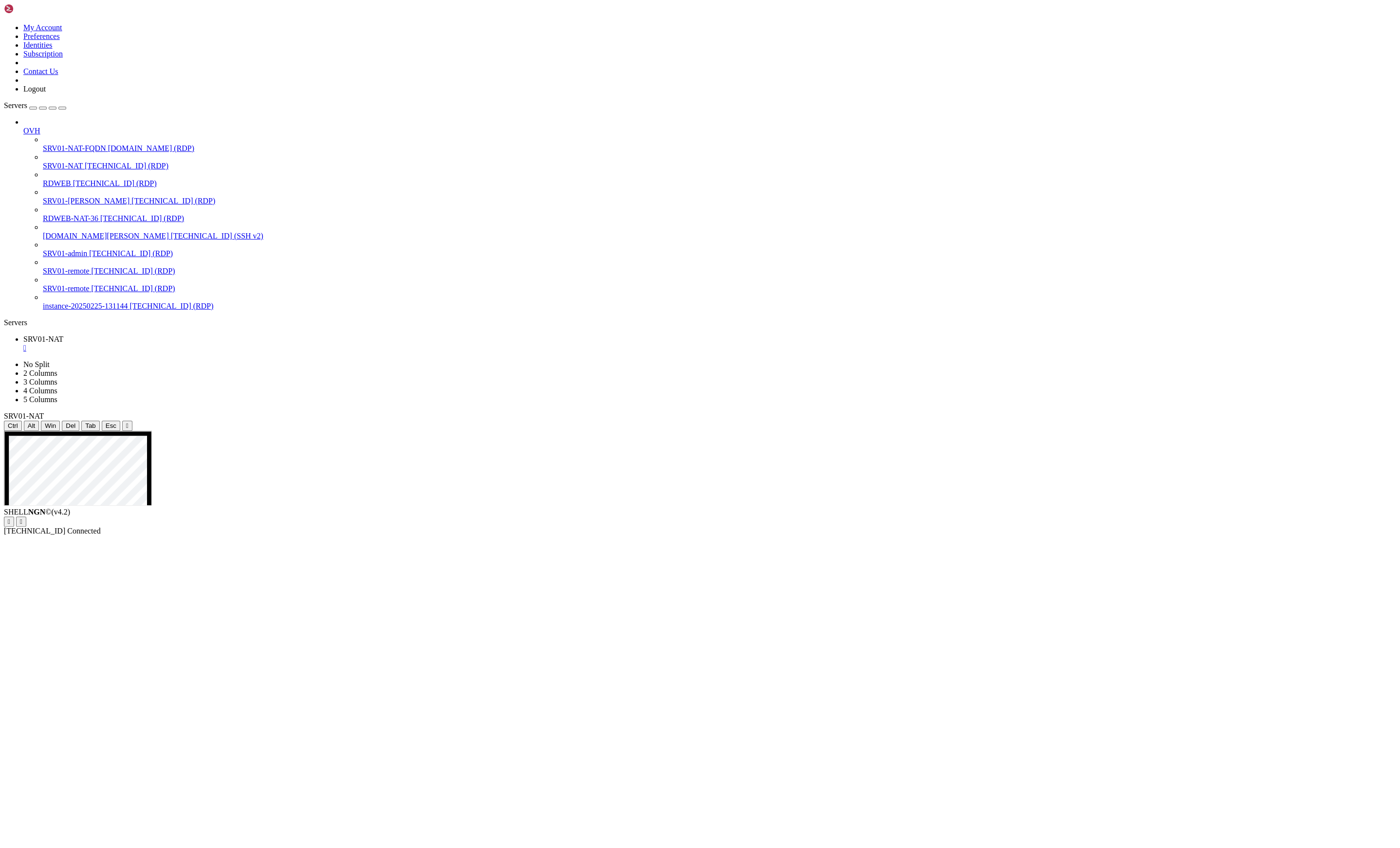
drag, startPoint x: 541, startPoint y: 648, endPoint x: 653, endPoint y: 646, distance: 112.0
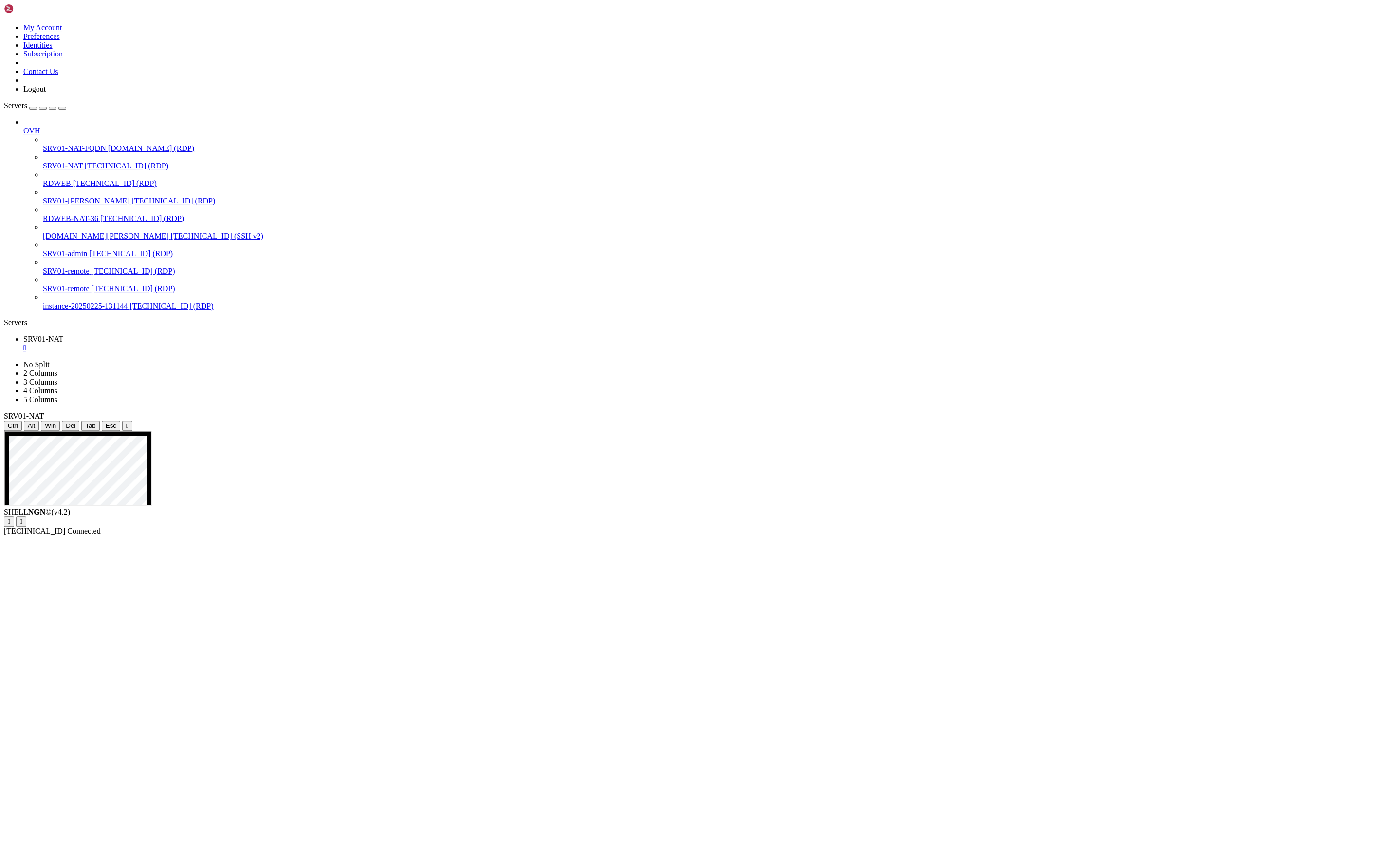
drag, startPoint x: 572, startPoint y: 704, endPoint x: 618, endPoint y: 718, distance: 48.1
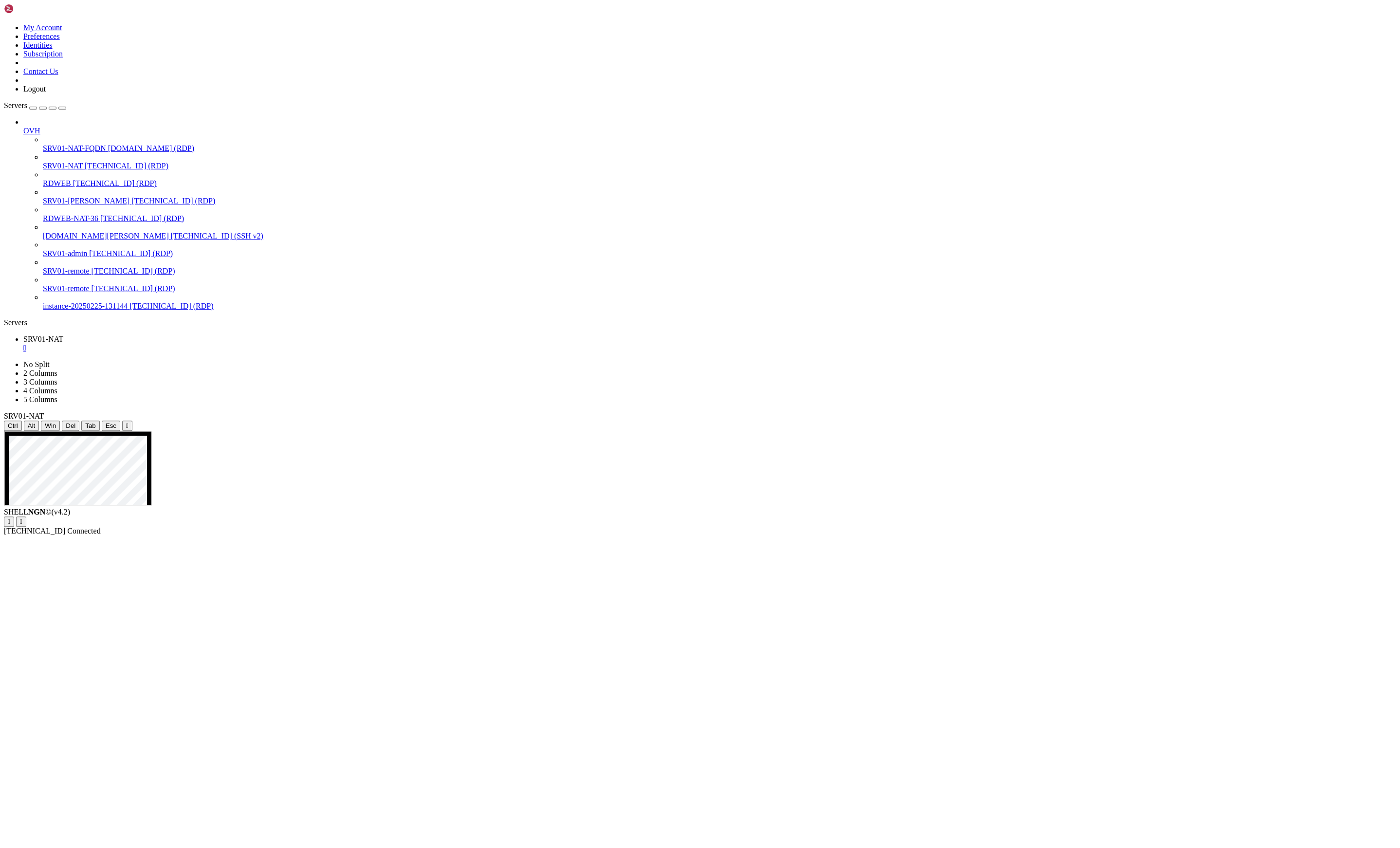
drag, startPoint x: 1362, startPoint y: 1156, endPoint x: 1310, endPoint y: 1152, distance: 52.2
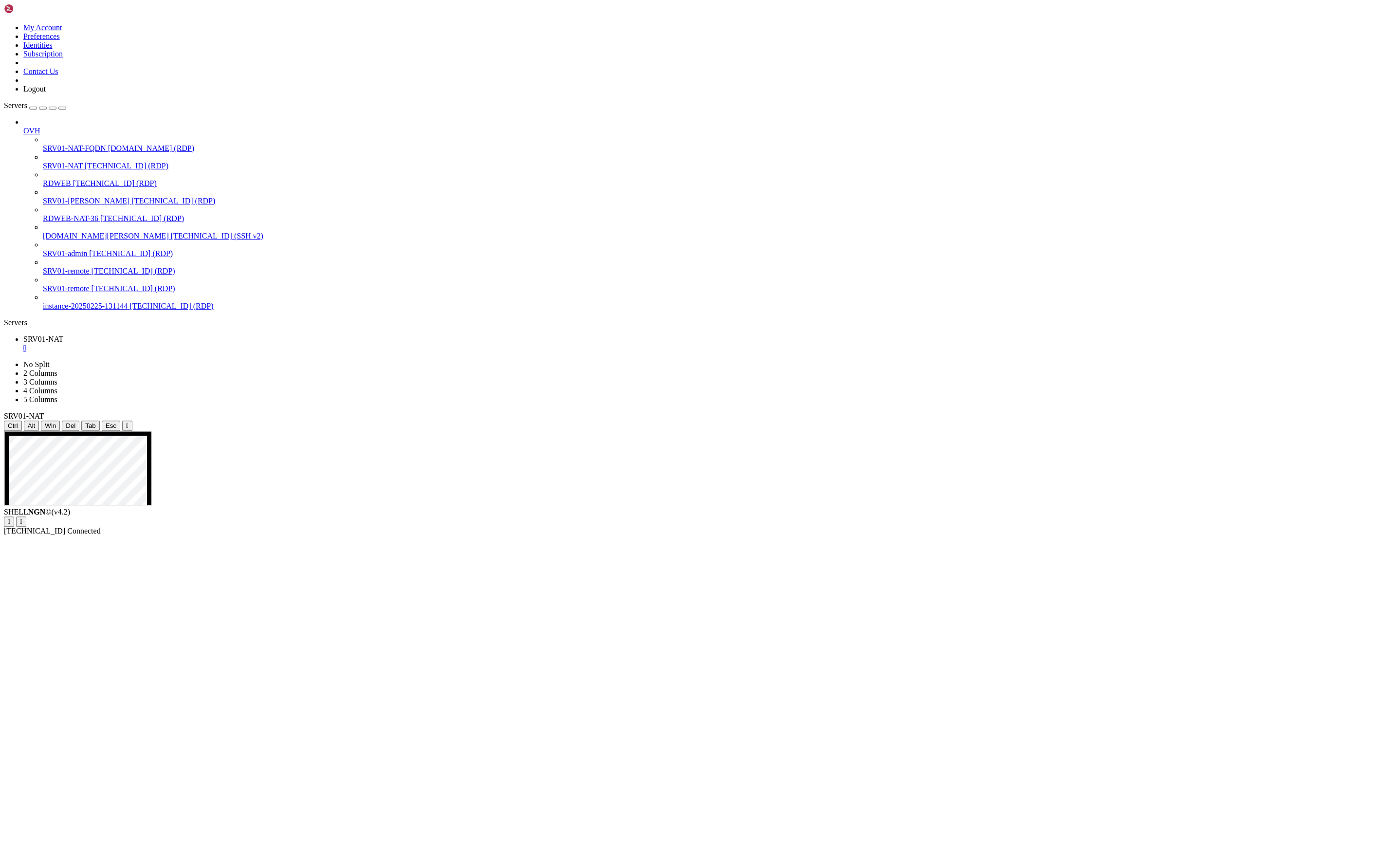
drag, startPoint x: 599, startPoint y: 1185, endPoint x: 585, endPoint y: 1187, distance: 14.1
drag, startPoint x: 706, startPoint y: 1109, endPoint x: 711, endPoint y: 1114, distance: 7.1
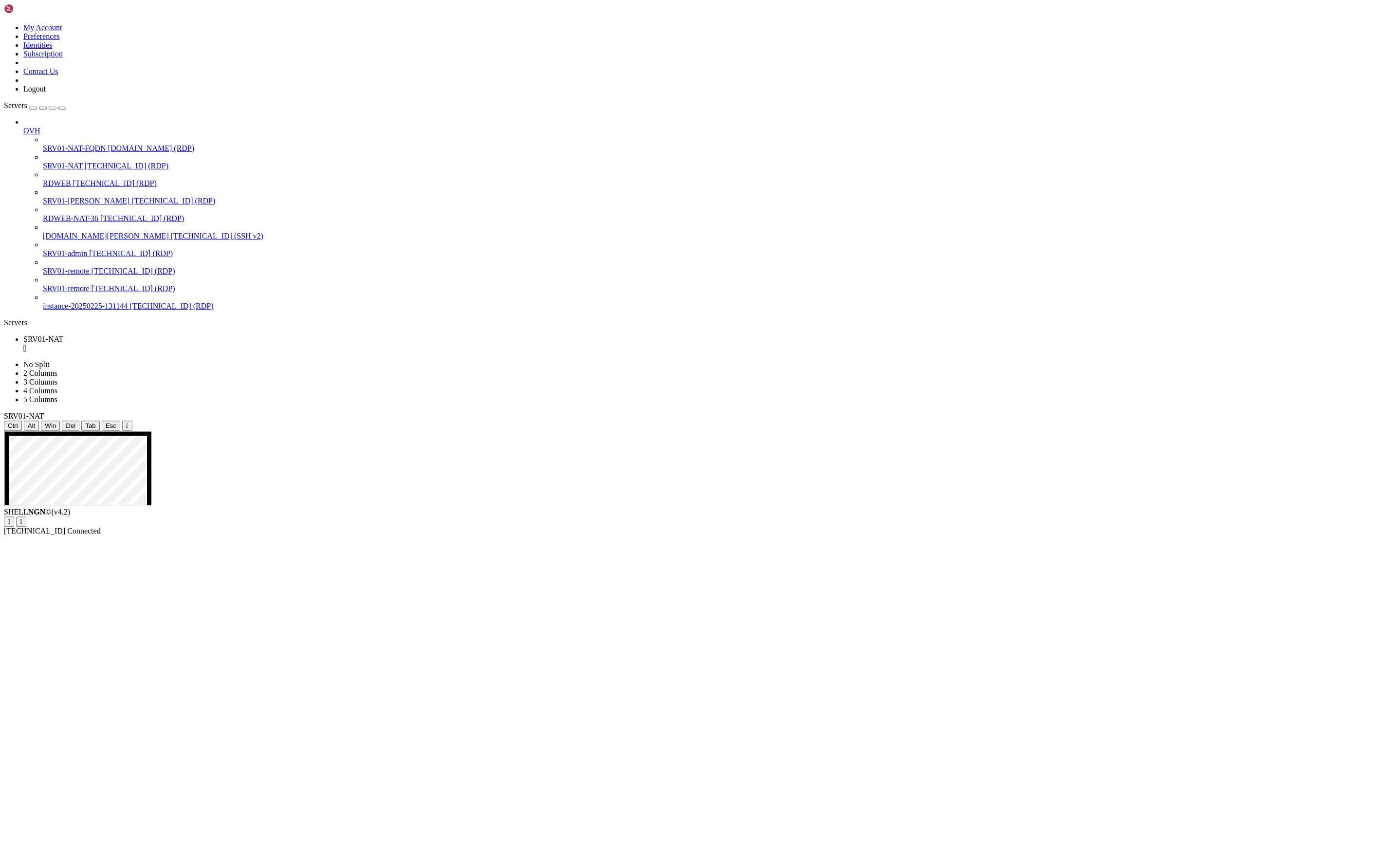
drag, startPoint x: 642, startPoint y: 909, endPoint x: 647, endPoint y: 910, distance: 5.1
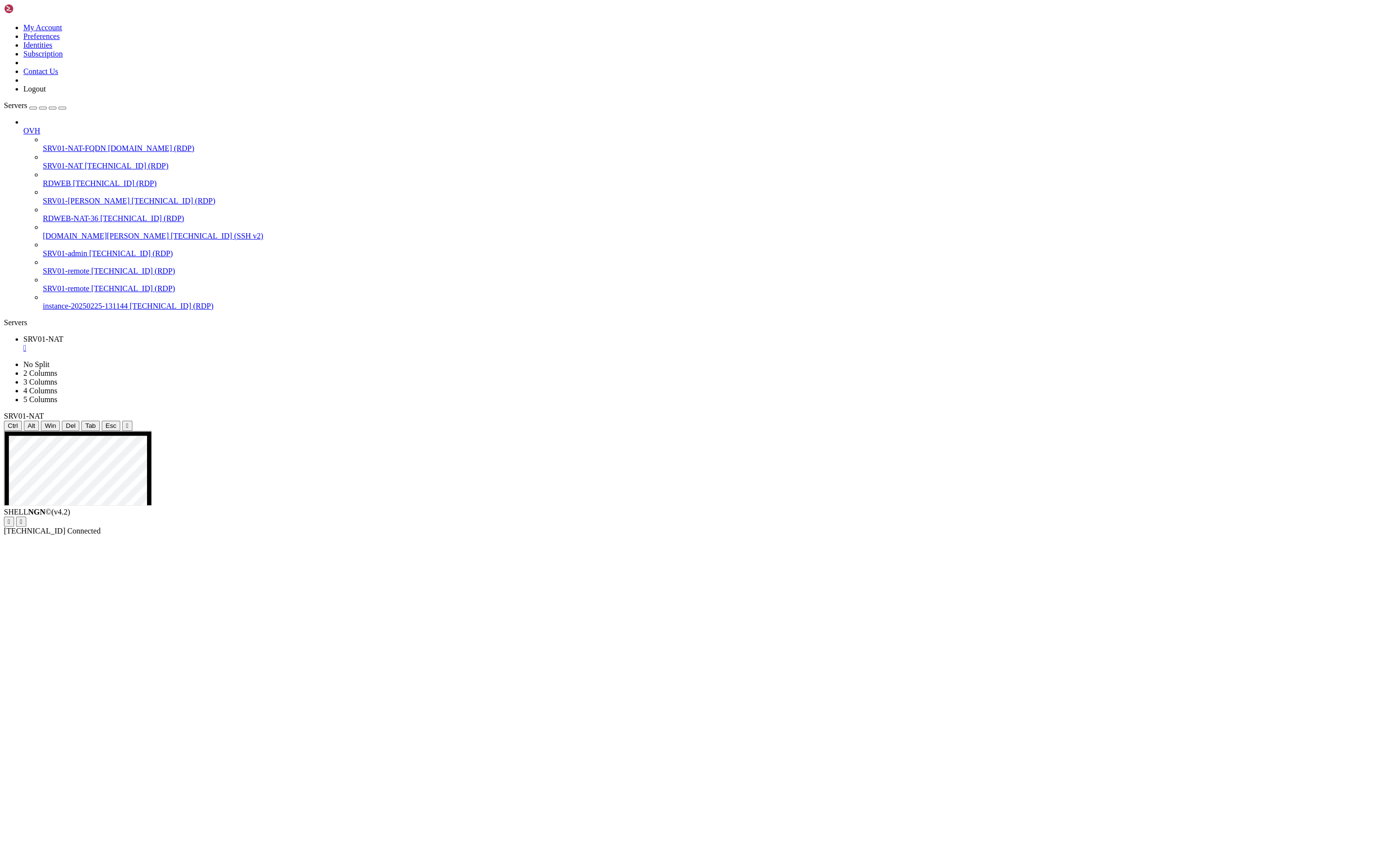
drag, startPoint x: 1352, startPoint y: 1158, endPoint x: 1346, endPoint y: 1165, distance: 9.2
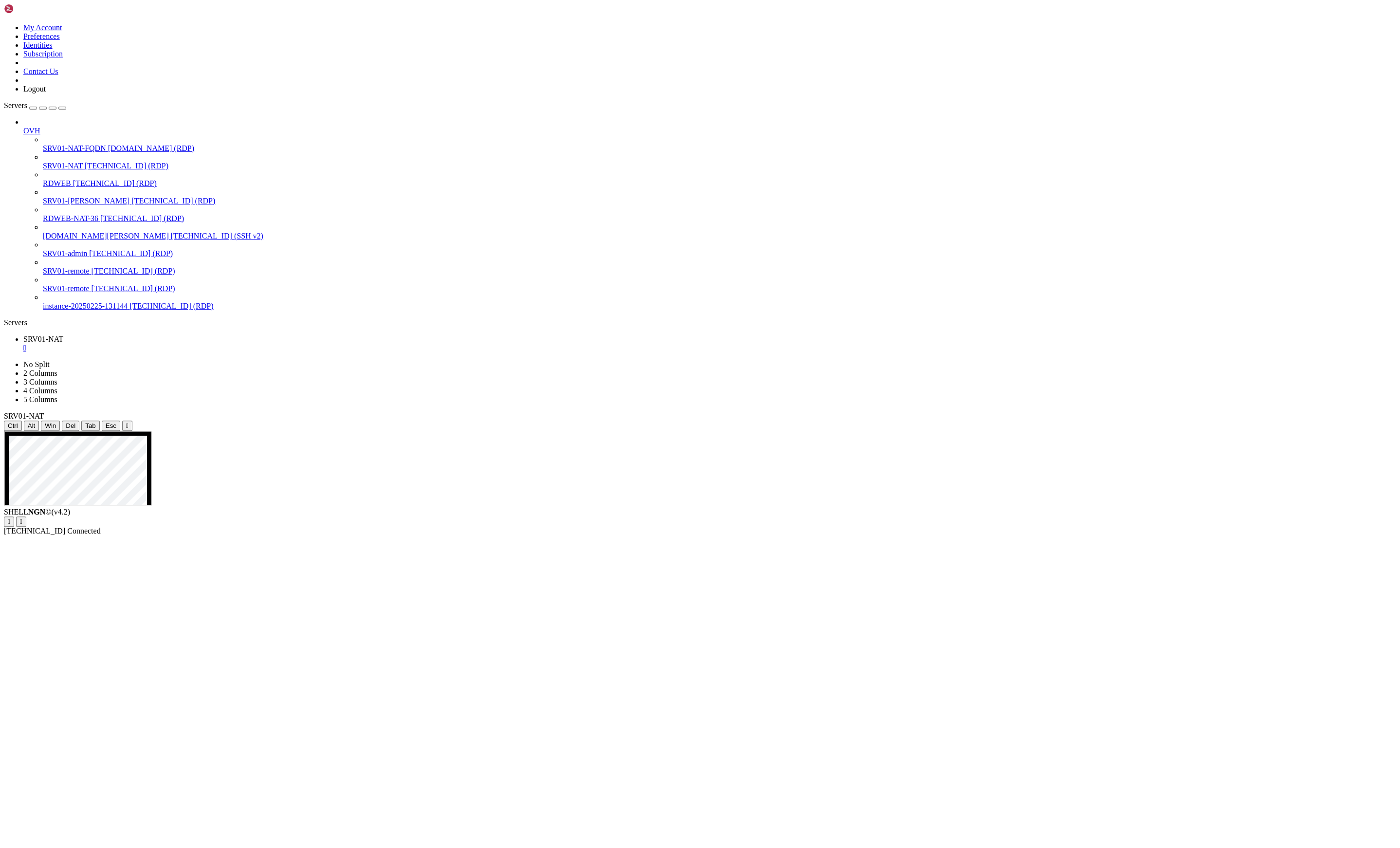
drag, startPoint x: 730, startPoint y: 960, endPoint x: 720, endPoint y: 940, distance: 22.4
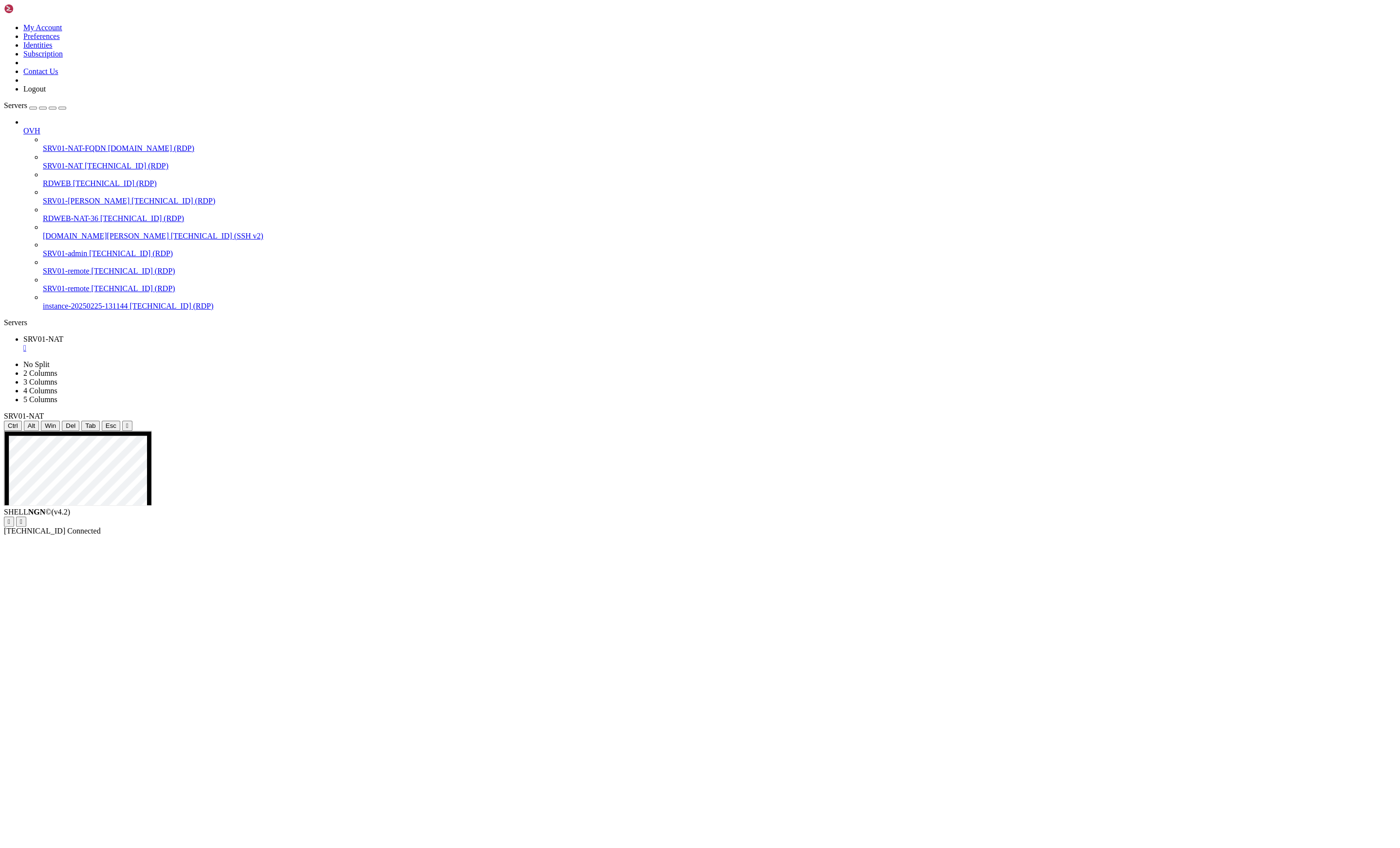
drag, startPoint x: 296, startPoint y: 763, endPoint x: 298, endPoint y: 1016, distance: 253.0
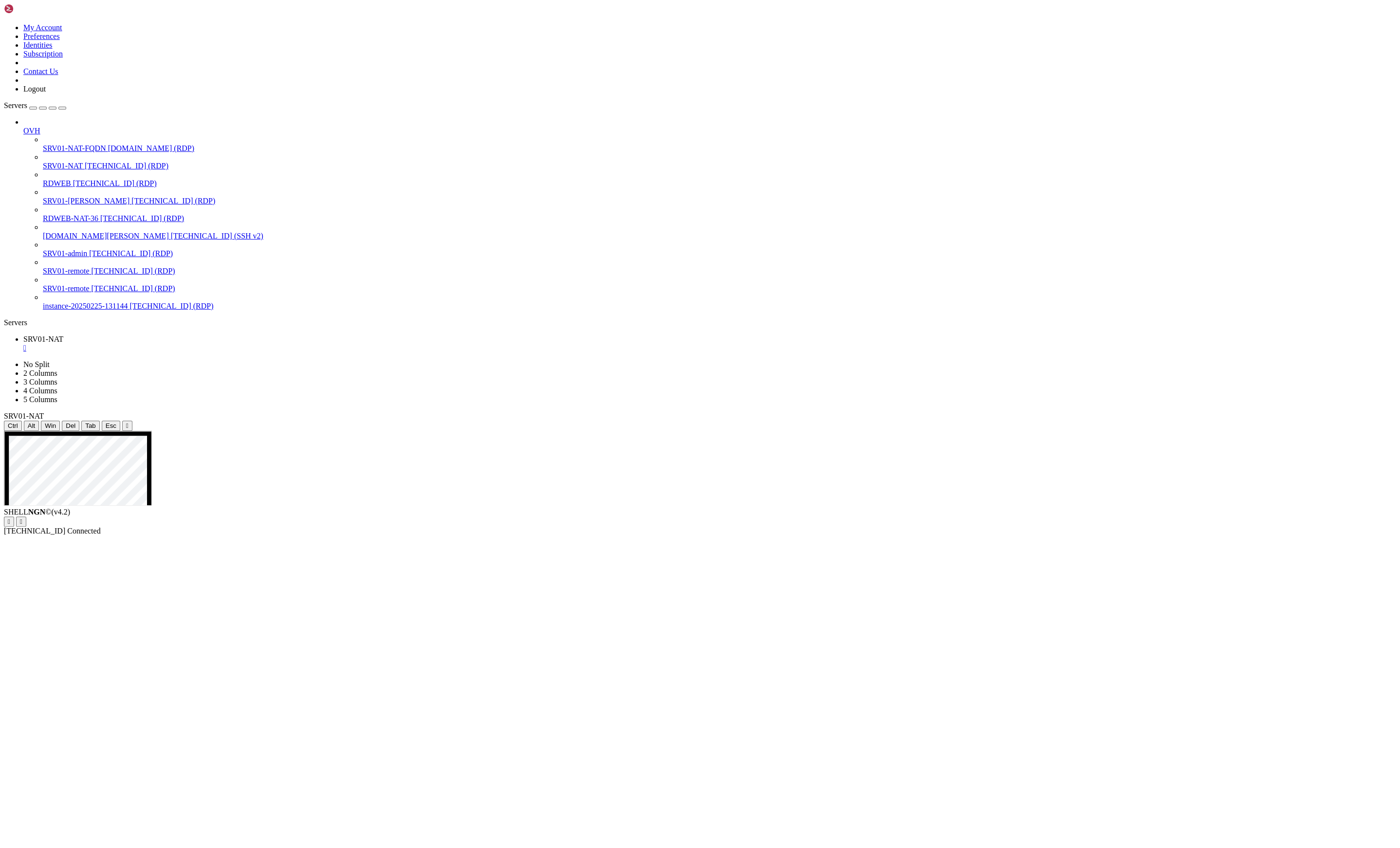
drag, startPoint x: 1346, startPoint y: 668, endPoint x: 1352, endPoint y: 681, distance: 14.3
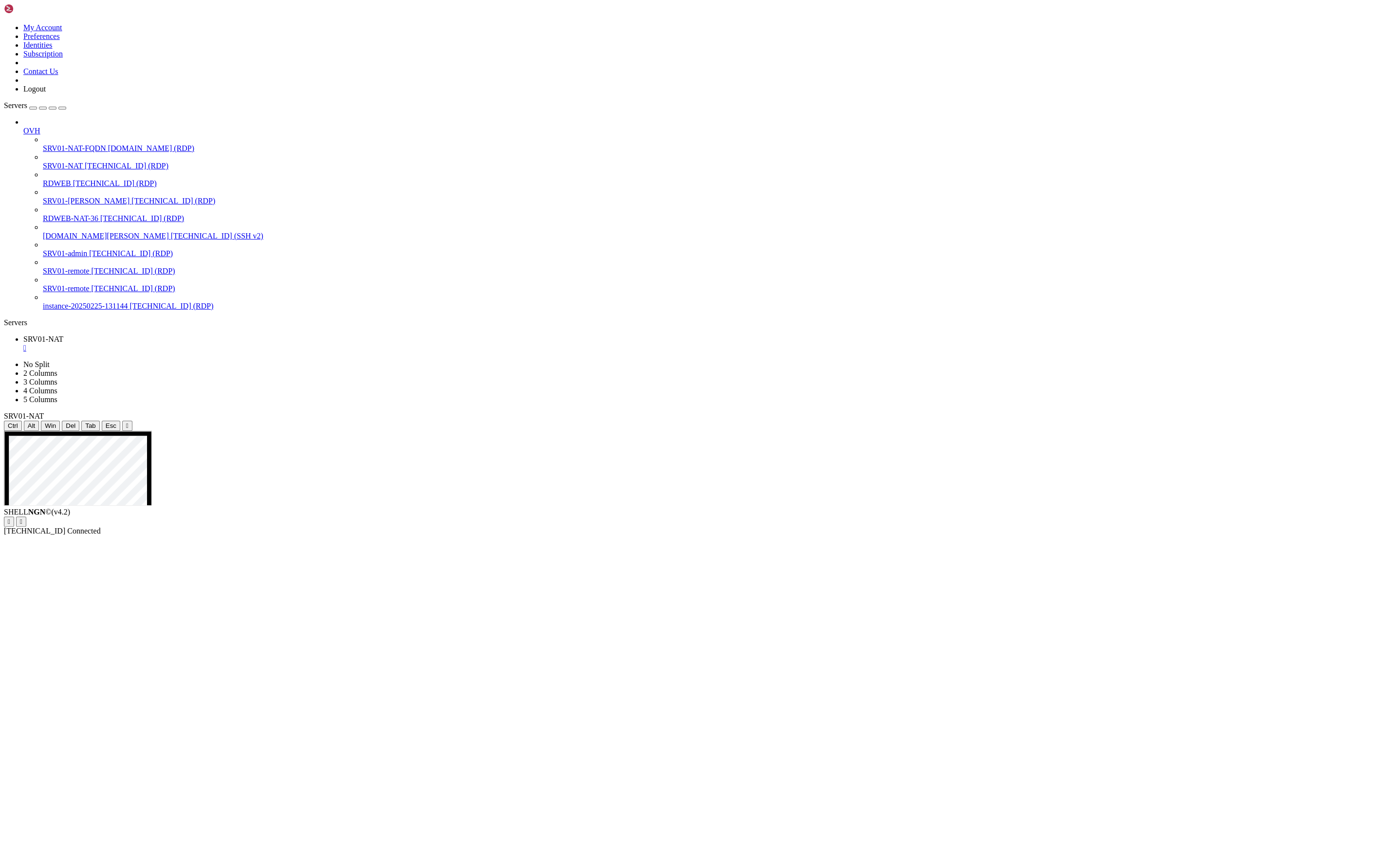
drag, startPoint x: 537, startPoint y: 530, endPoint x: 498, endPoint y: 528, distance: 39.1
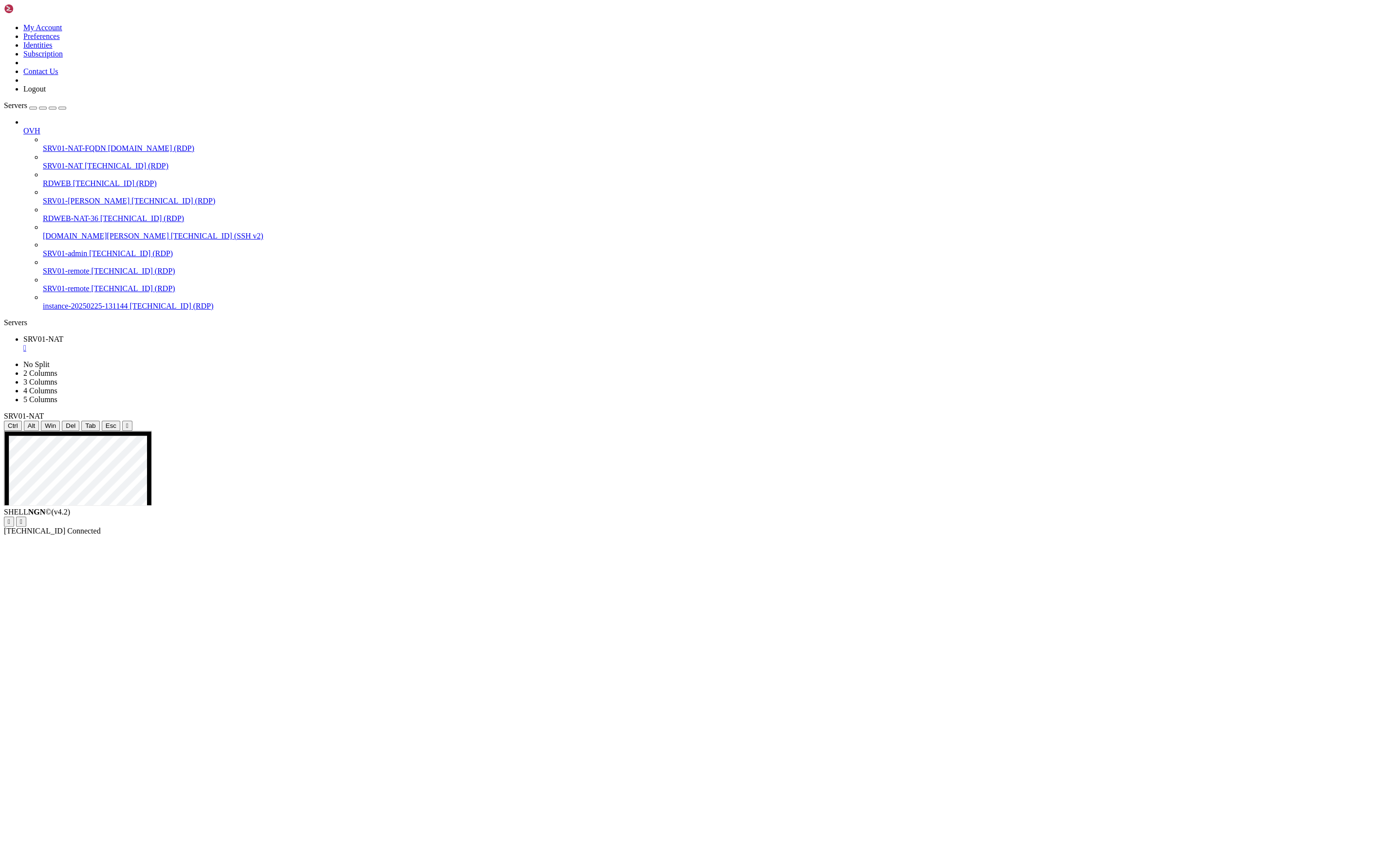
drag, startPoint x: 486, startPoint y: 513, endPoint x: 541, endPoint y: 511, distance: 55.0
